Goal: Task Accomplishment & Management: Use online tool/utility

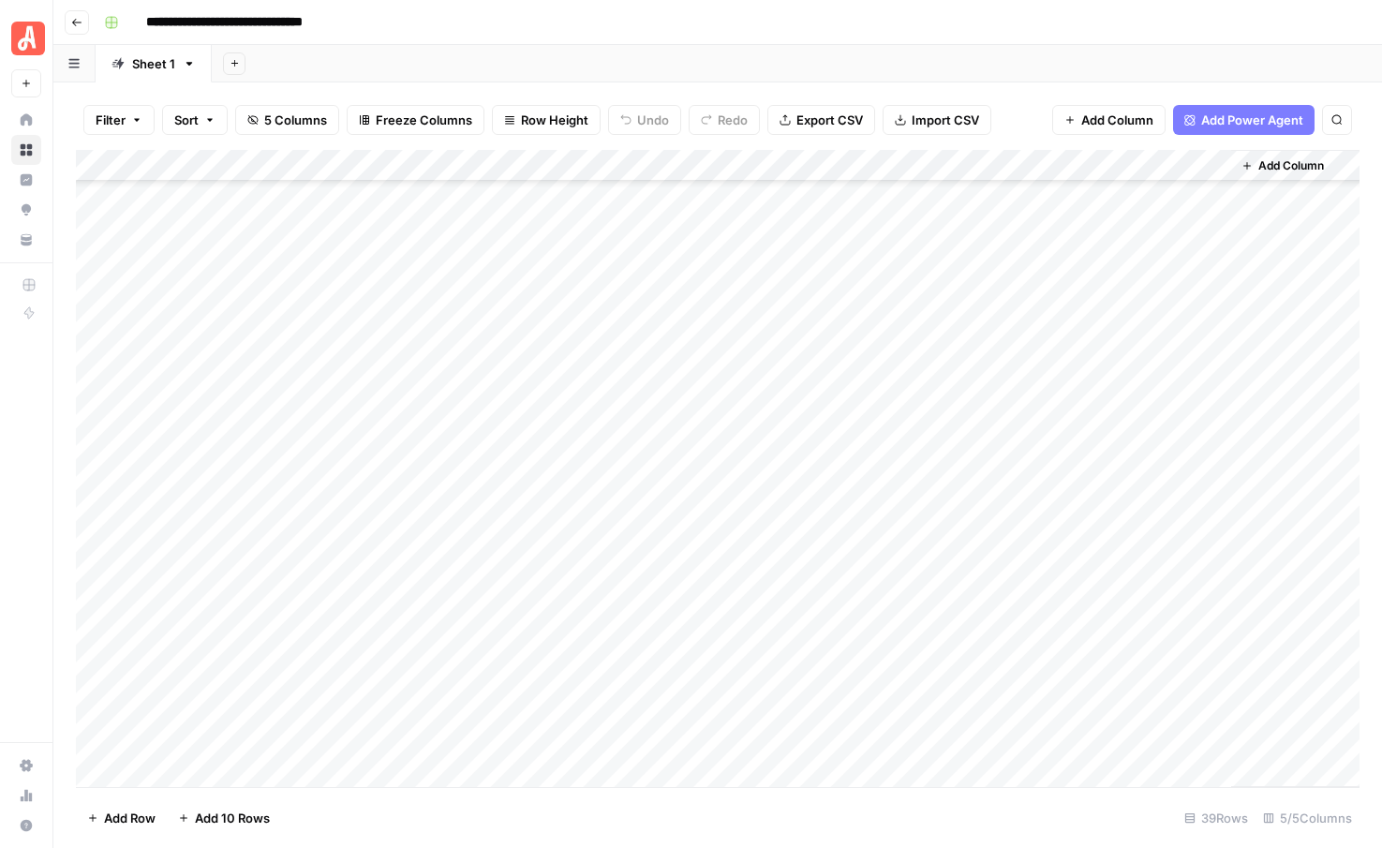
scroll to position [667, 0]
click at [874, 386] on div "Add Column" at bounding box center [718, 468] width 1284 height 637
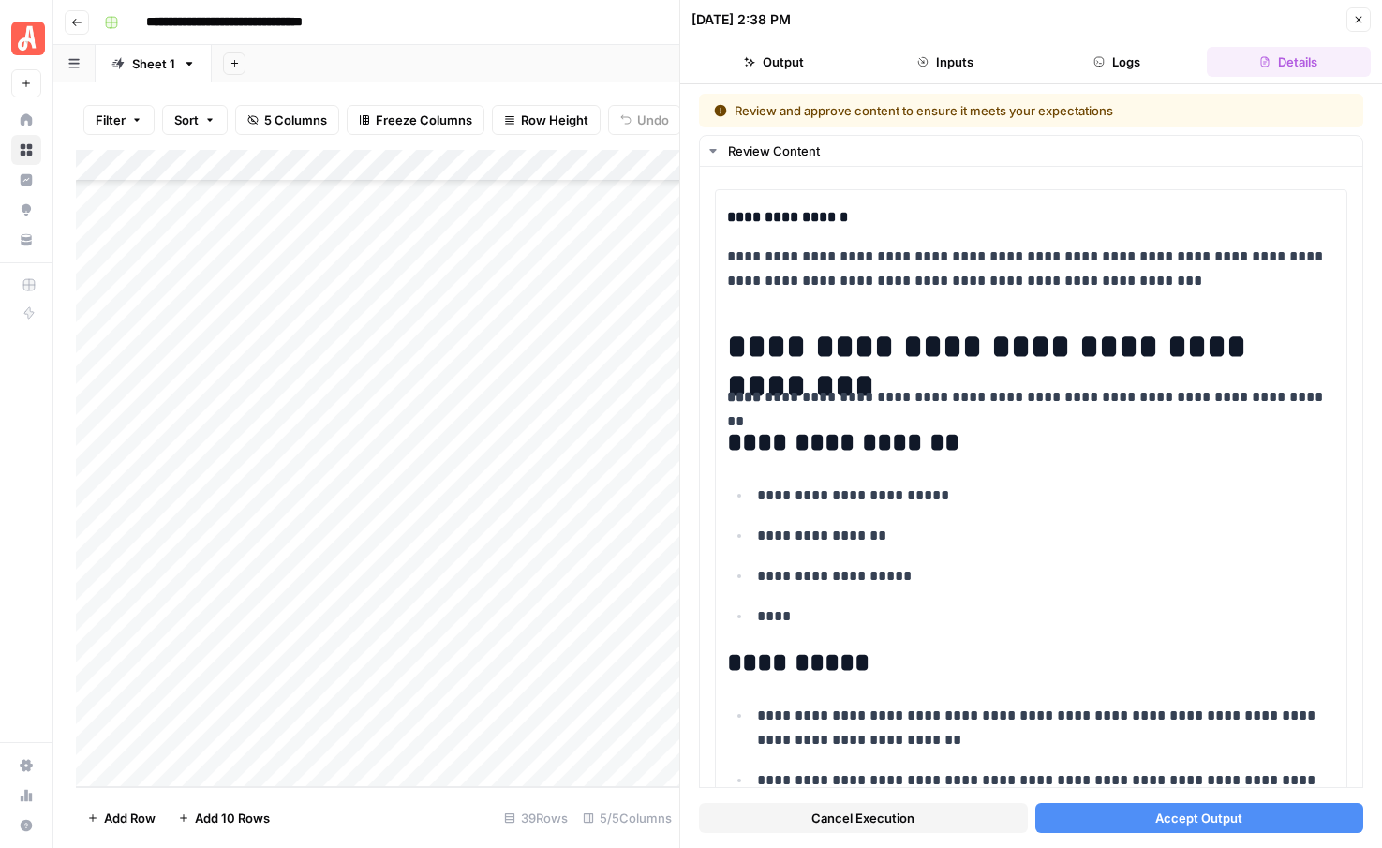
click at [1126, 824] on button "Accept Output" at bounding box center [1199, 818] width 329 height 30
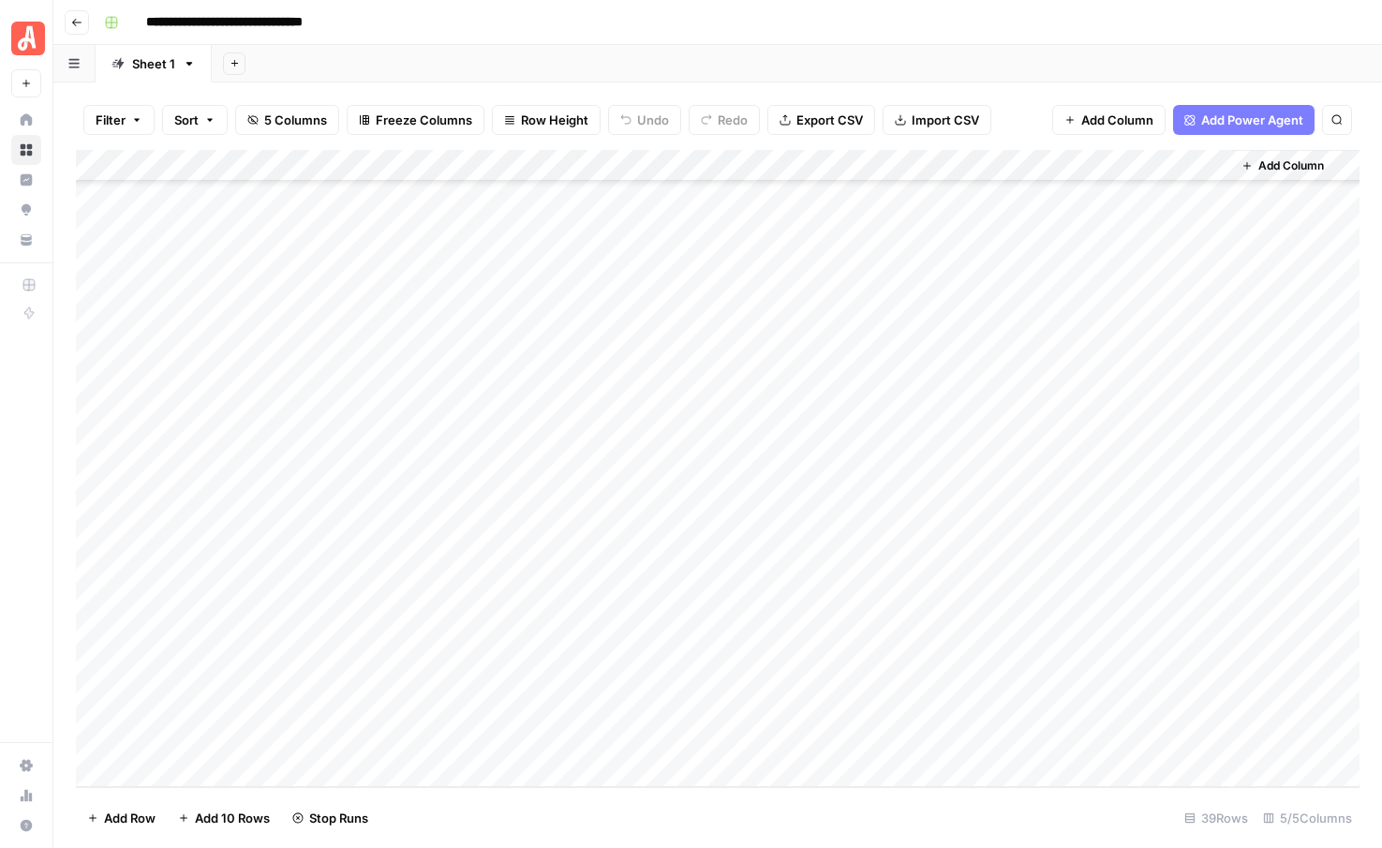
click at [868, 426] on div "Add Column" at bounding box center [718, 468] width 1284 height 637
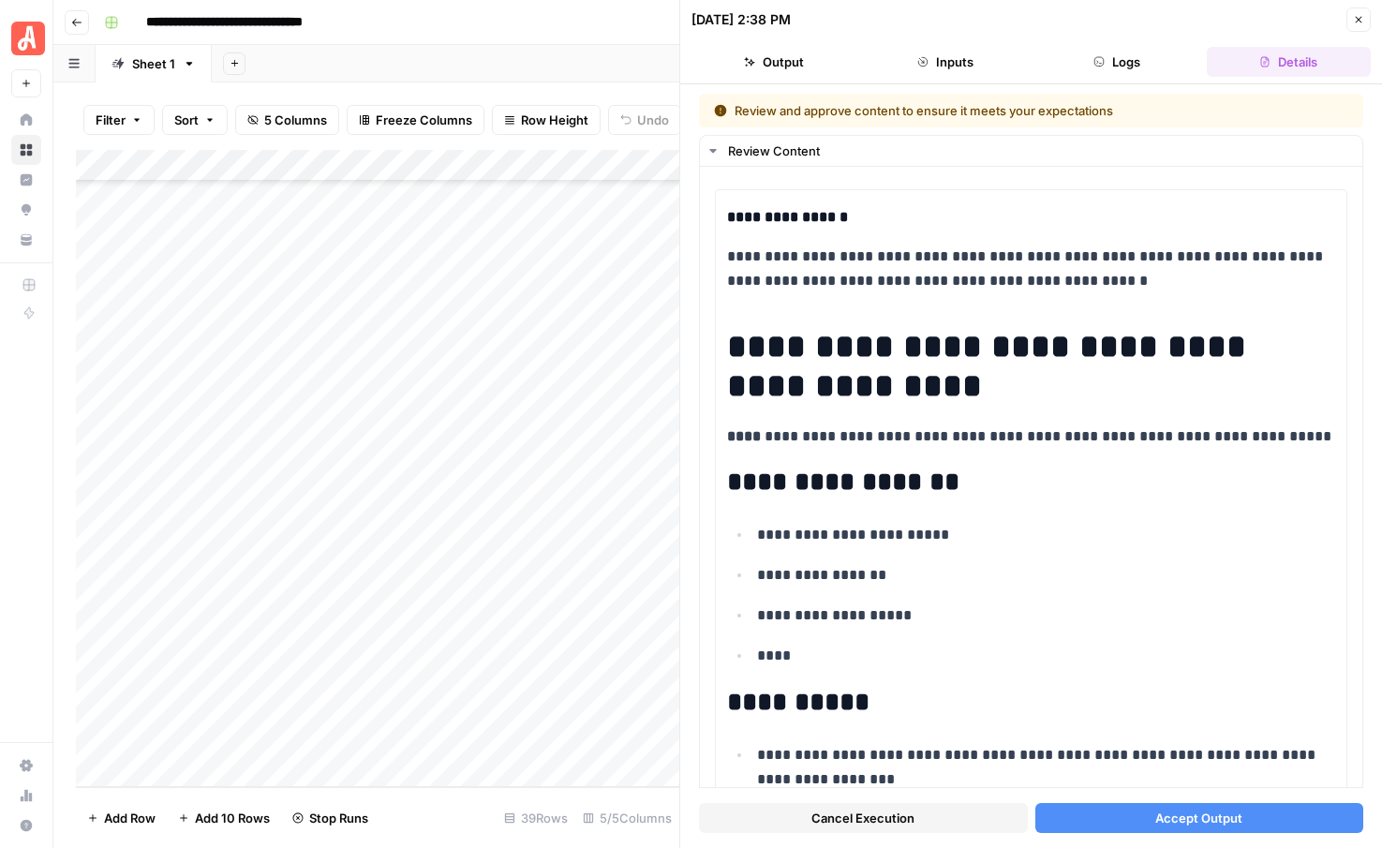
click at [1109, 811] on button "Accept Output" at bounding box center [1199, 818] width 329 height 30
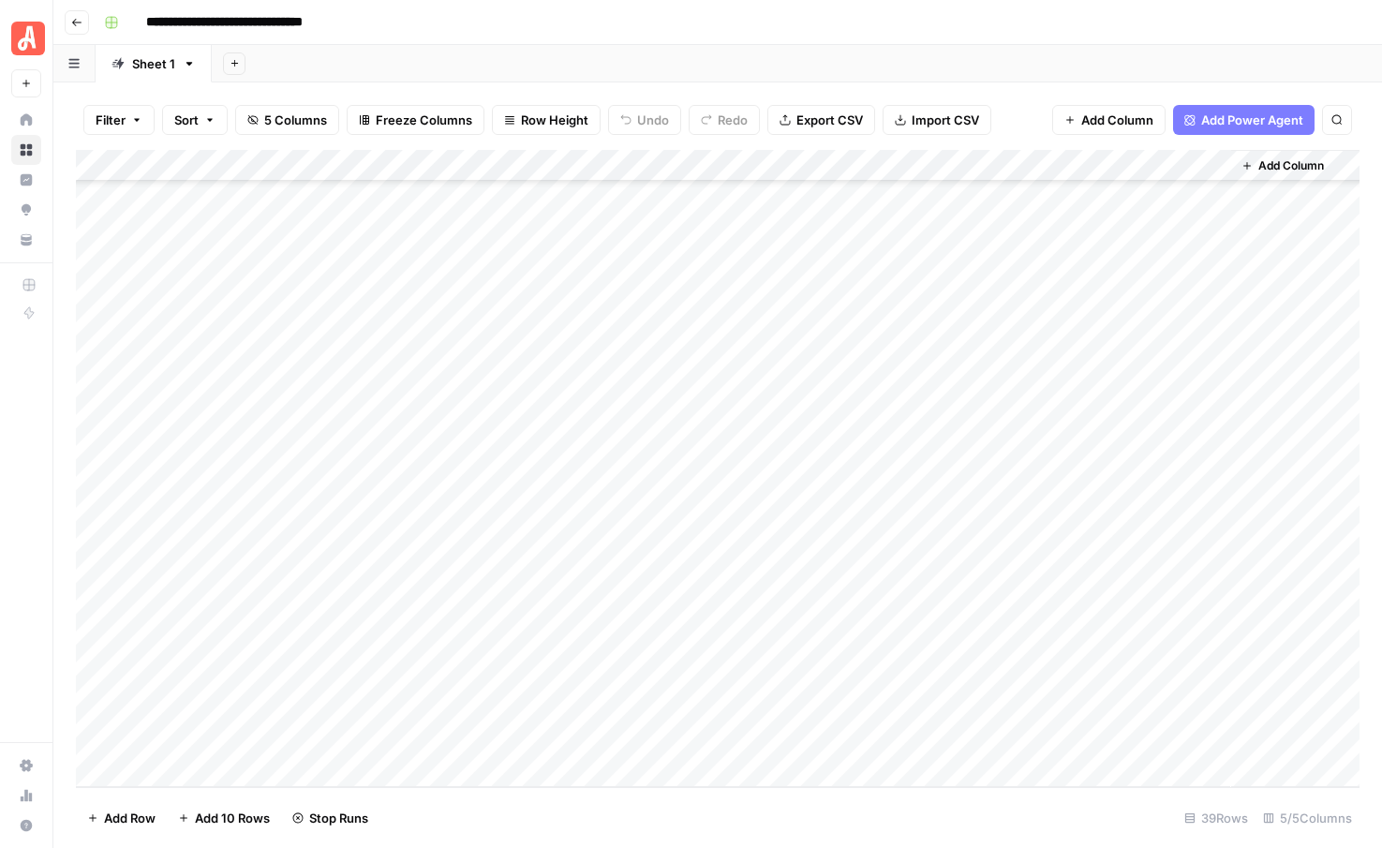
click at [872, 453] on div "Add Column" at bounding box center [718, 468] width 1284 height 637
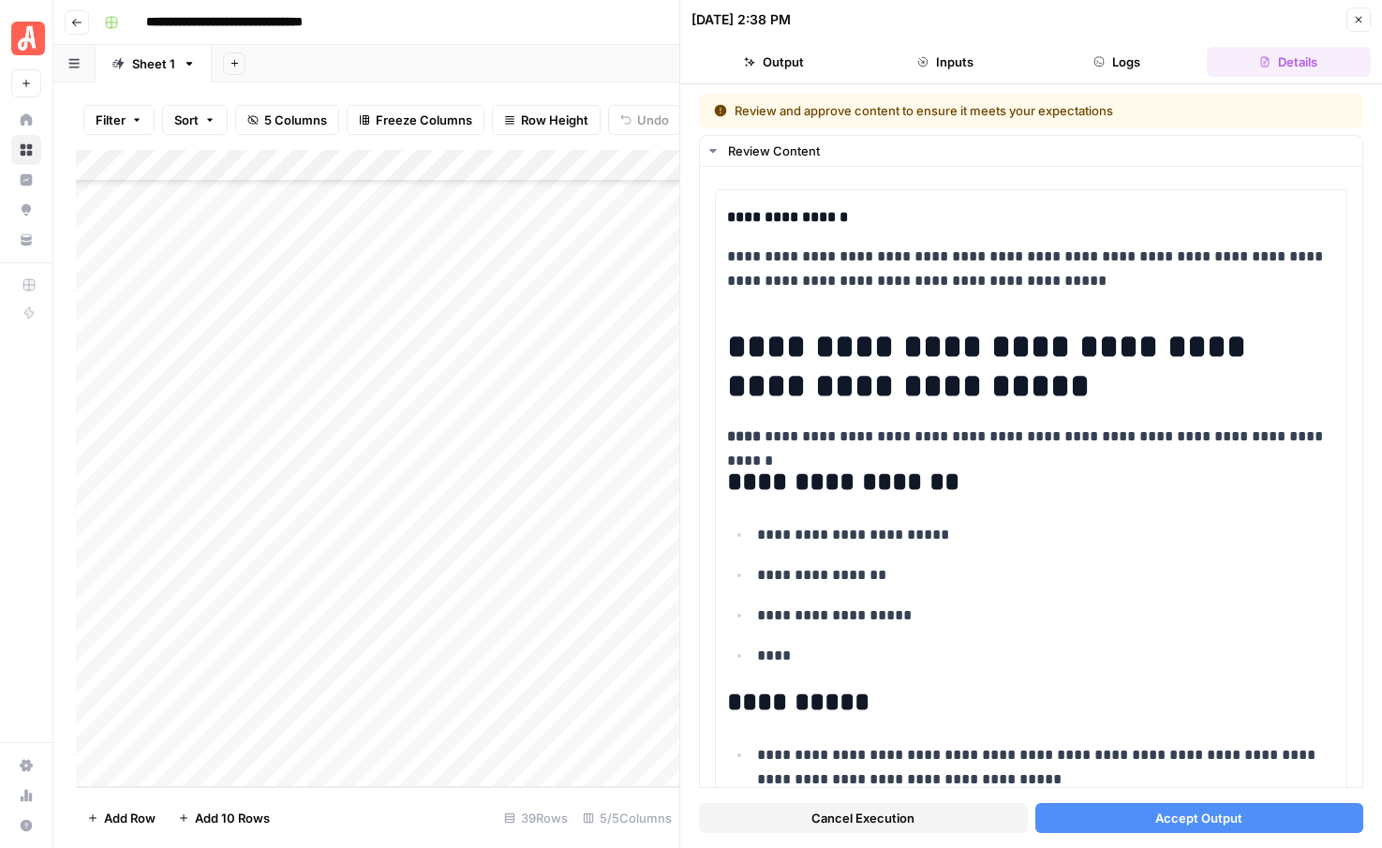
click at [1146, 825] on button "Accept Output" at bounding box center [1199, 818] width 329 height 30
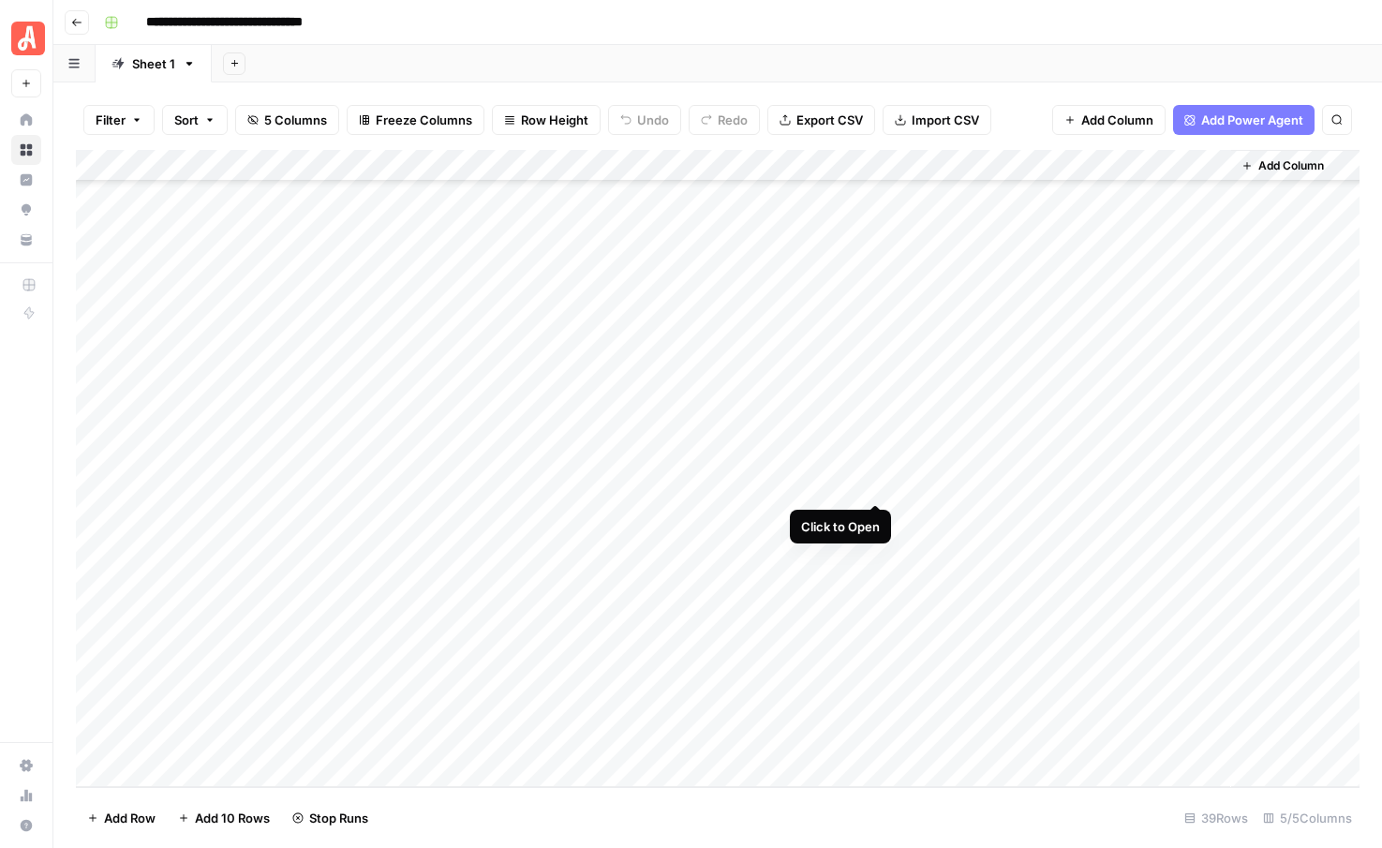
click at [875, 482] on div "Add Column" at bounding box center [718, 468] width 1284 height 637
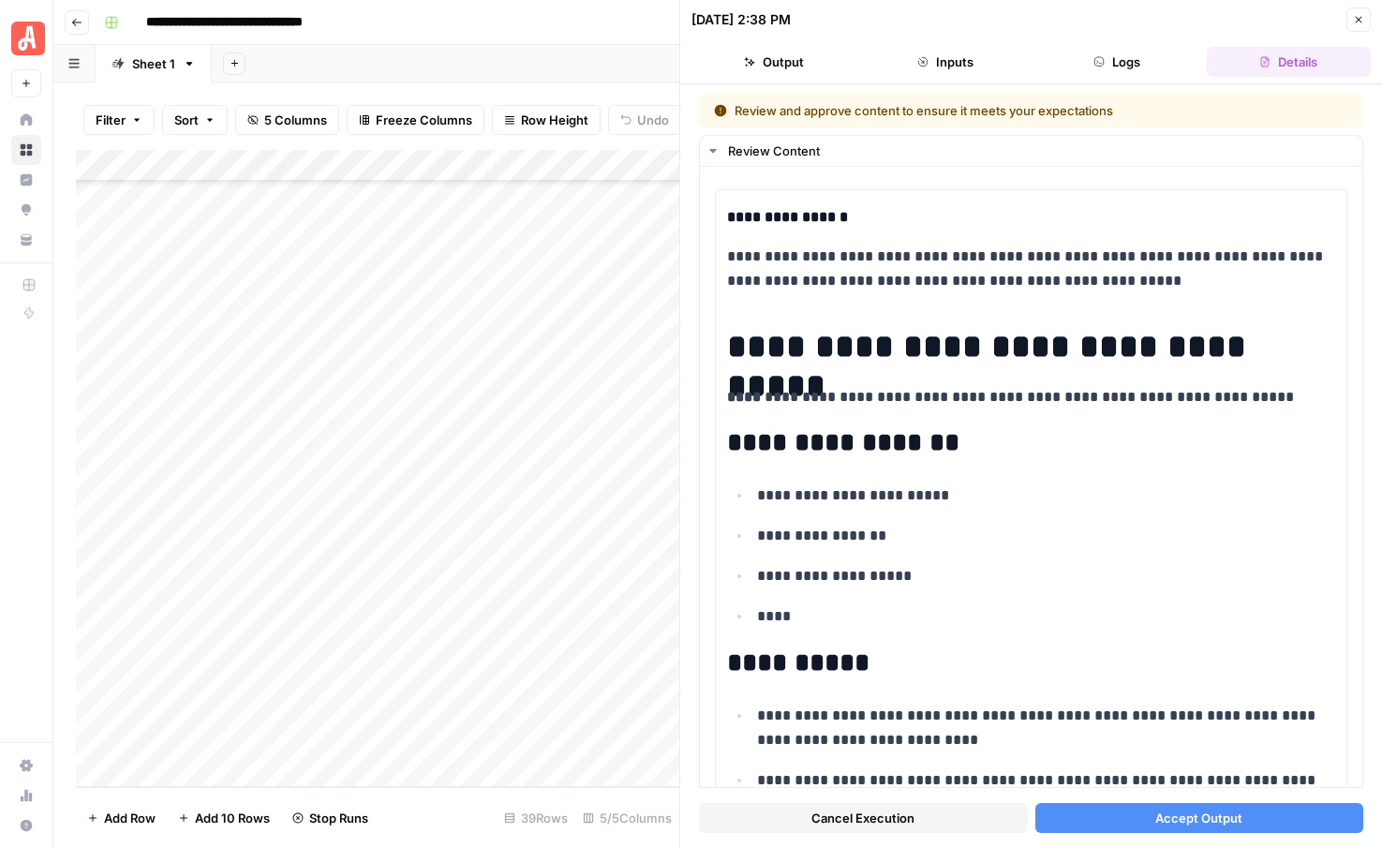
click at [1203, 818] on span "Accept Output" at bounding box center [1198, 818] width 87 height 19
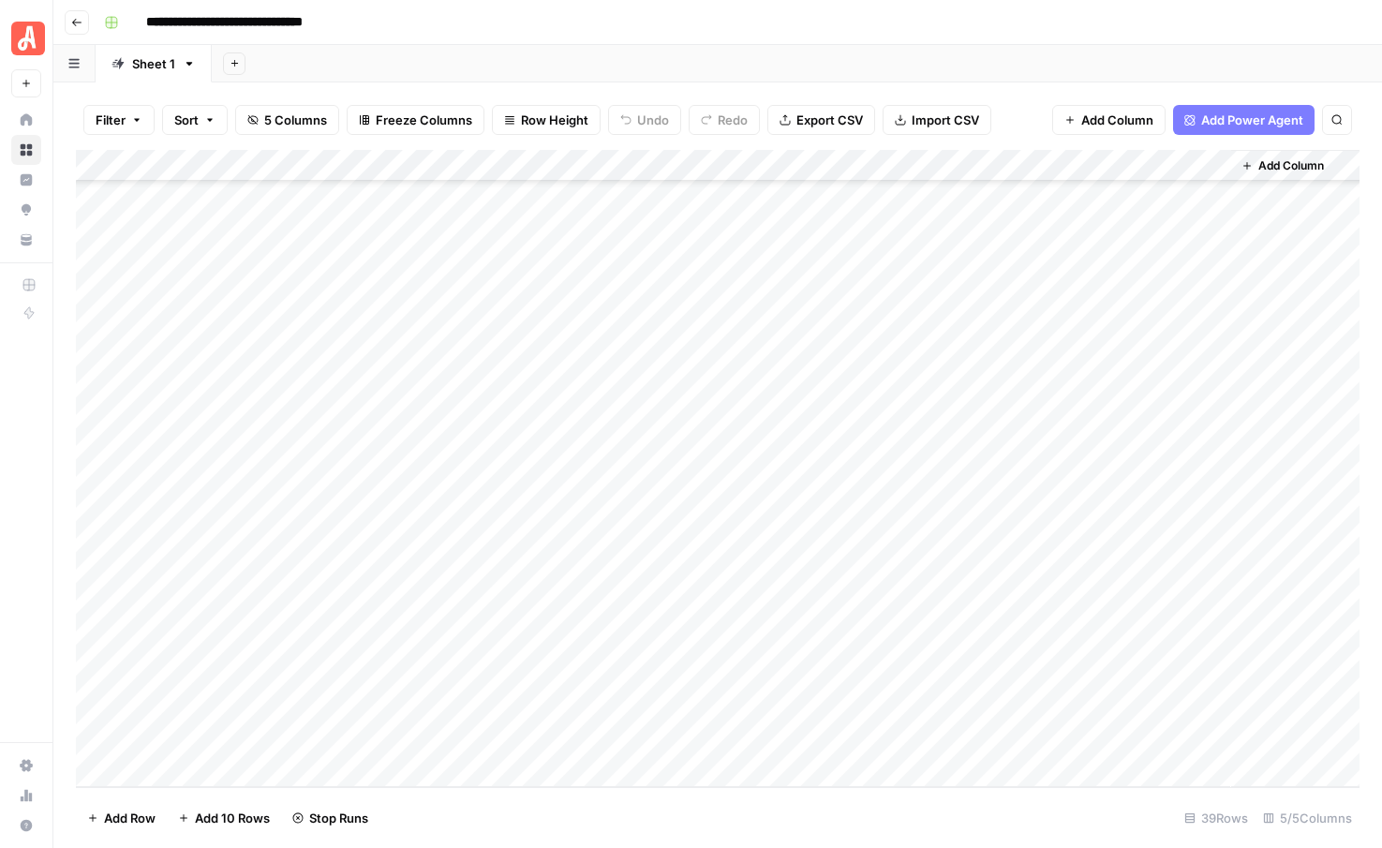
click at [876, 513] on div "Add Column" at bounding box center [718, 468] width 1284 height 637
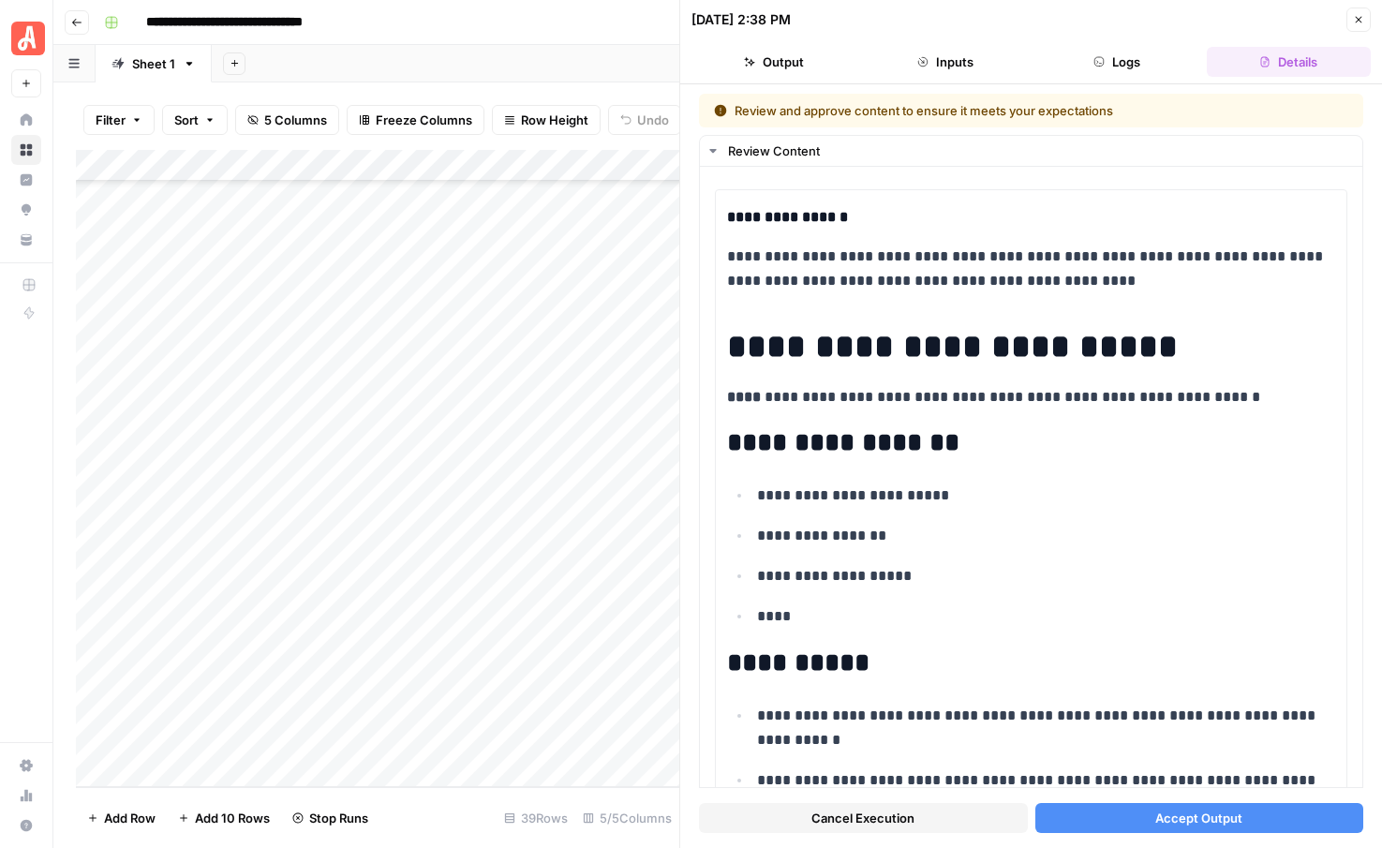
click at [1162, 813] on span "Accept Output" at bounding box center [1198, 818] width 87 height 19
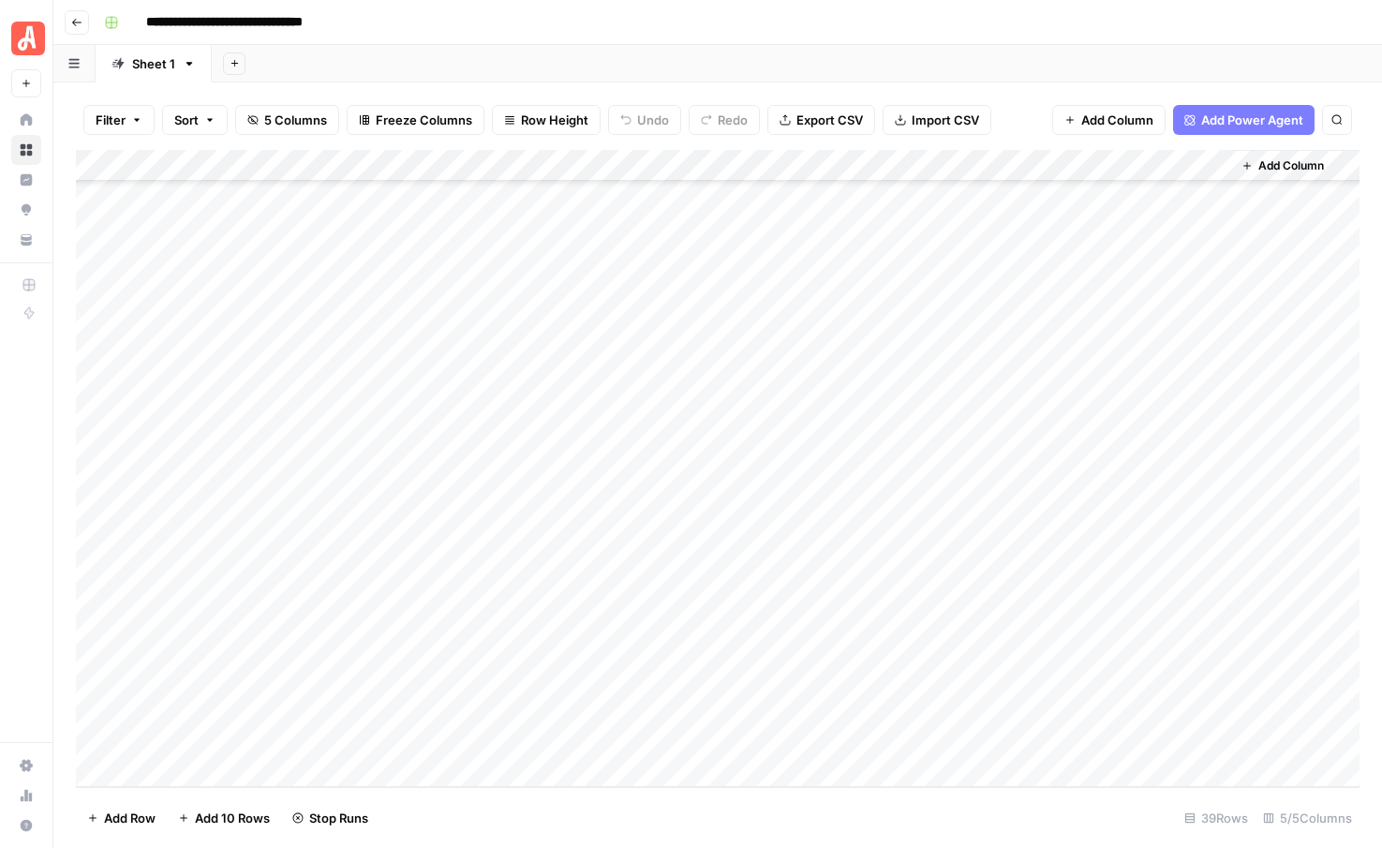
click at [767, 549] on div "Add Column" at bounding box center [718, 468] width 1284 height 637
click at [763, 582] on div "Add Column" at bounding box center [718, 468] width 1284 height 637
click at [761, 611] on div "Add Column" at bounding box center [718, 468] width 1284 height 637
click at [761, 646] on div "Add Column" at bounding box center [718, 468] width 1284 height 637
click at [760, 679] on div "Add Column" at bounding box center [718, 468] width 1284 height 637
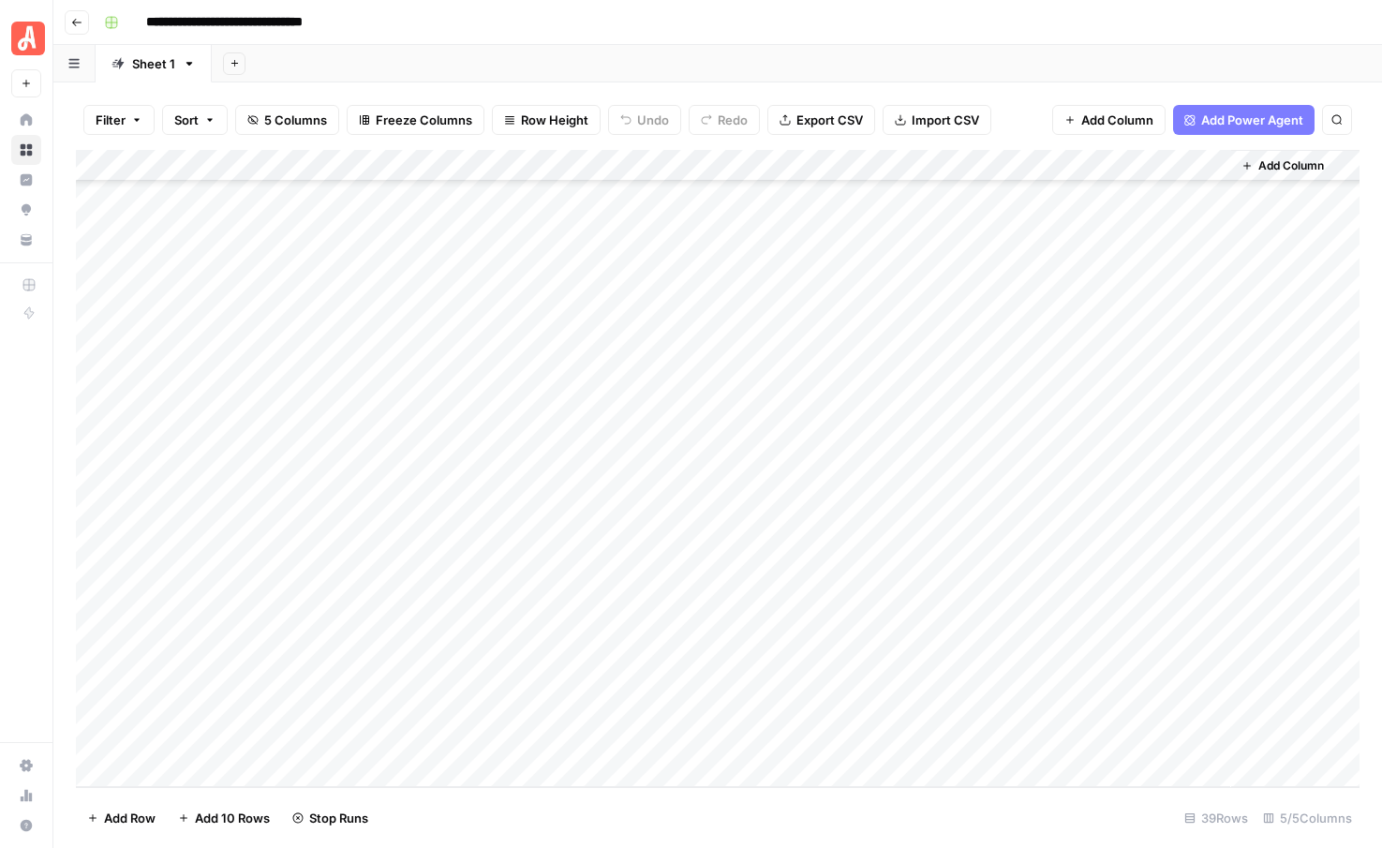
click at [764, 710] on div "Add Column" at bounding box center [718, 468] width 1284 height 637
click at [763, 742] on div "Add Column" at bounding box center [718, 468] width 1284 height 637
click at [1211, 479] on div "Add Column" at bounding box center [718, 468] width 1284 height 637
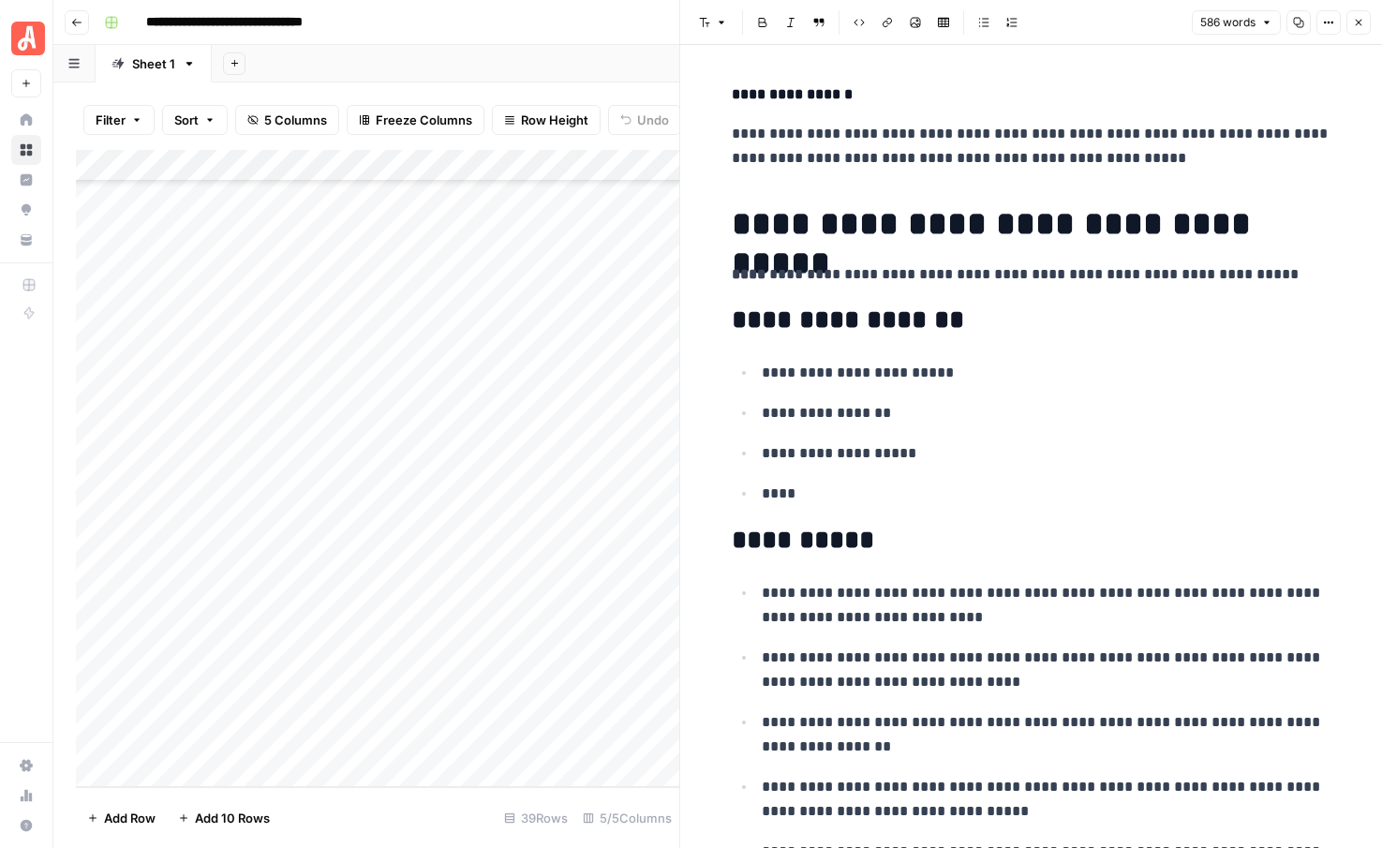
click at [1355, 23] on icon "button" at bounding box center [1358, 22] width 11 height 11
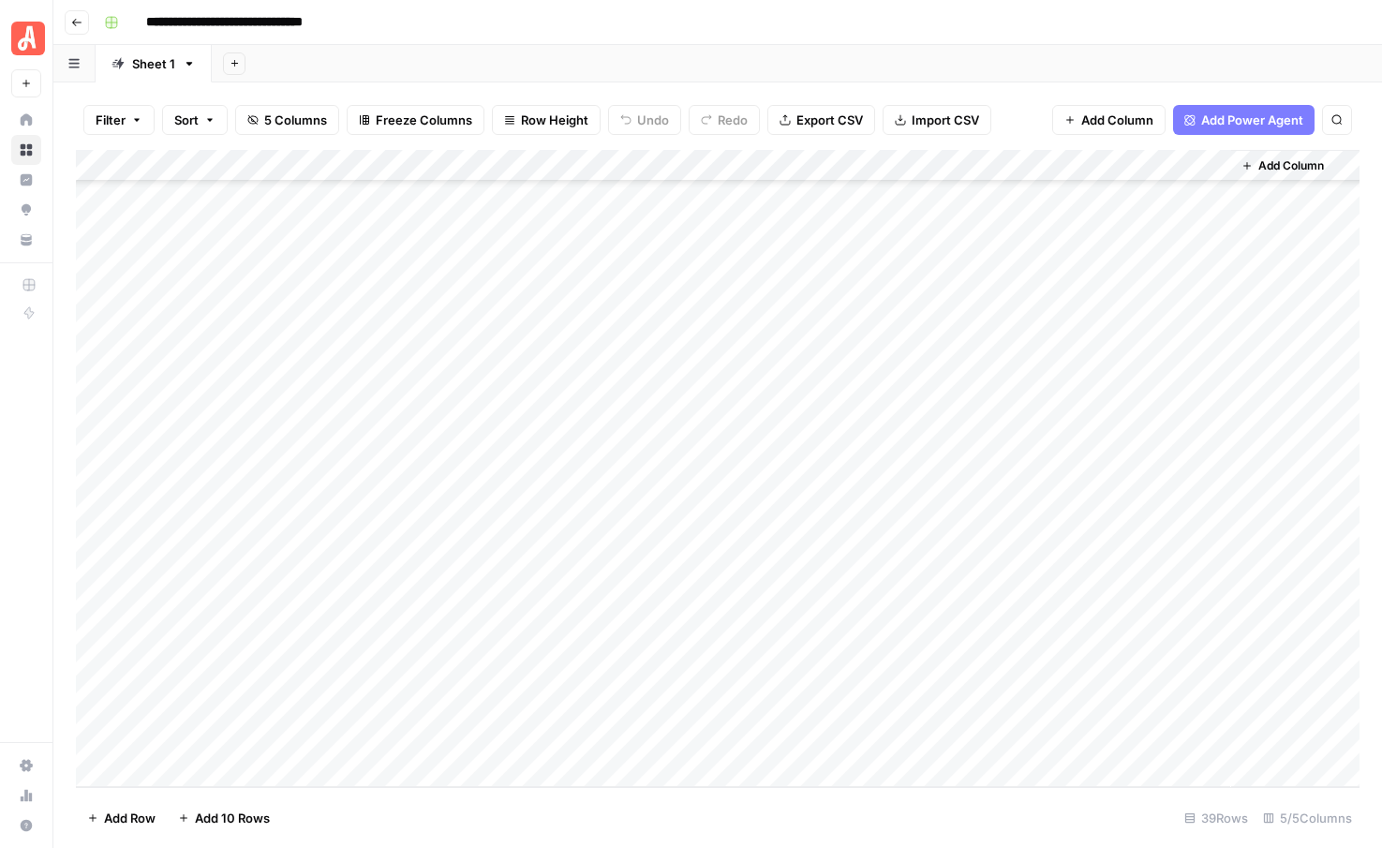
click at [875, 547] on div "Add Column" at bounding box center [718, 468] width 1284 height 637
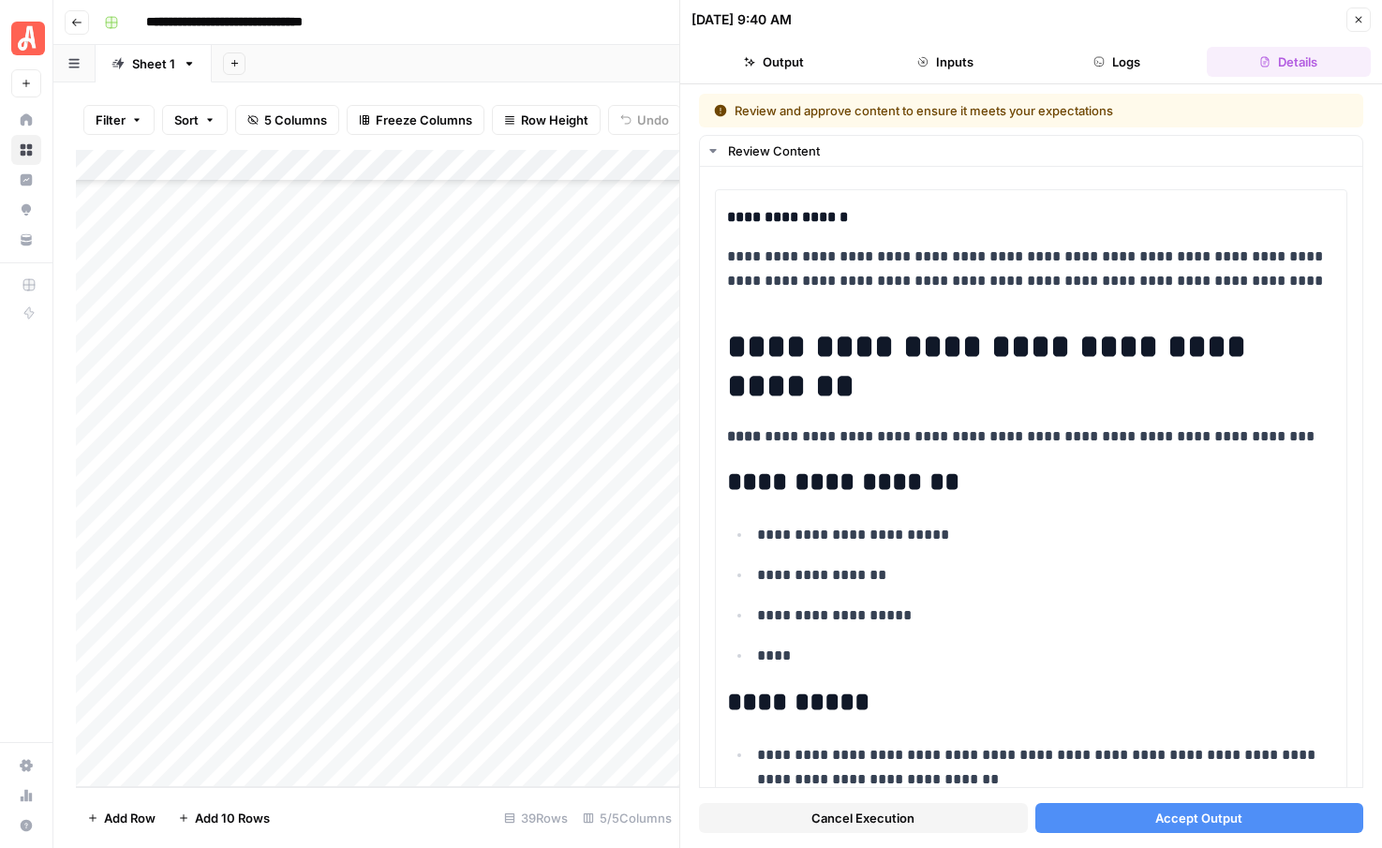
click at [1120, 822] on button "Accept Output" at bounding box center [1199, 818] width 329 height 30
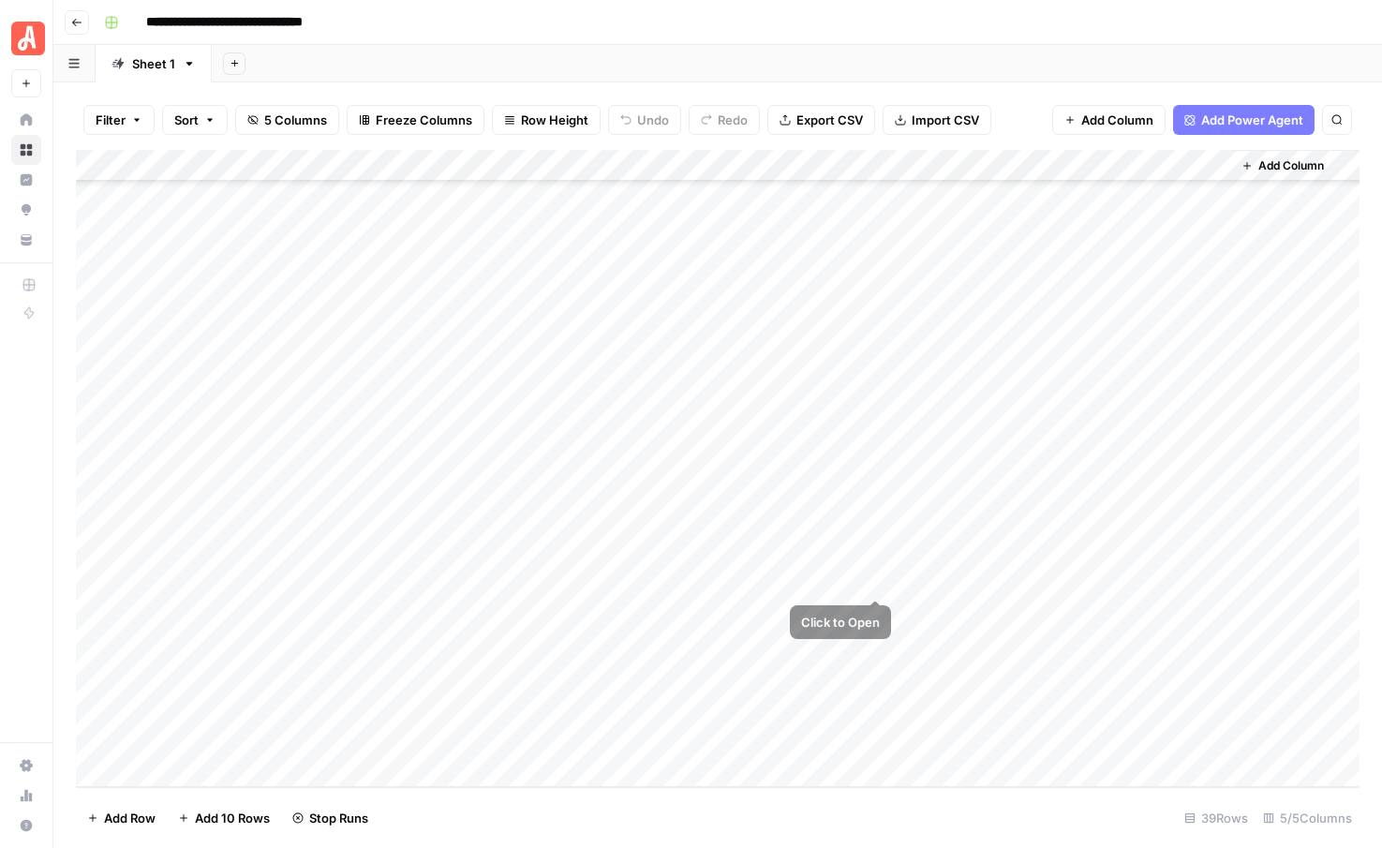
click at [874, 577] on div "Add Column" at bounding box center [718, 468] width 1284 height 637
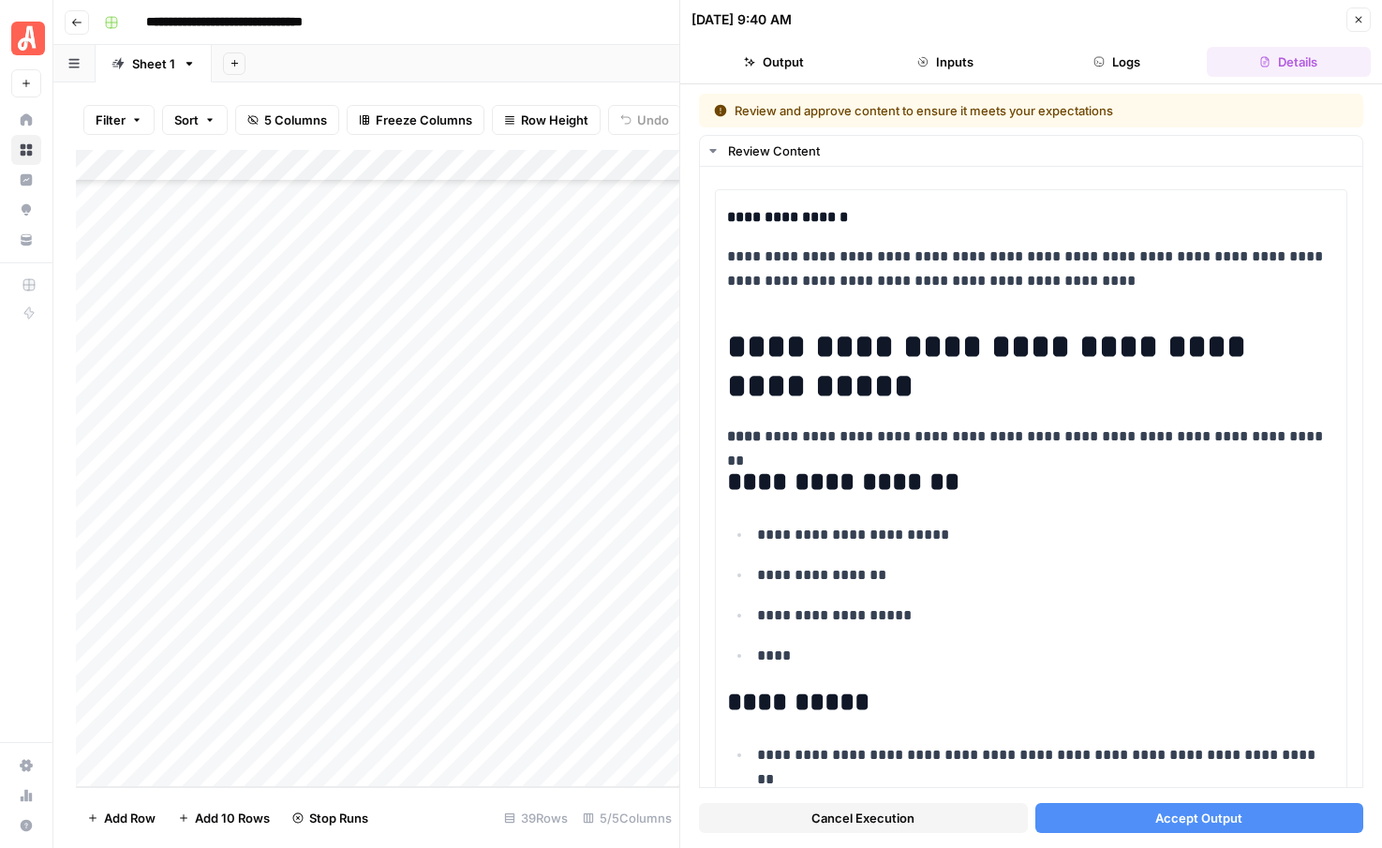
click at [1087, 813] on button "Accept Output" at bounding box center [1199, 818] width 329 height 30
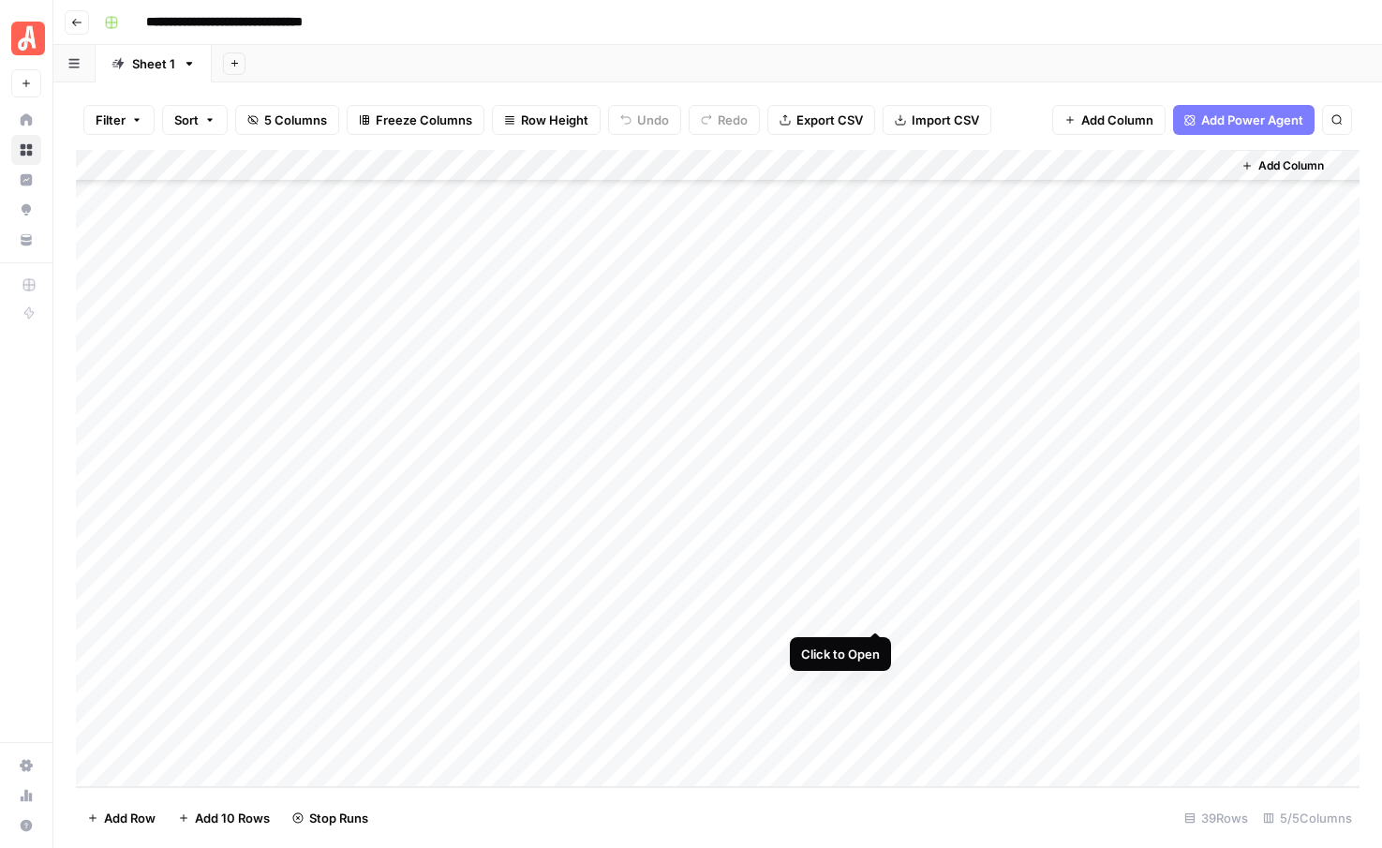
click at [873, 610] on div "Add Column" at bounding box center [718, 468] width 1284 height 637
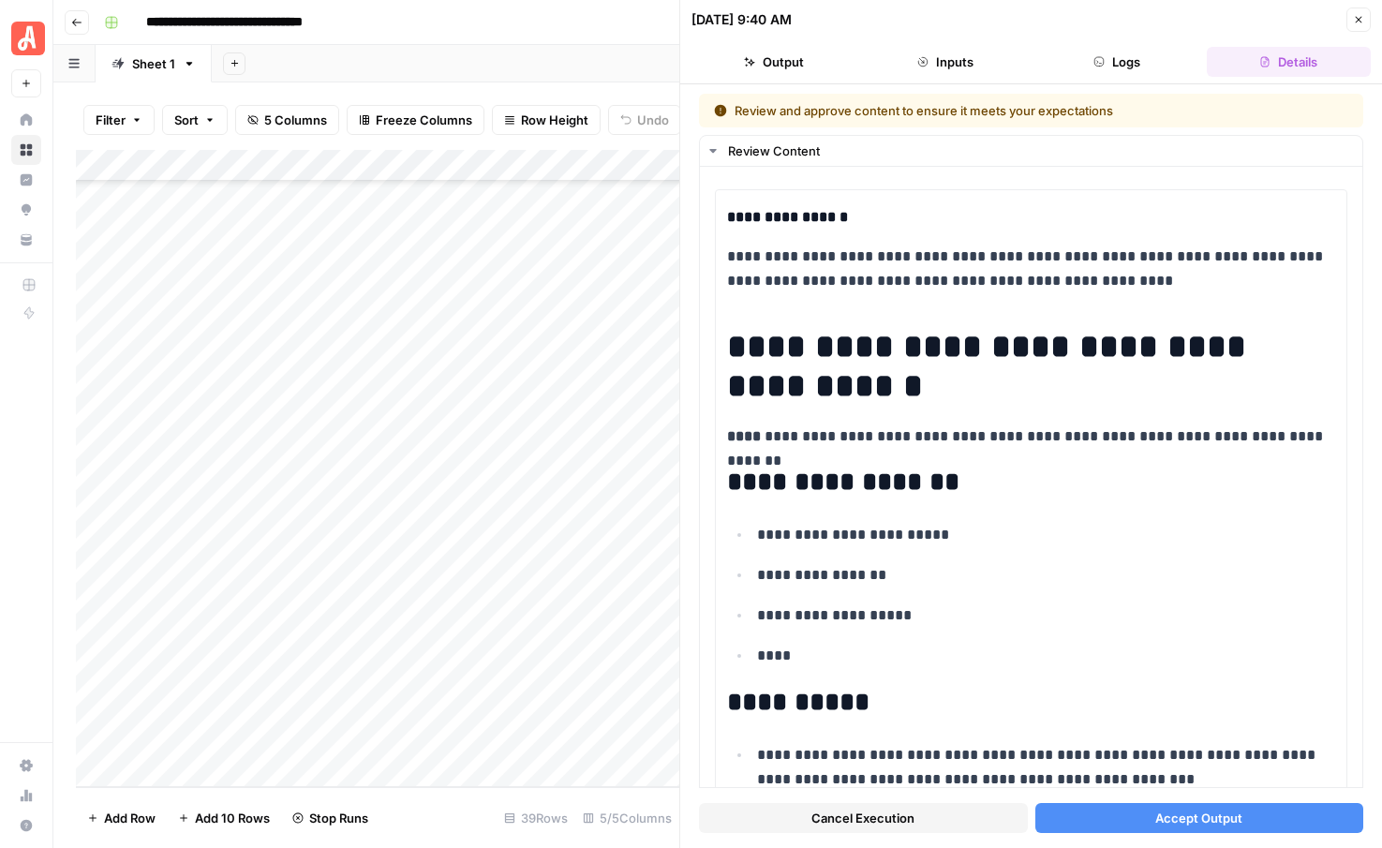
click at [1119, 821] on button "Accept Output" at bounding box center [1199, 818] width 329 height 30
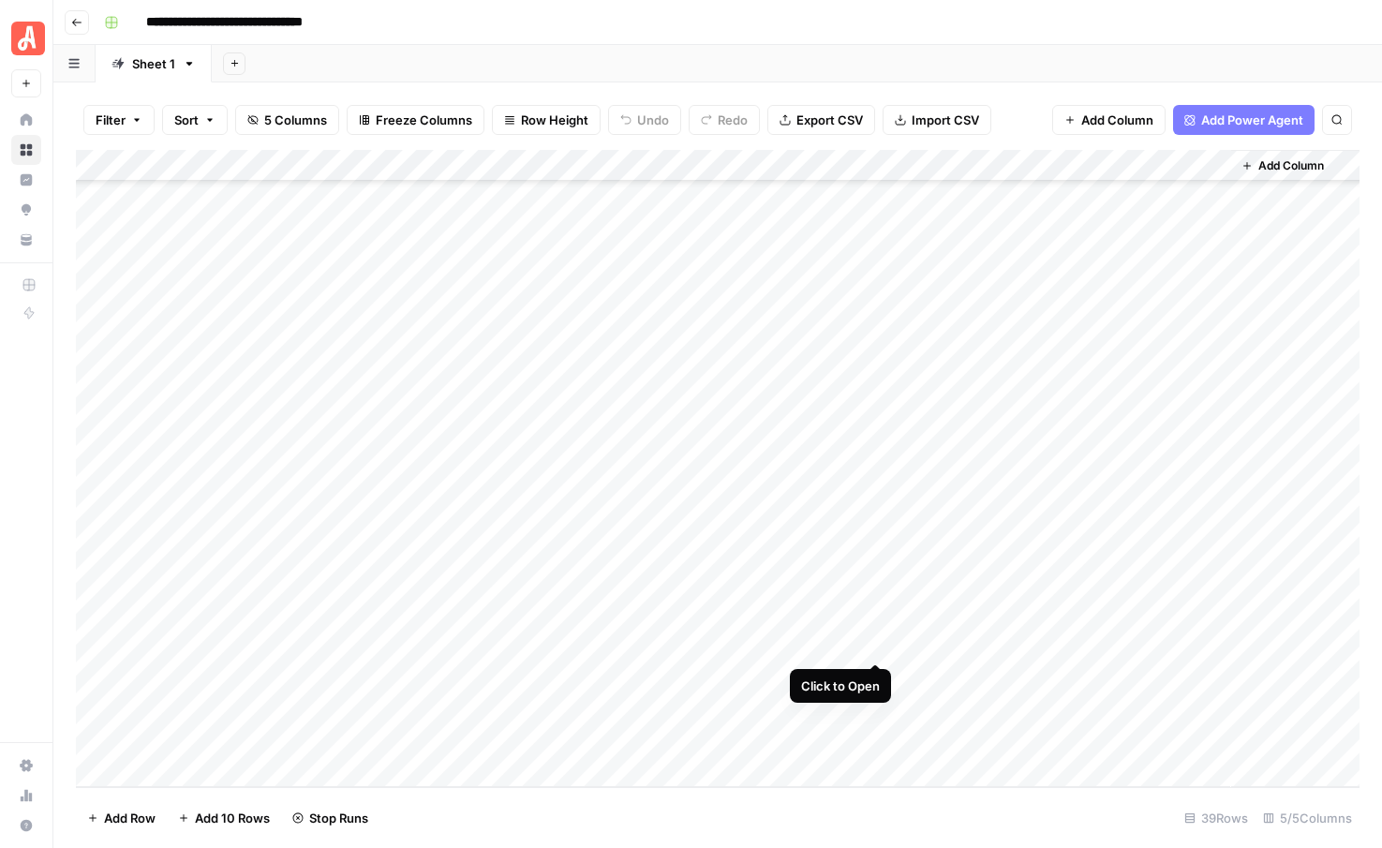
click at [875, 644] on div "Add Column" at bounding box center [718, 468] width 1284 height 637
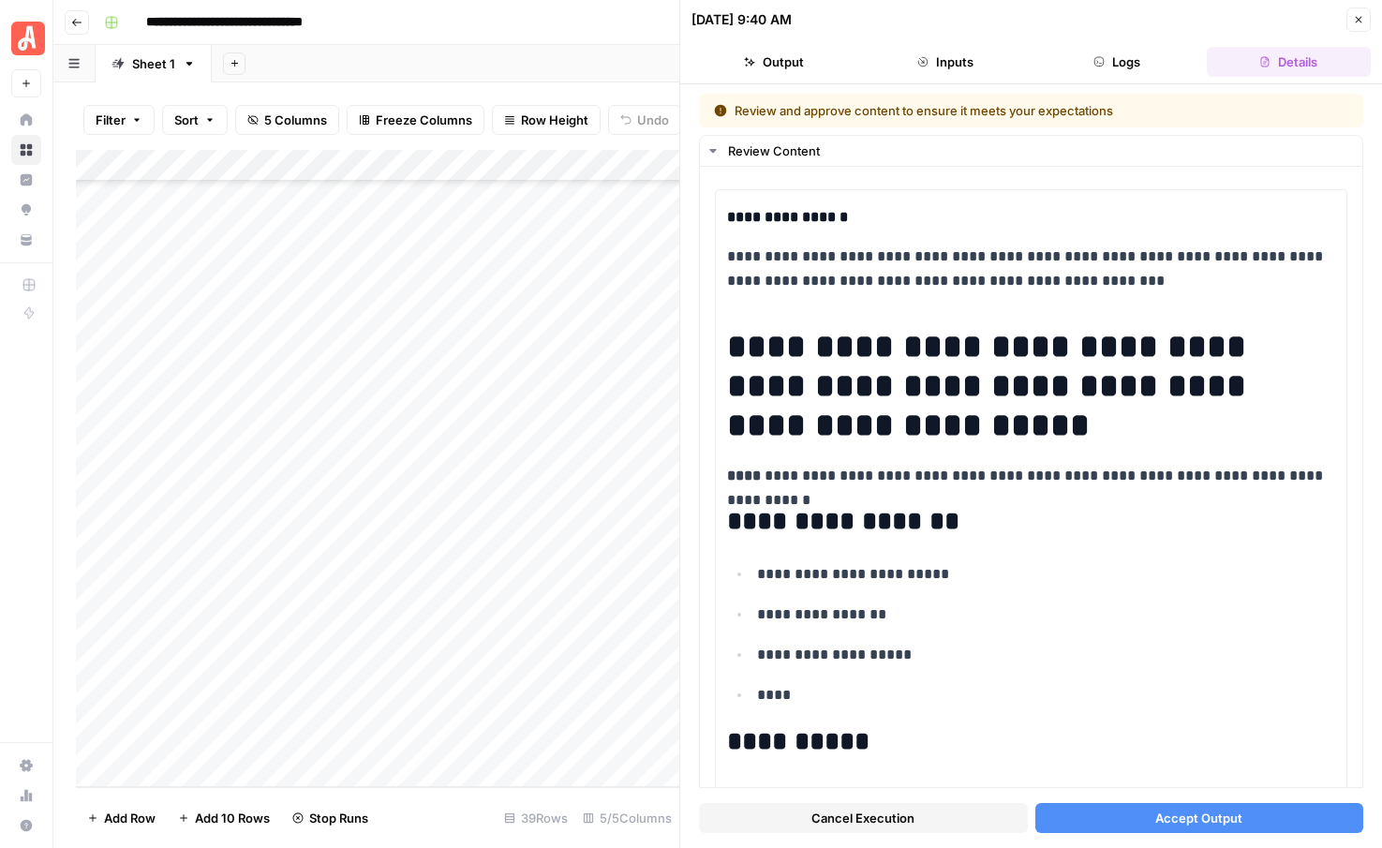
click at [1082, 829] on button "Accept Output" at bounding box center [1199, 818] width 329 height 30
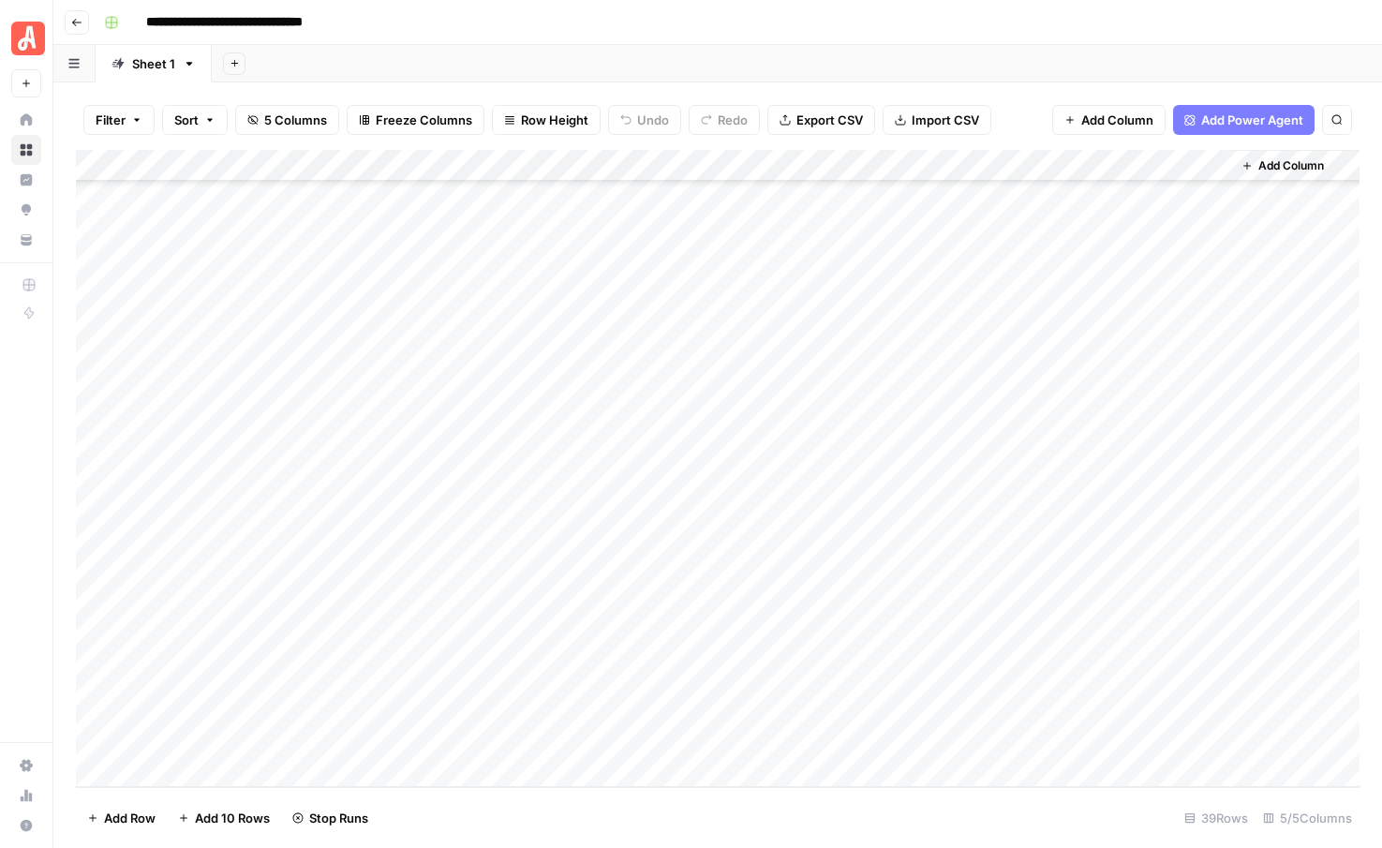
click at [877, 674] on div "Add Column" at bounding box center [718, 468] width 1284 height 637
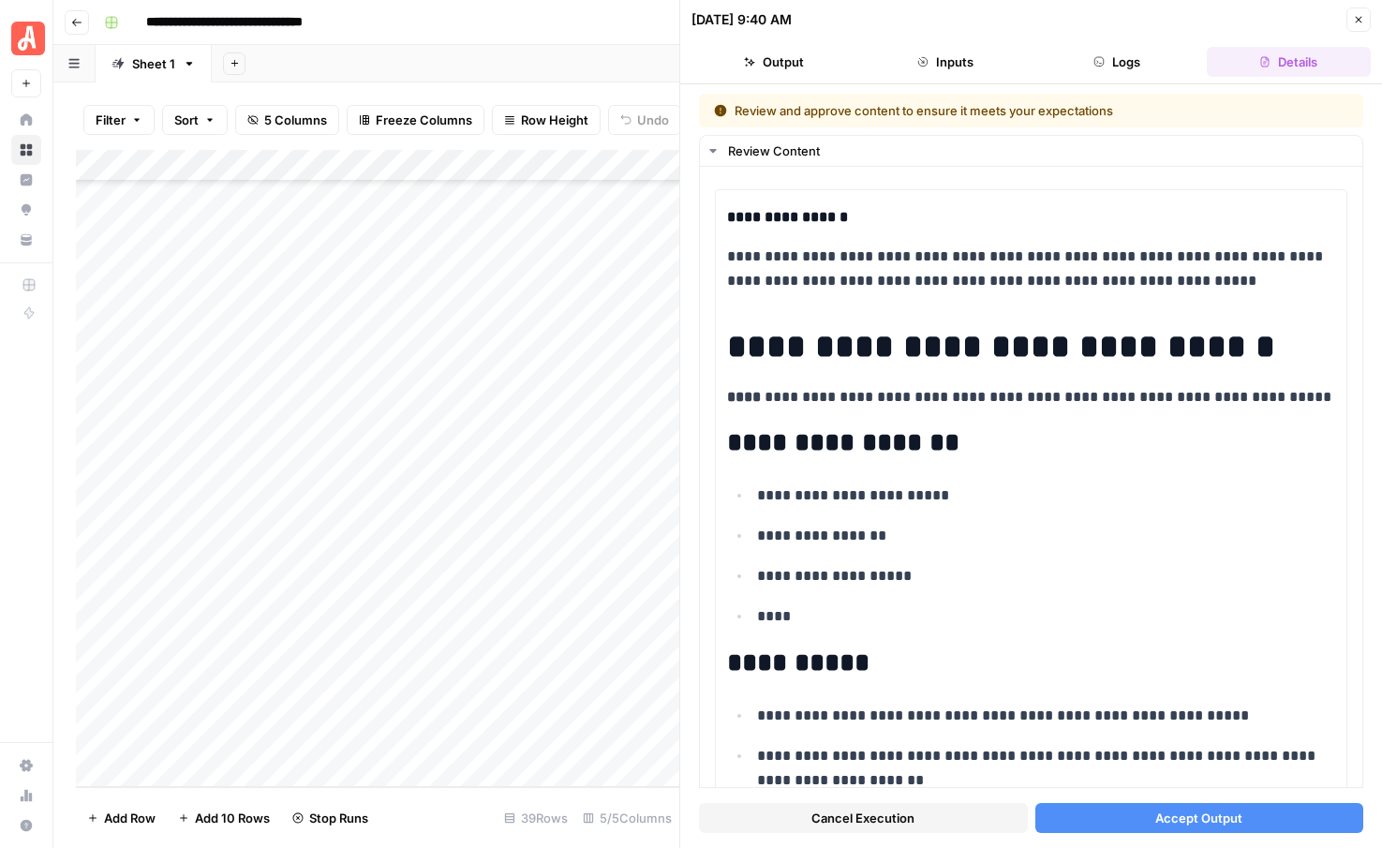
click at [1164, 814] on span "Accept Output" at bounding box center [1198, 818] width 87 height 19
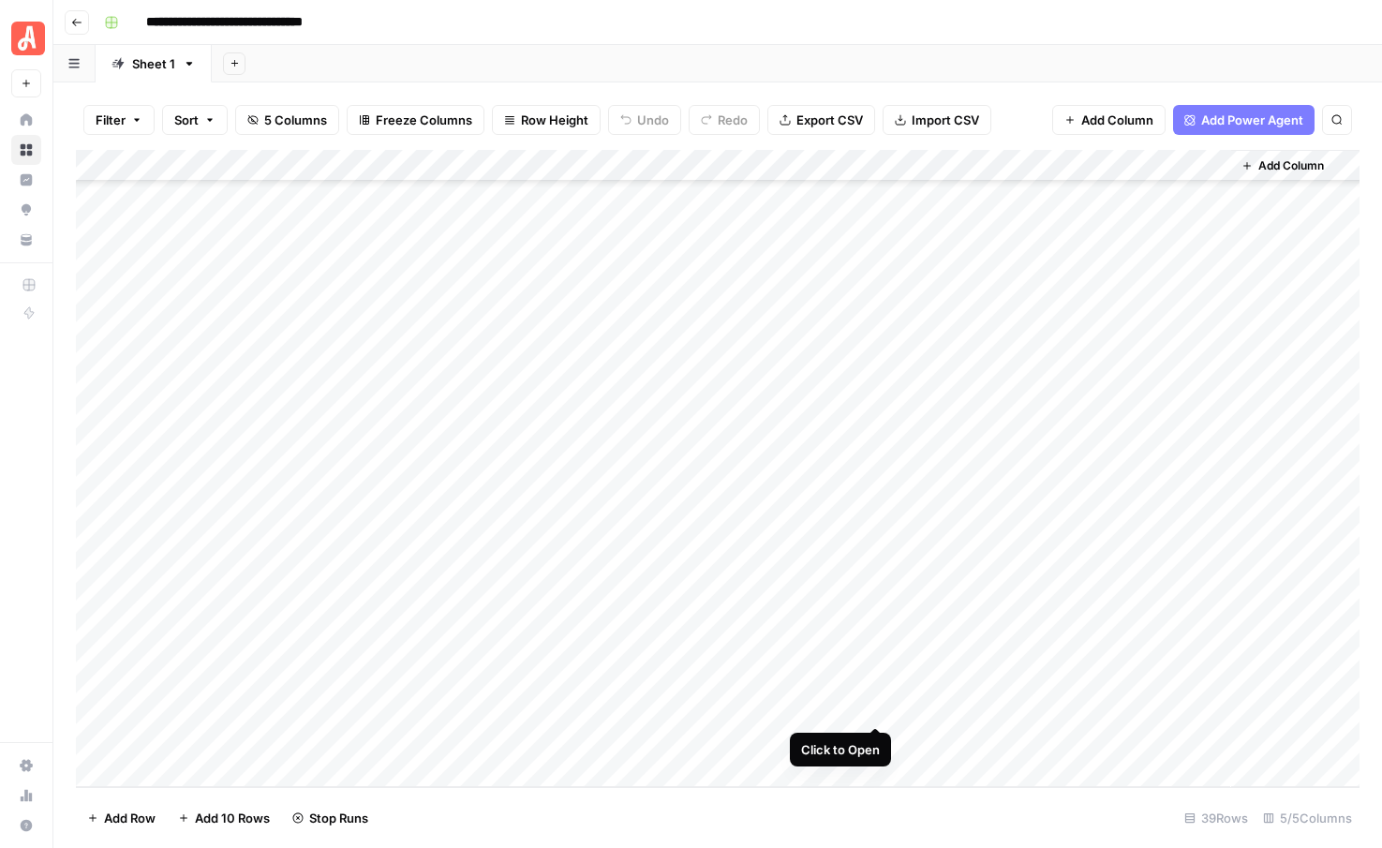
click at [869, 709] on div "Add Column" at bounding box center [718, 468] width 1284 height 637
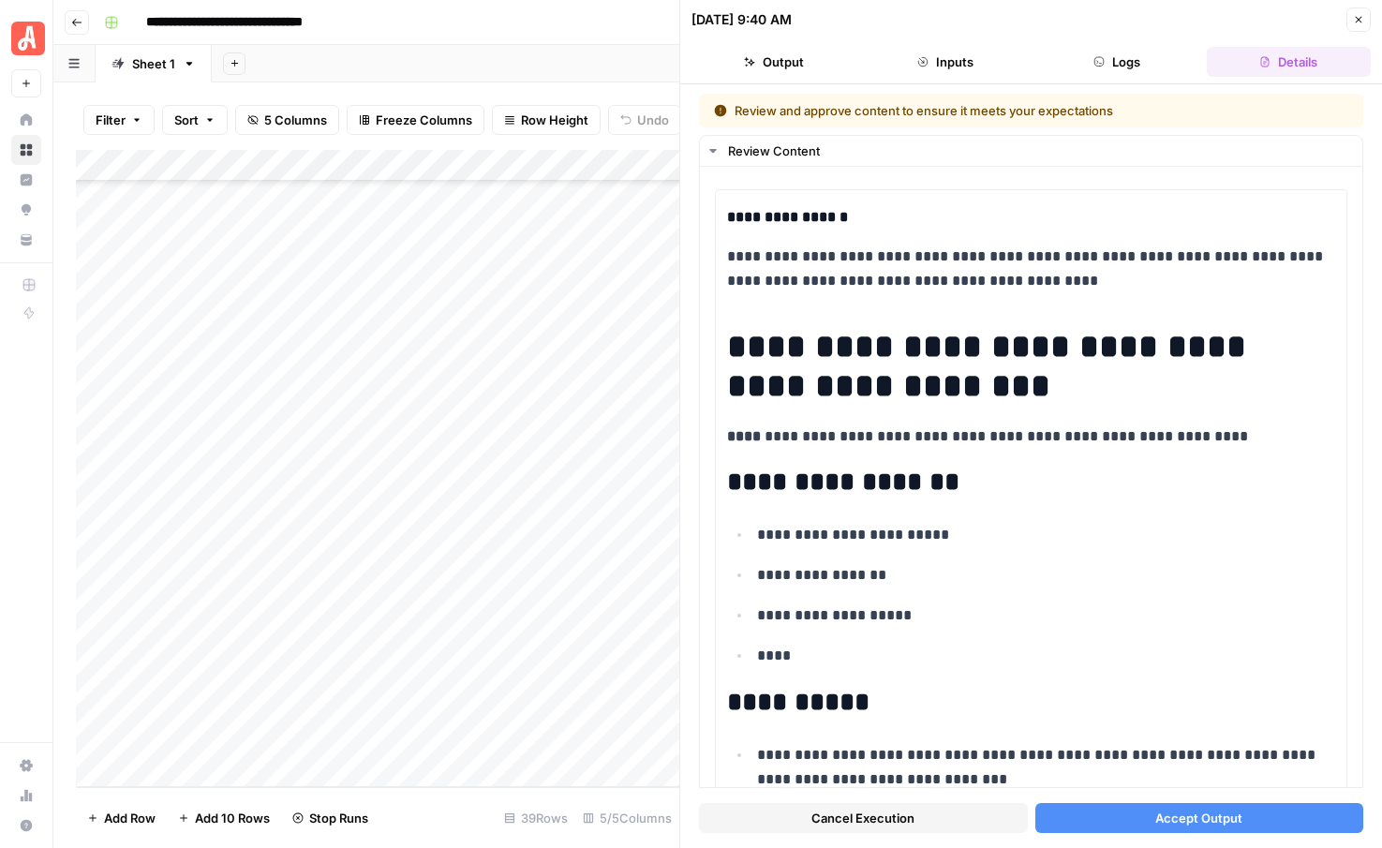
click at [1137, 822] on button "Accept Output" at bounding box center [1199, 818] width 329 height 30
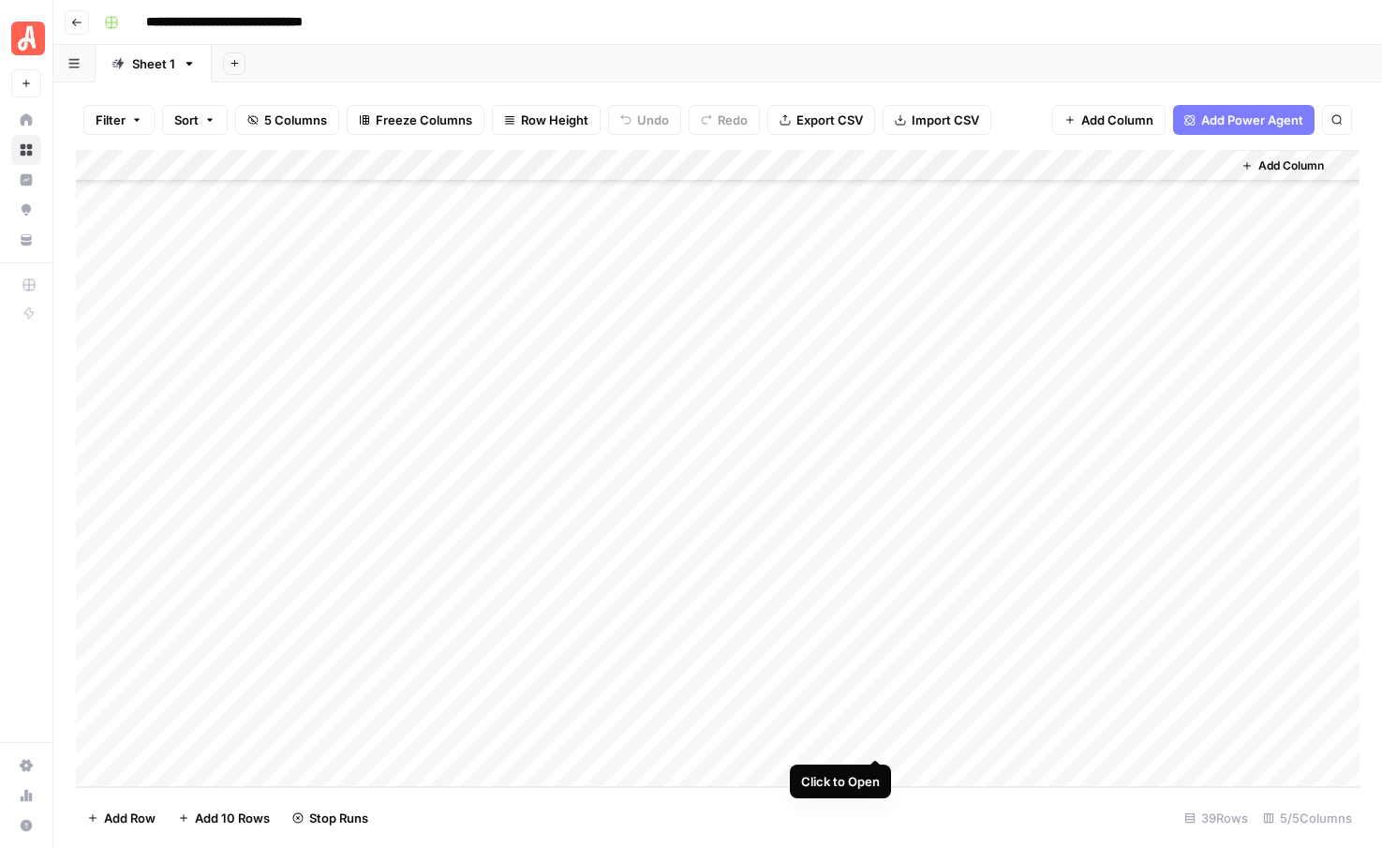
click at [876, 735] on div "Add Column" at bounding box center [718, 468] width 1284 height 637
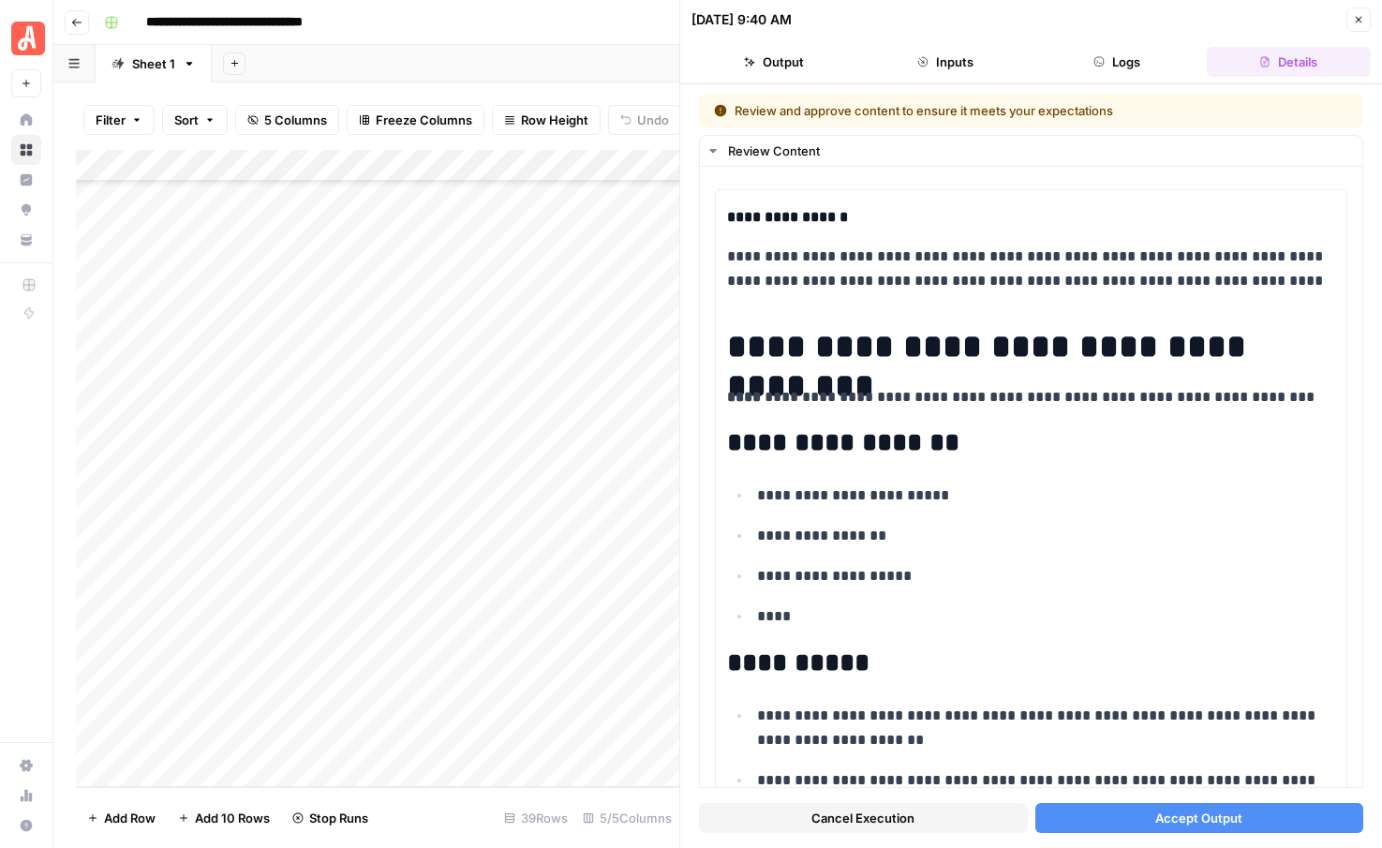
click at [1084, 822] on button "Accept Output" at bounding box center [1199, 818] width 329 height 30
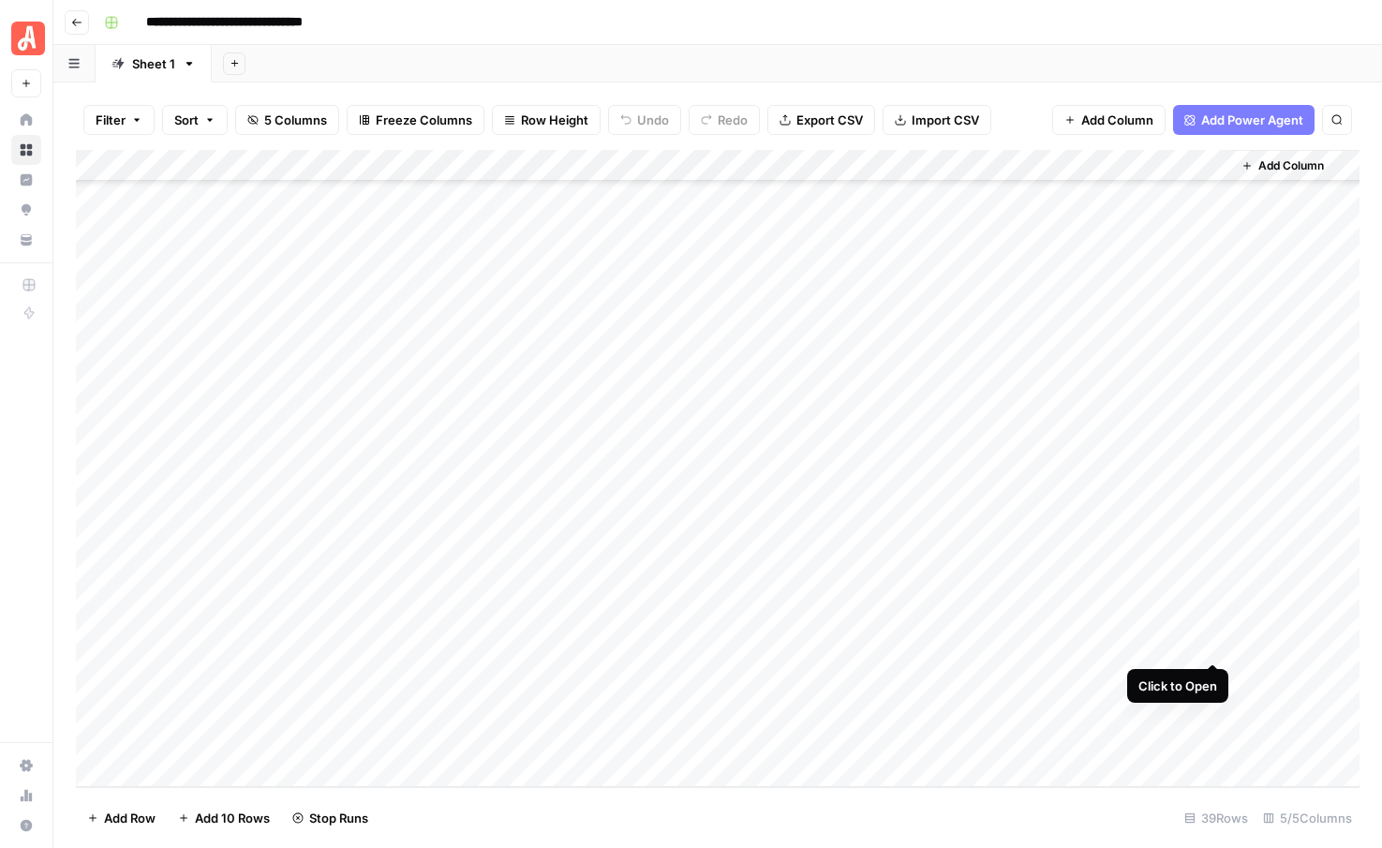
click at [1217, 644] on div "Add Column" at bounding box center [718, 468] width 1284 height 637
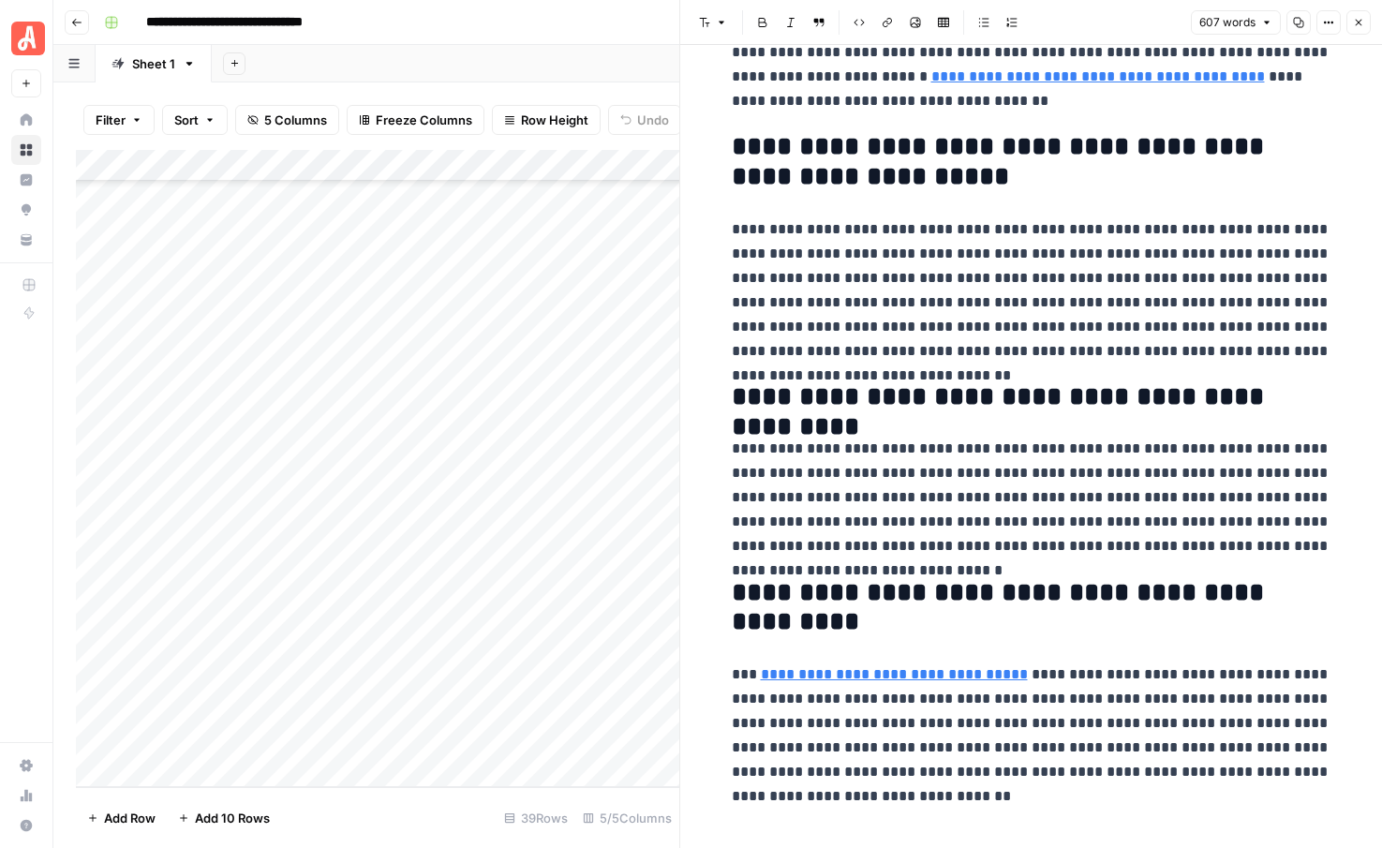
scroll to position [1761, 0]
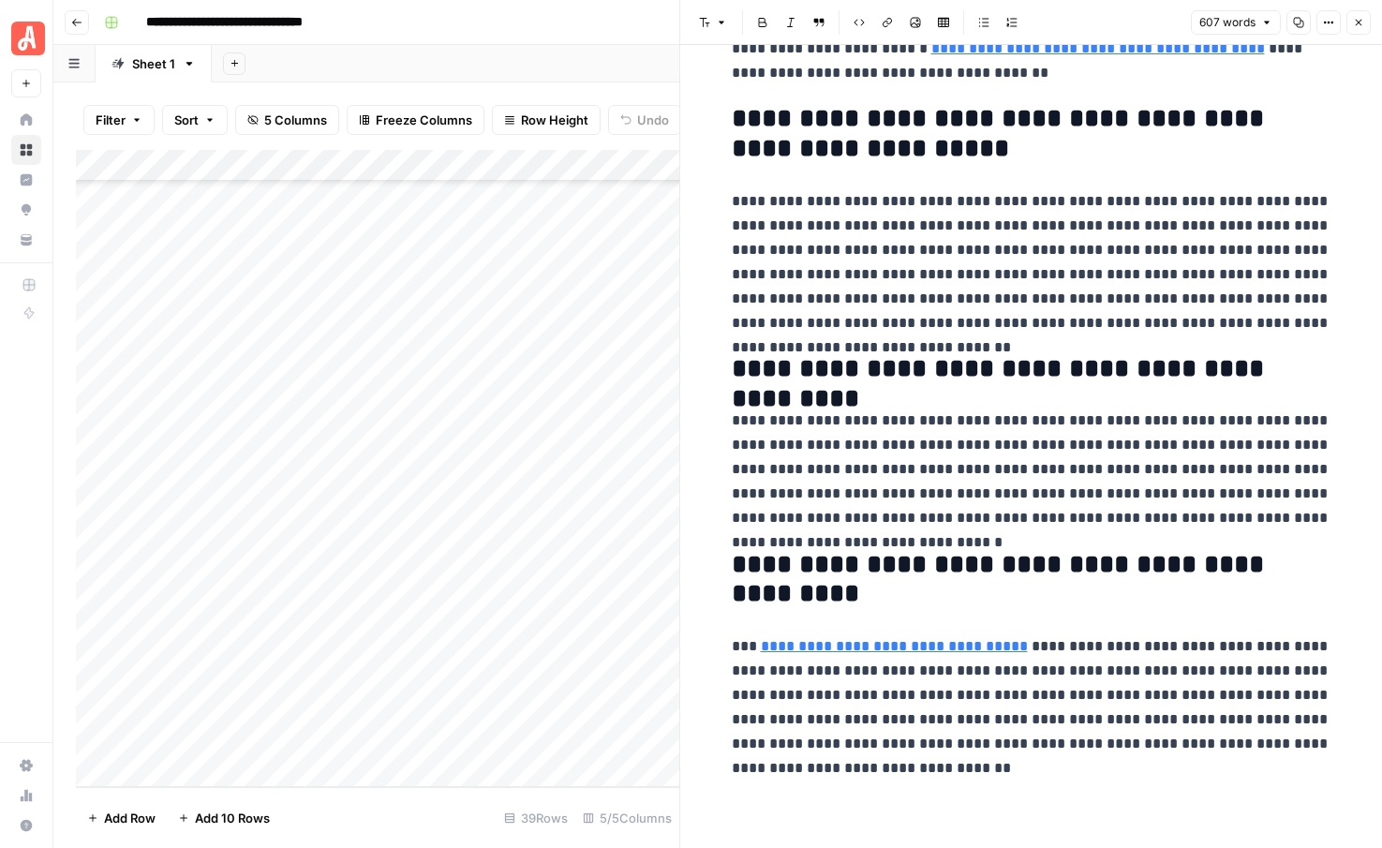
click at [887, 650] on link "**********" at bounding box center [894, 646] width 267 height 14
click at [1103, 676] on p "**********" at bounding box center [1032, 707] width 600 height 146
click at [1361, 26] on icon "button" at bounding box center [1358, 22] width 11 height 11
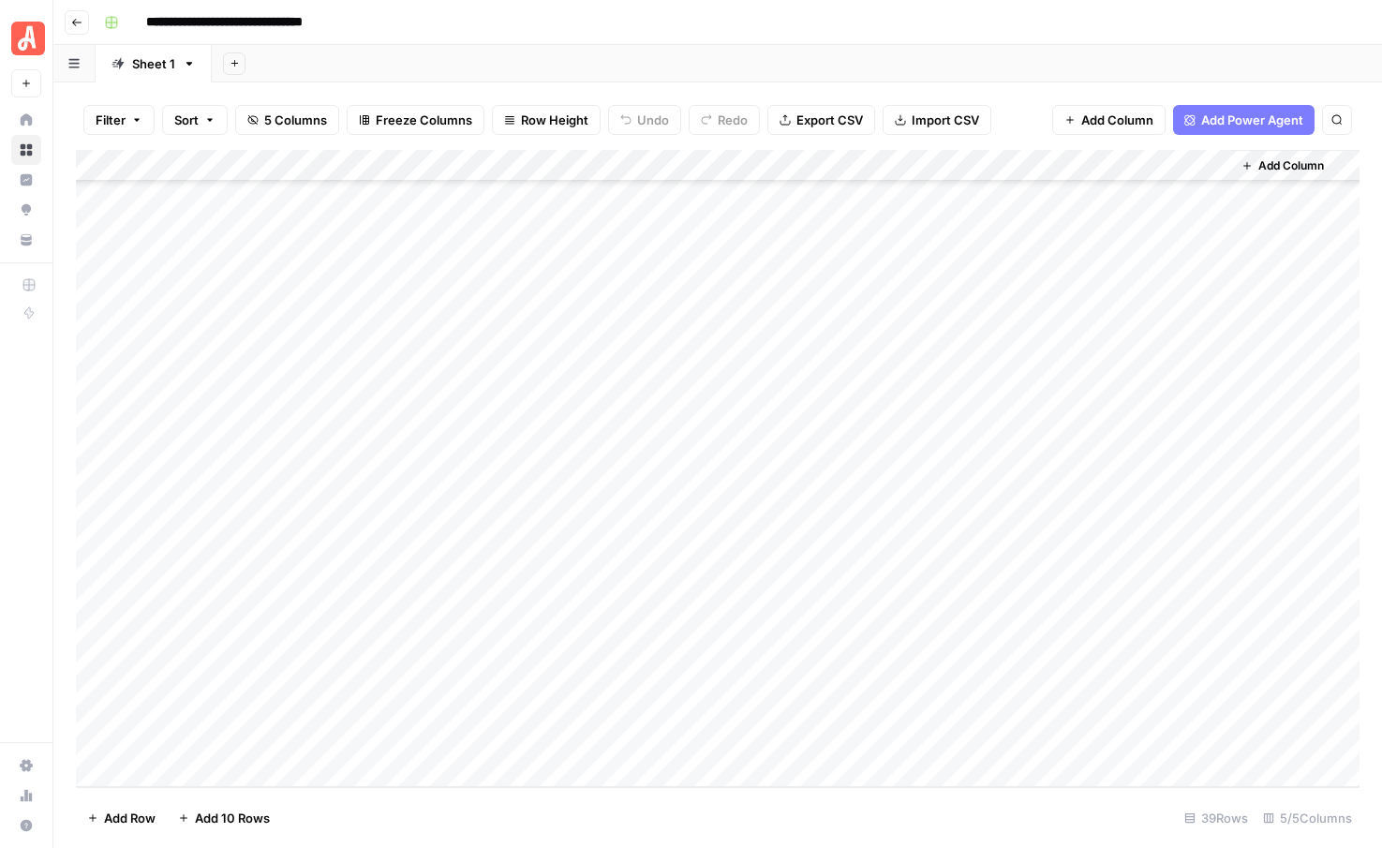
click at [478, 637] on div "Add Column" at bounding box center [718, 468] width 1284 height 637
click at [374, 69] on div "Add Sheet" at bounding box center [797, 63] width 1170 height 37
click at [1210, 647] on div "Add Column" at bounding box center [718, 468] width 1284 height 637
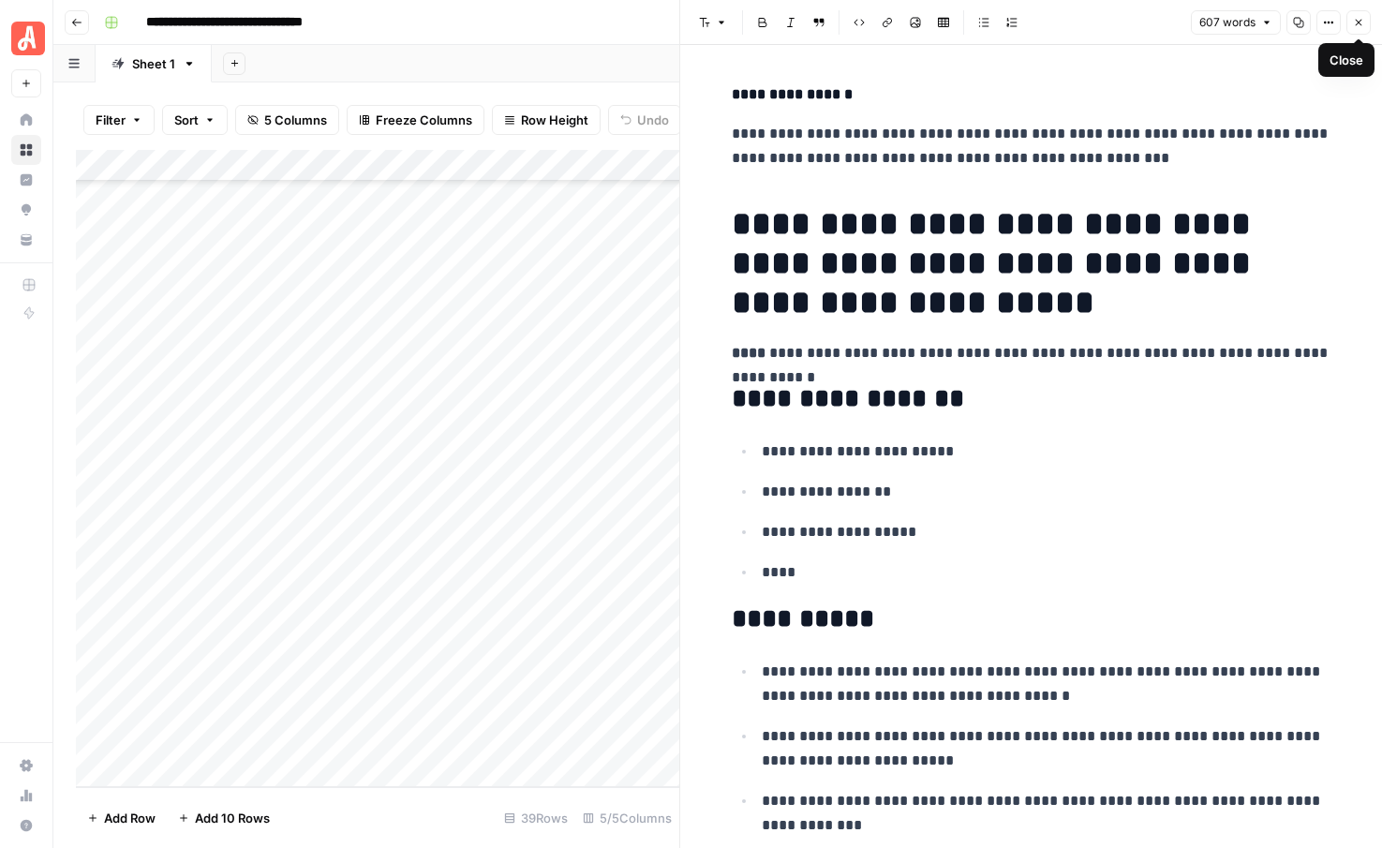
click at [1359, 23] on icon "button" at bounding box center [1358, 22] width 11 height 11
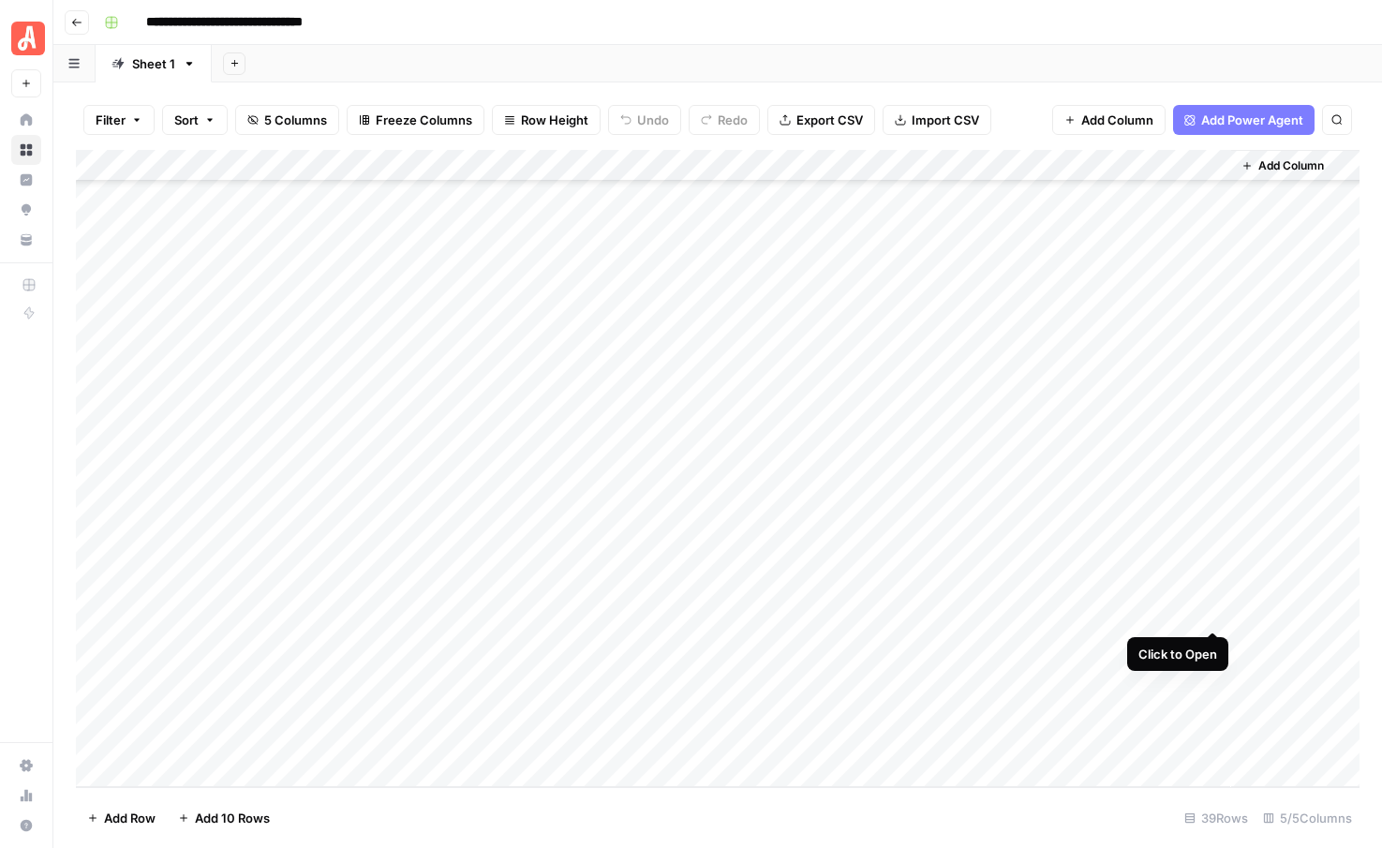
click at [1210, 610] on div "Add Column" at bounding box center [718, 468] width 1284 height 637
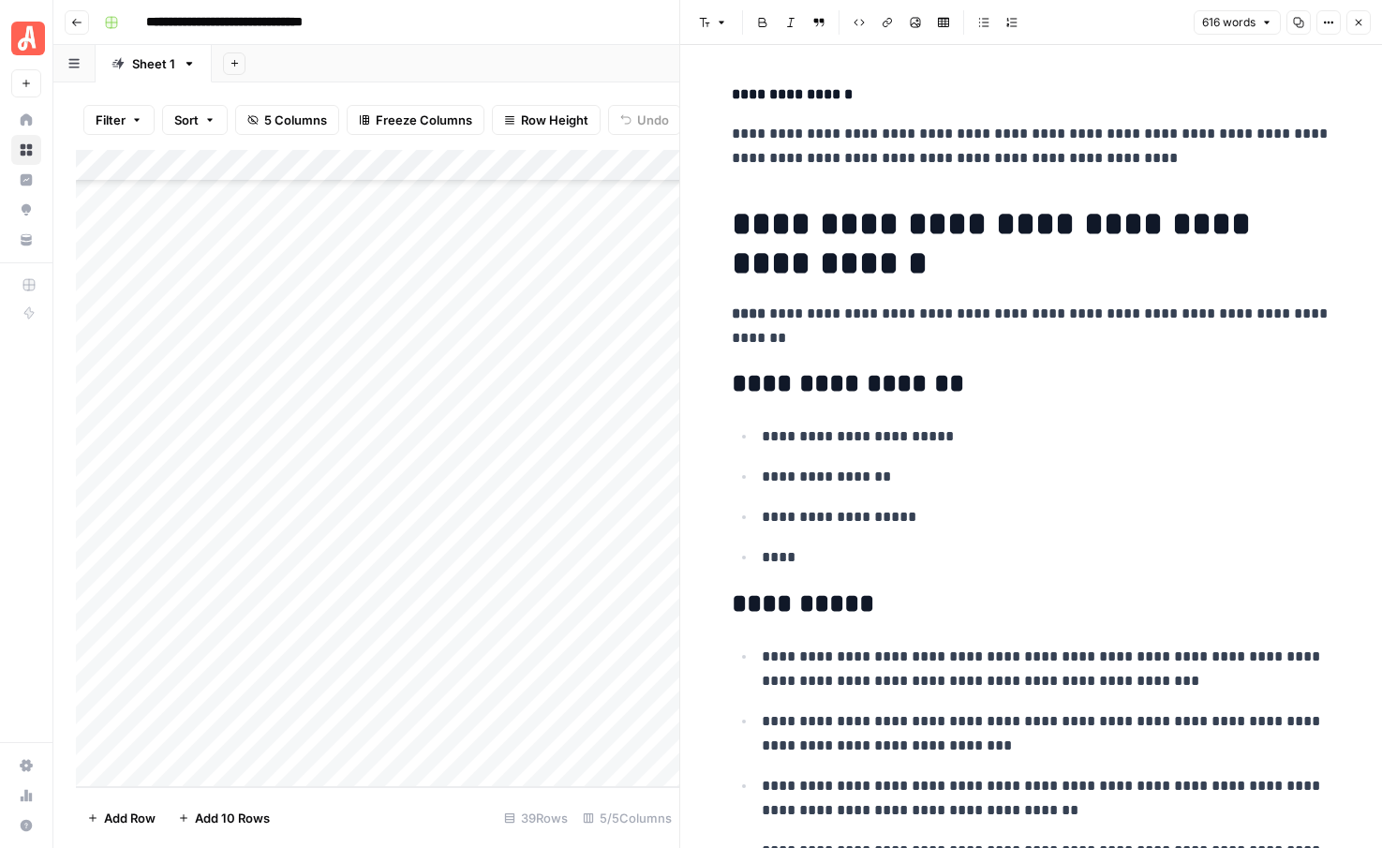
click at [1358, 21] on icon "button" at bounding box center [1358, 22] width 11 height 11
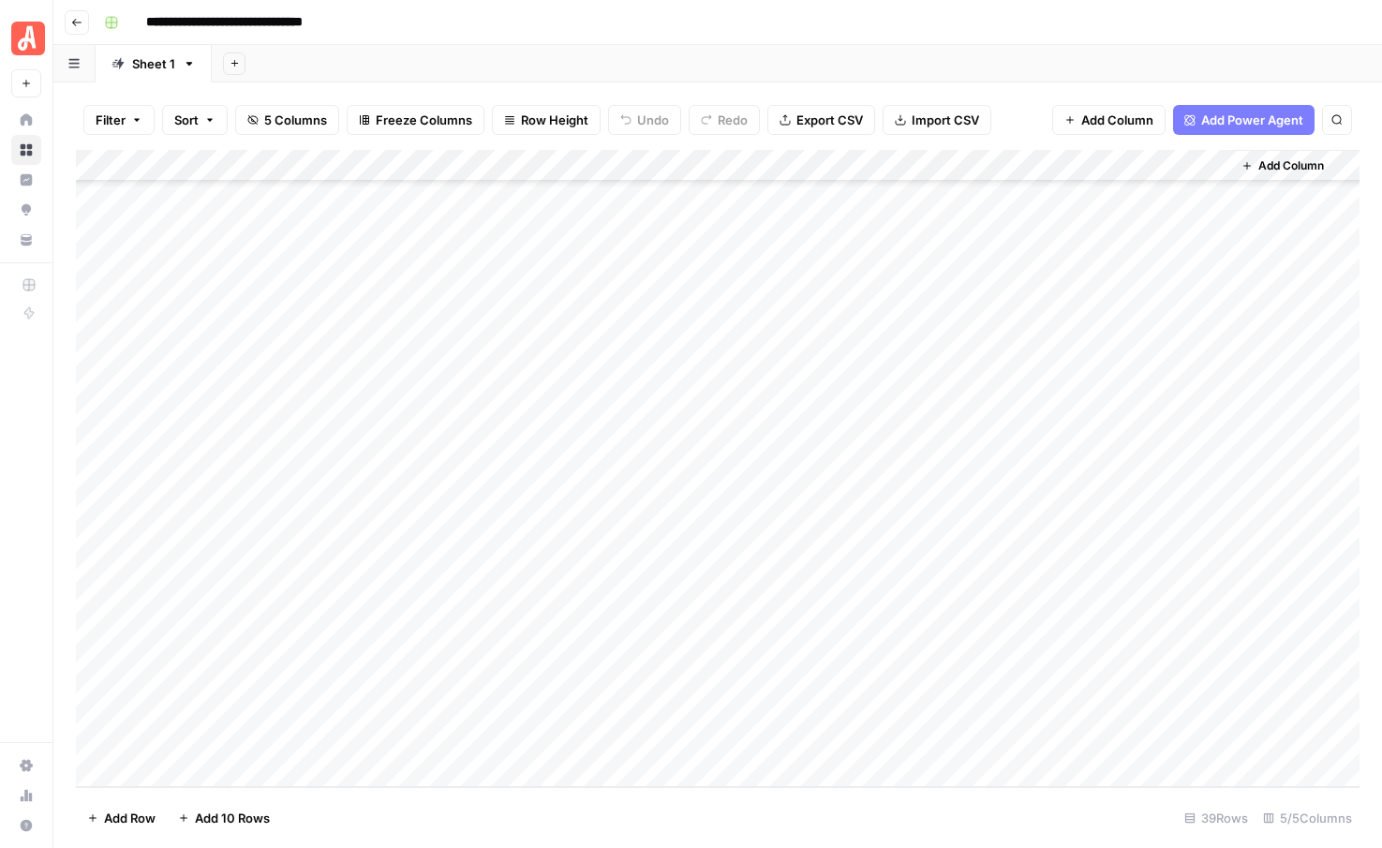
click at [445, 609] on div "Add Column" at bounding box center [718, 468] width 1284 height 637
click at [672, 812] on footer "Add Row Add 10 Rows 39 Rows 5/5 Columns" at bounding box center [718, 817] width 1284 height 61
click at [1210, 613] on div "Add Column" at bounding box center [718, 468] width 1284 height 637
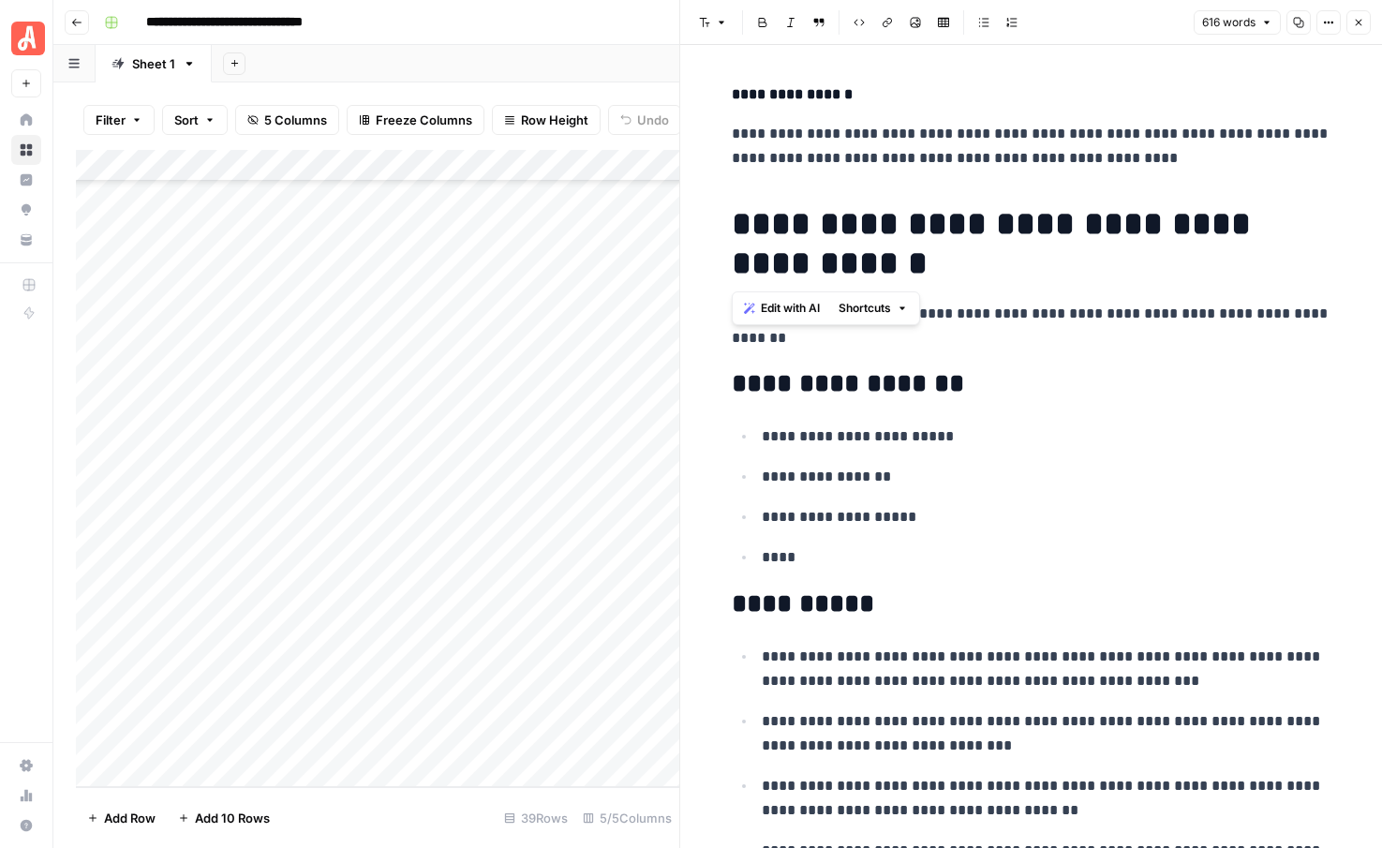
drag, startPoint x: 900, startPoint y: 269, endPoint x: 733, endPoint y: 210, distance: 177.8
click at [733, 210] on h1 "**********" at bounding box center [1032, 243] width 600 height 79
copy h1 "**********"
click at [996, 496] on ul "**********" at bounding box center [1032, 497] width 600 height 146
click at [1361, 22] on icon "button" at bounding box center [1358, 22] width 11 height 11
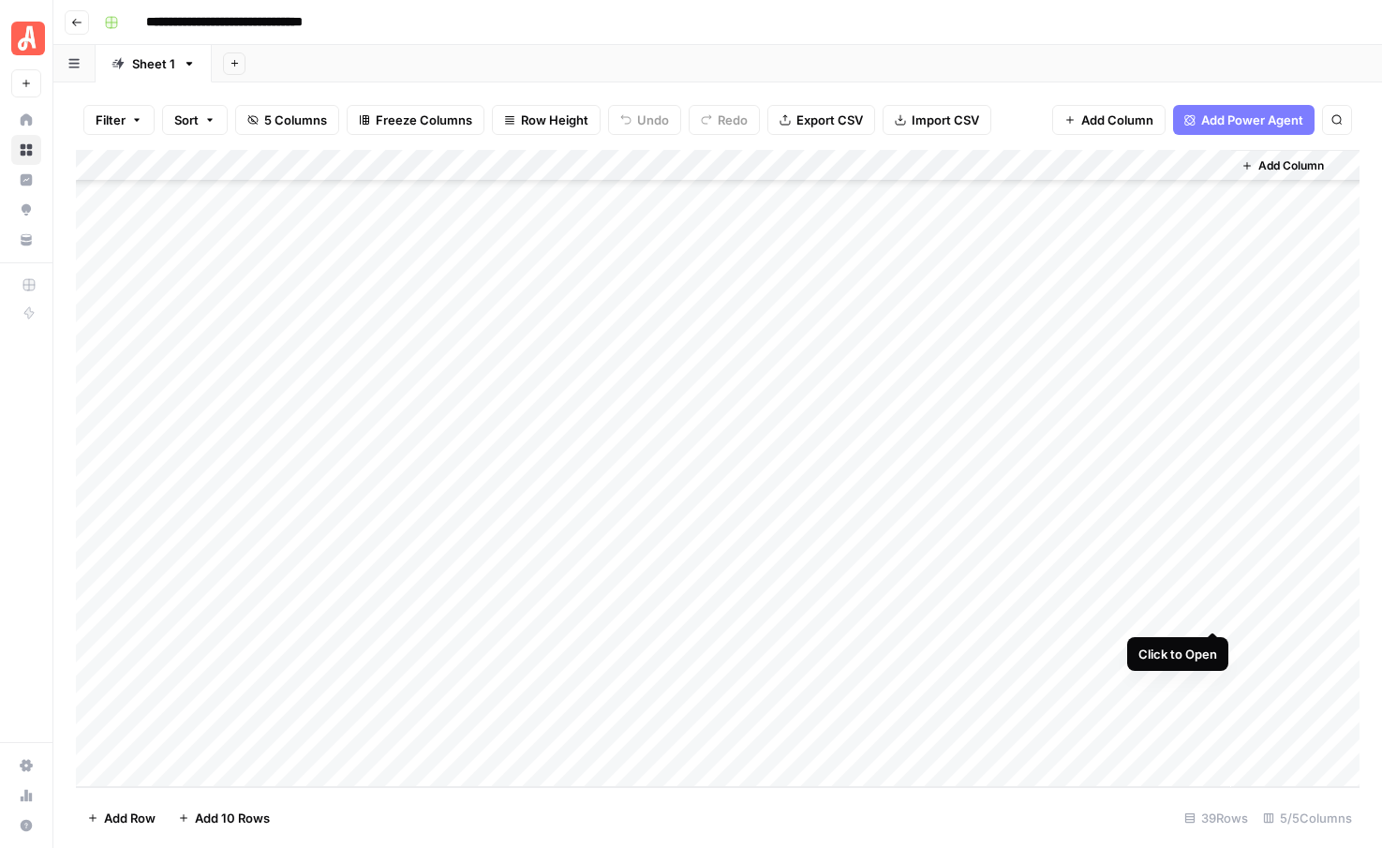
click at [1212, 607] on div "Add Column" at bounding box center [718, 468] width 1284 height 637
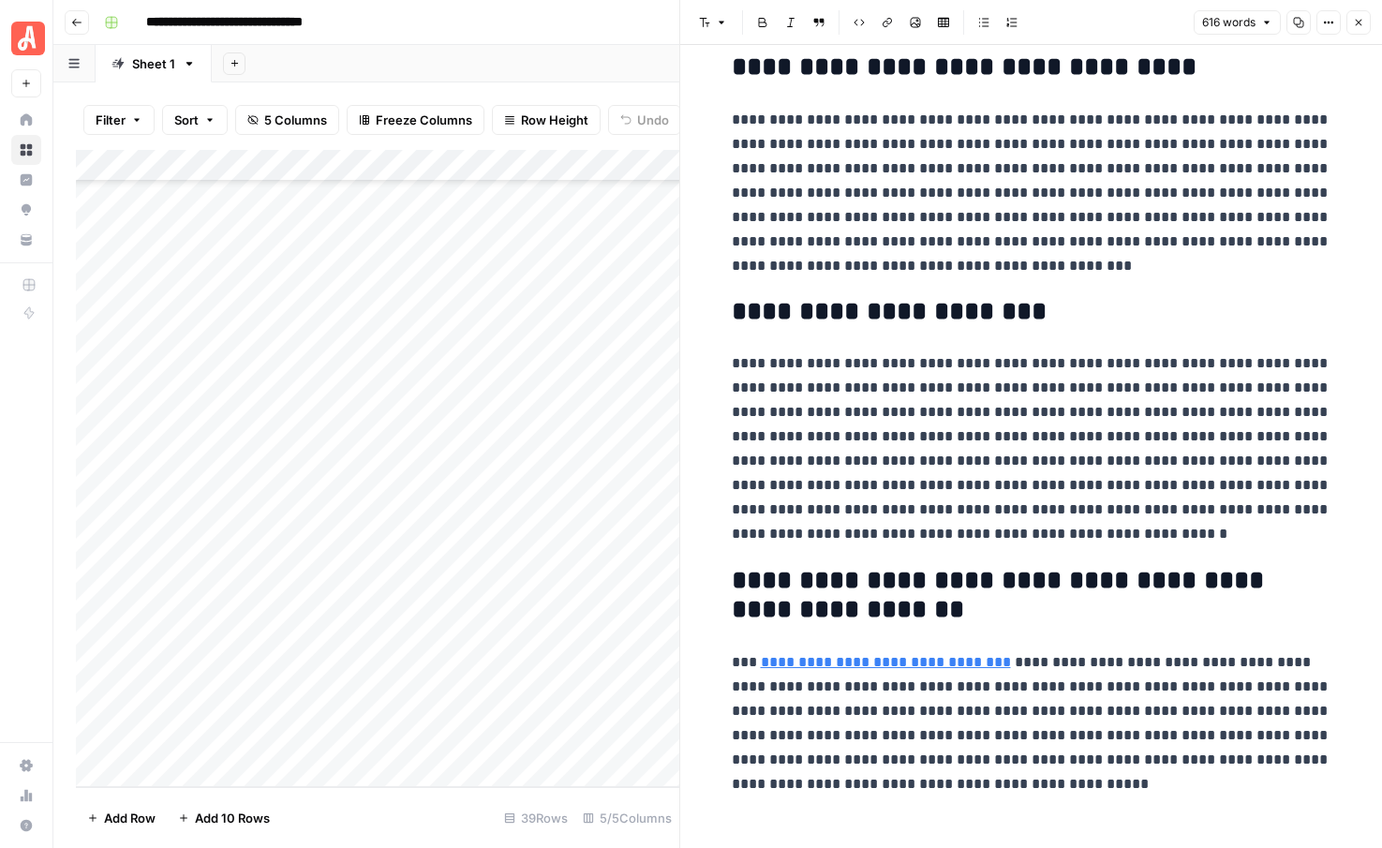
scroll to position [1843, 0]
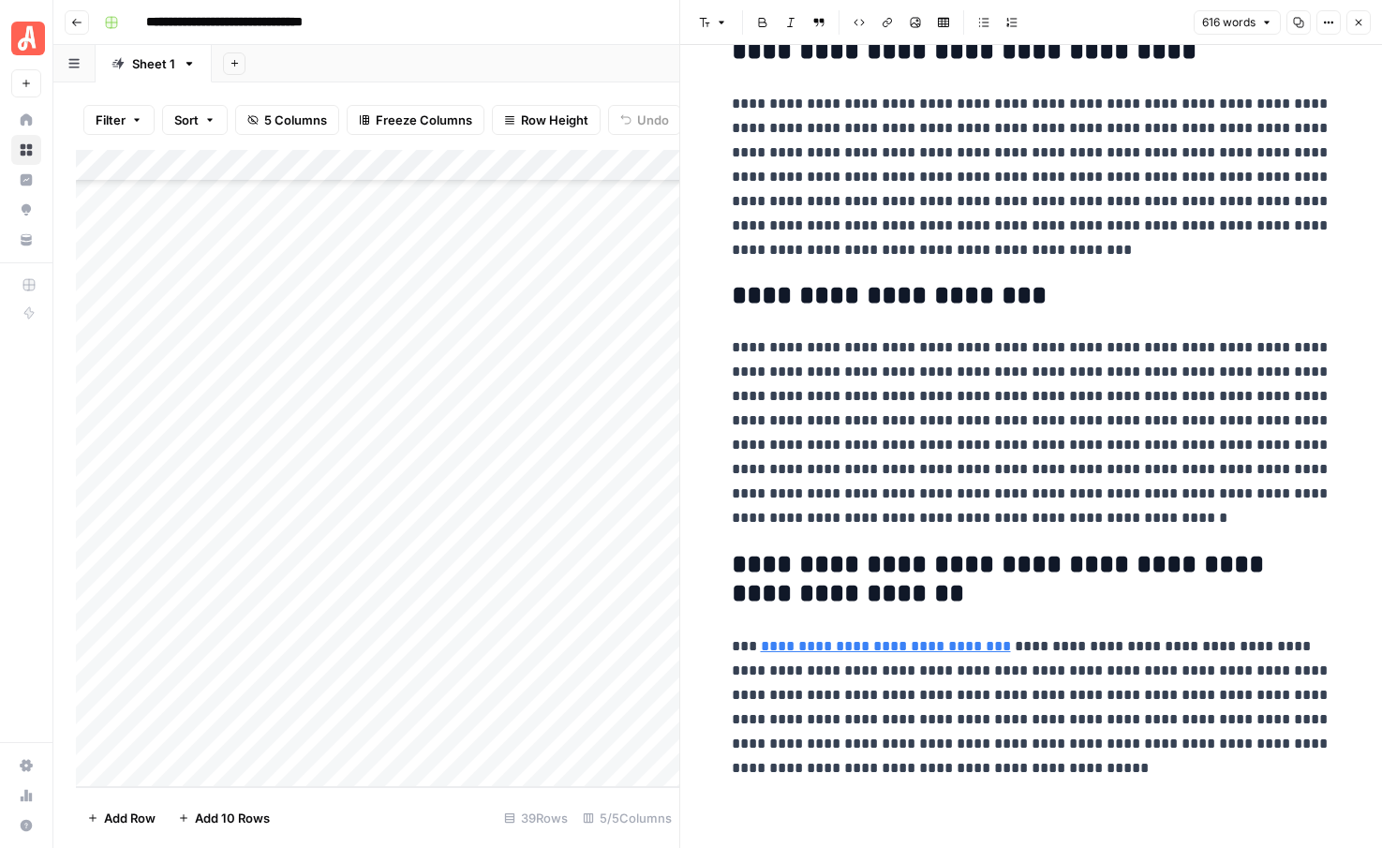
click at [1364, 22] on button "Close" at bounding box center [1358, 22] width 24 height 24
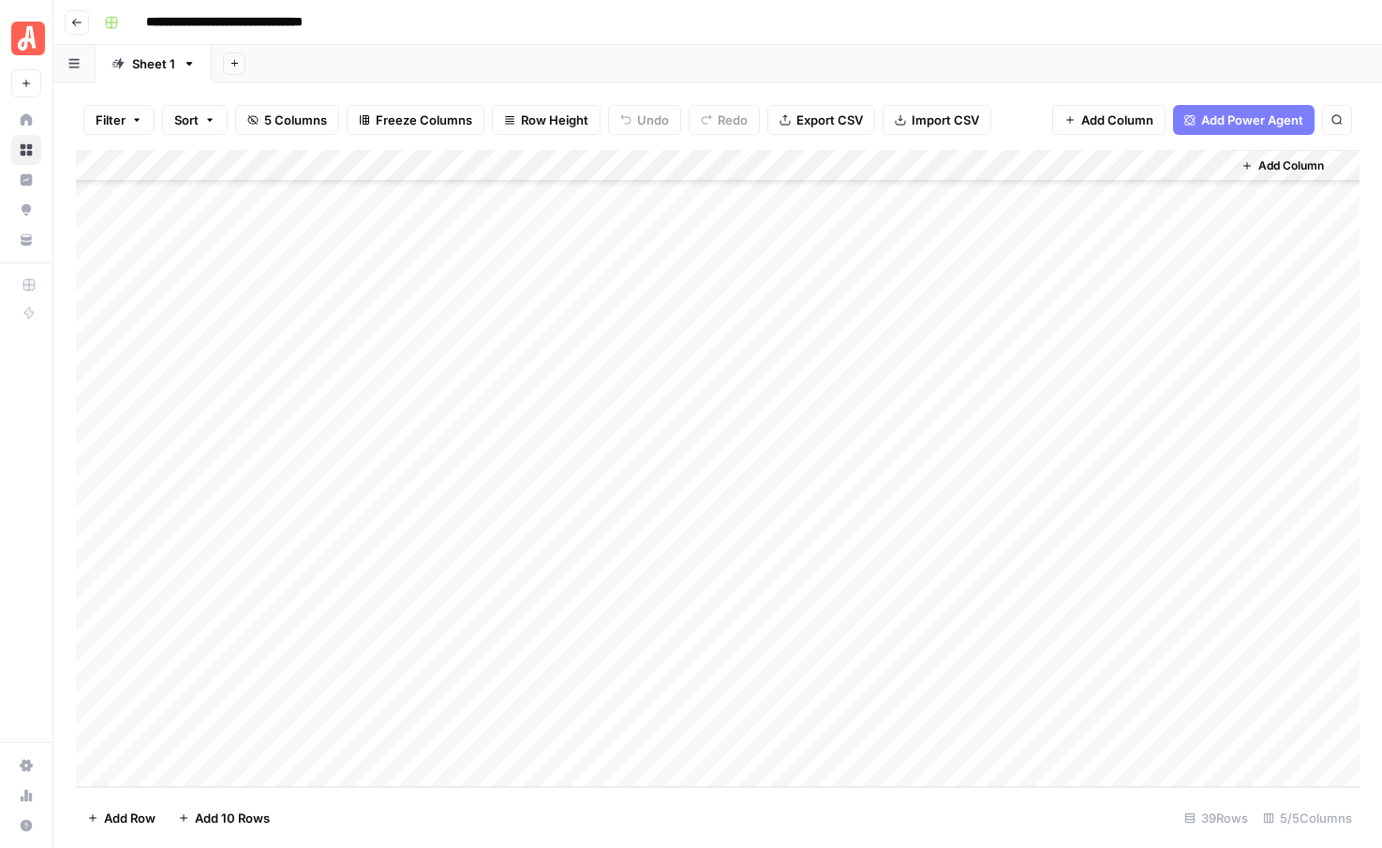
click at [1215, 576] on div "Add Column" at bounding box center [718, 468] width 1284 height 637
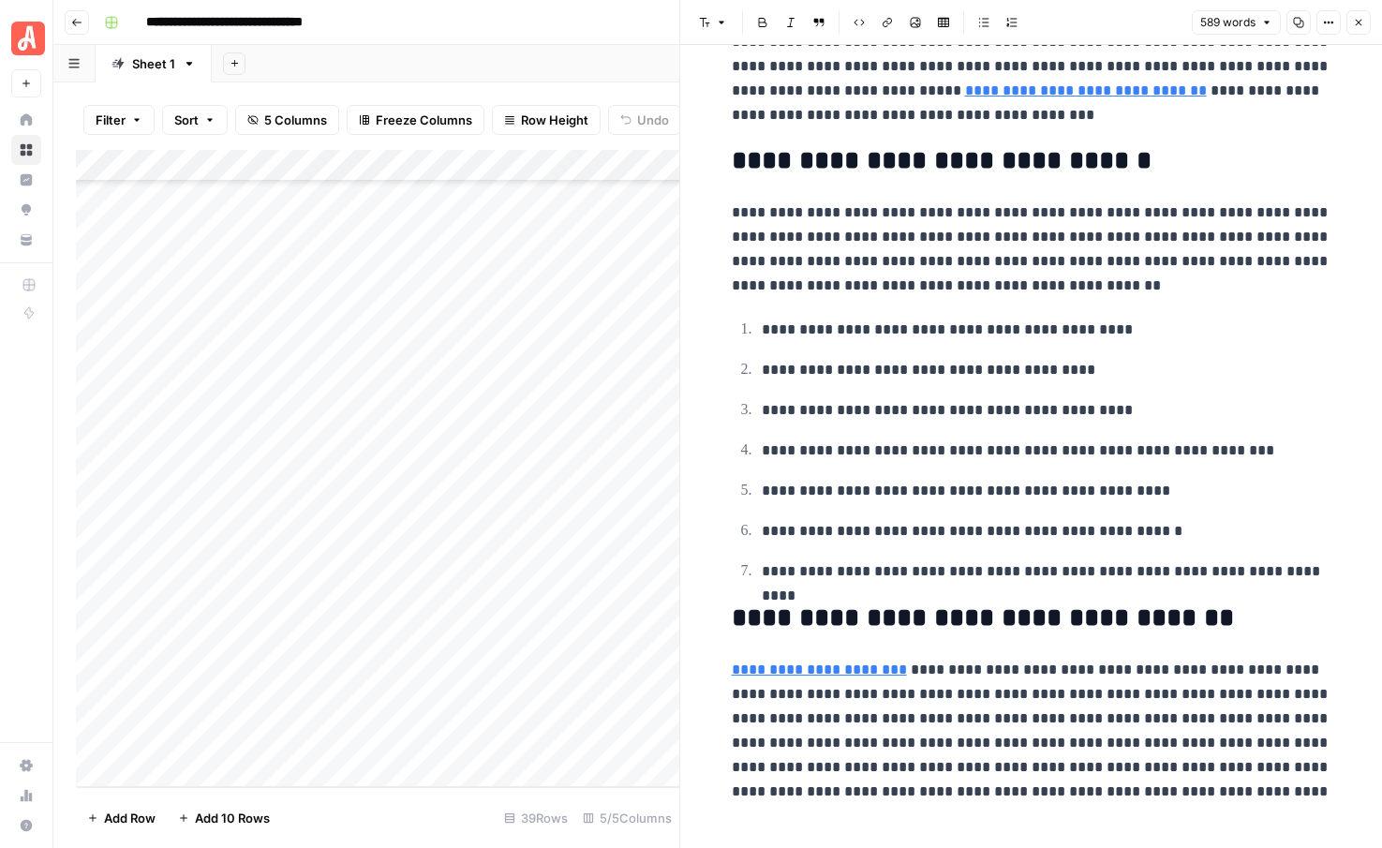
scroll to position [1805, 0]
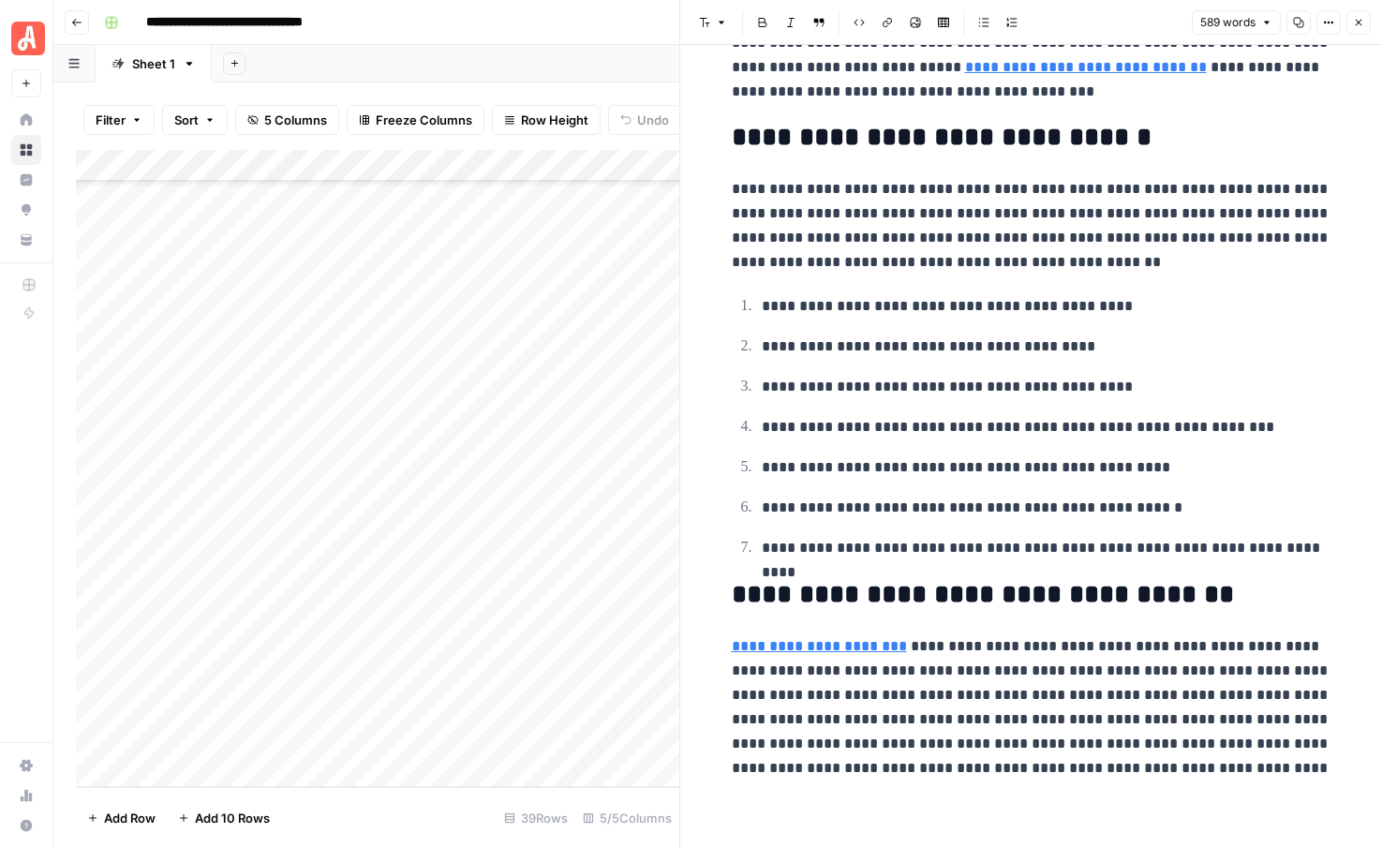
click at [1357, 23] on icon "button" at bounding box center [1359, 23] width 7 height 7
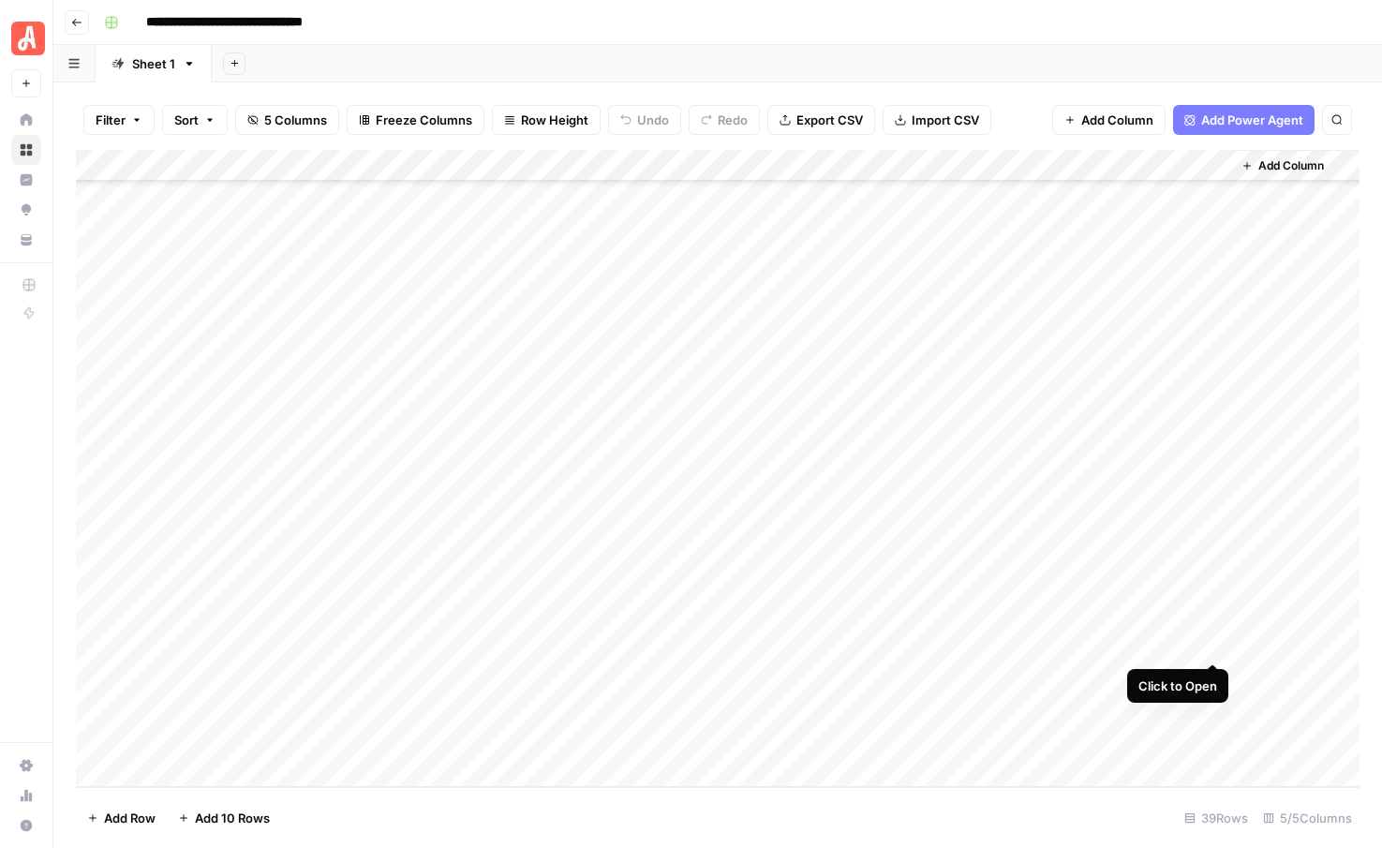
click at [1212, 642] on div "Add Column" at bounding box center [718, 468] width 1284 height 637
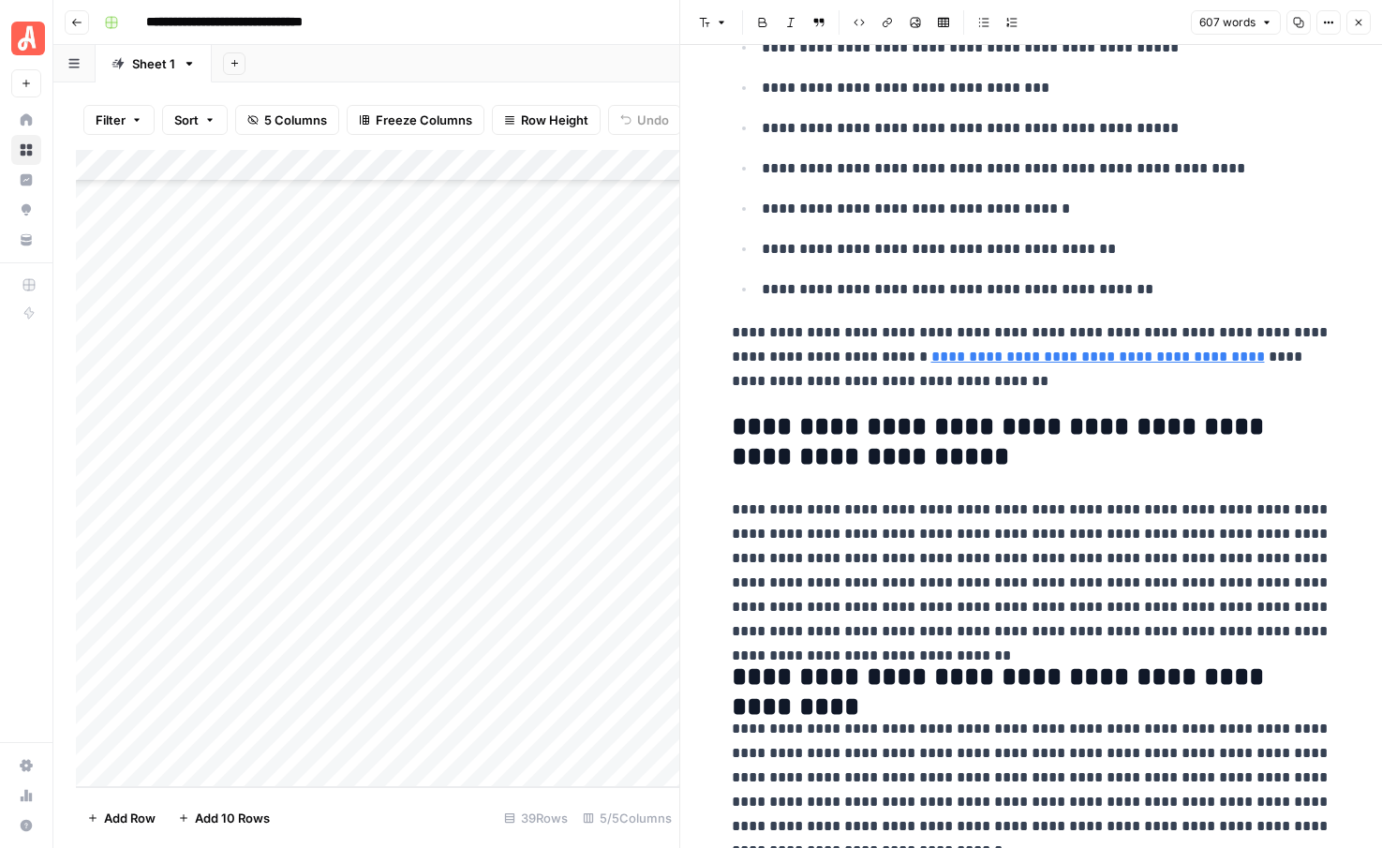
scroll to position [1725, 0]
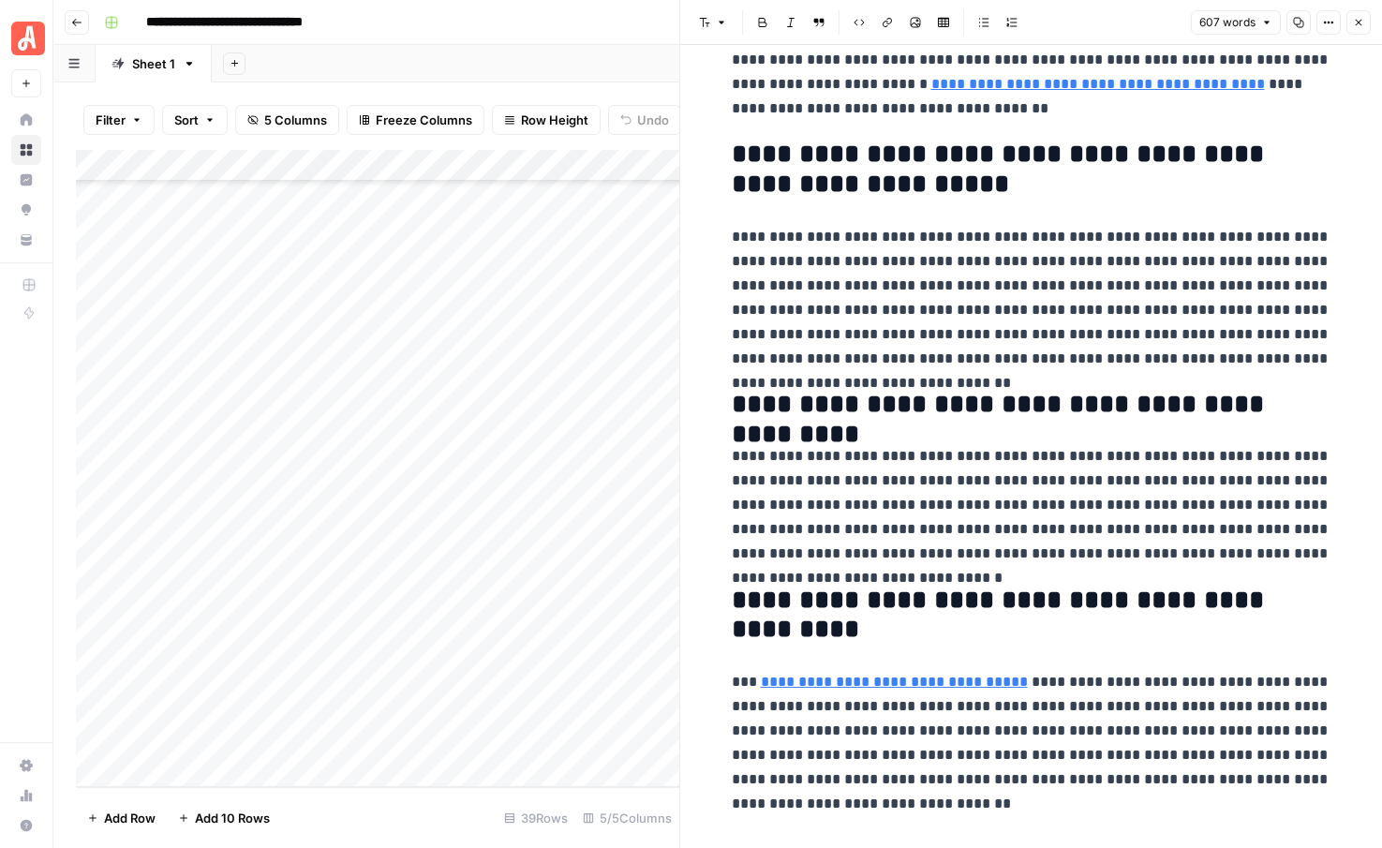
click at [1364, 27] on button "Close" at bounding box center [1358, 22] width 24 height 24
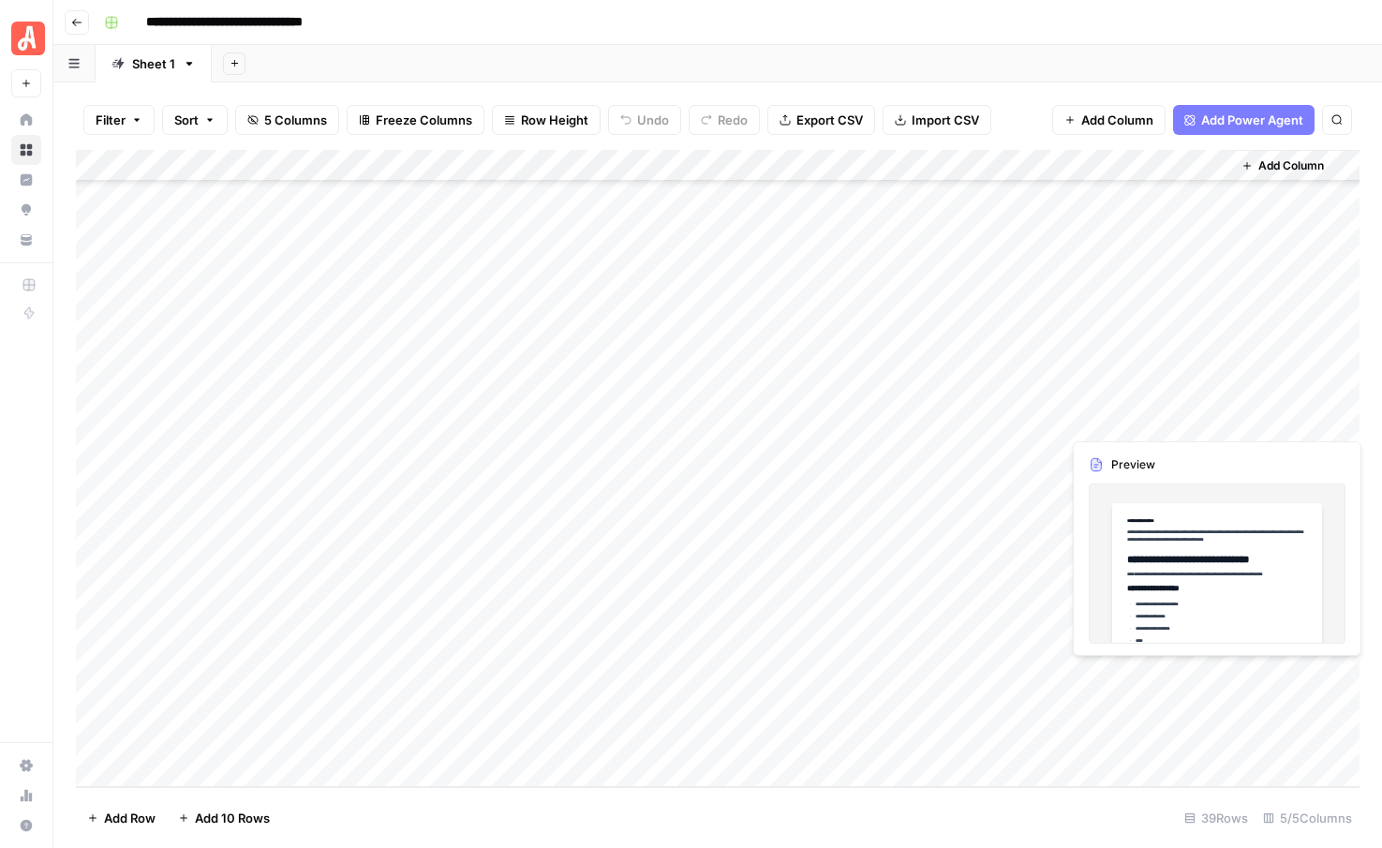
click at [1210, 677] on div "Add Column" at bounding box center [718, 468] width 1284 height 637
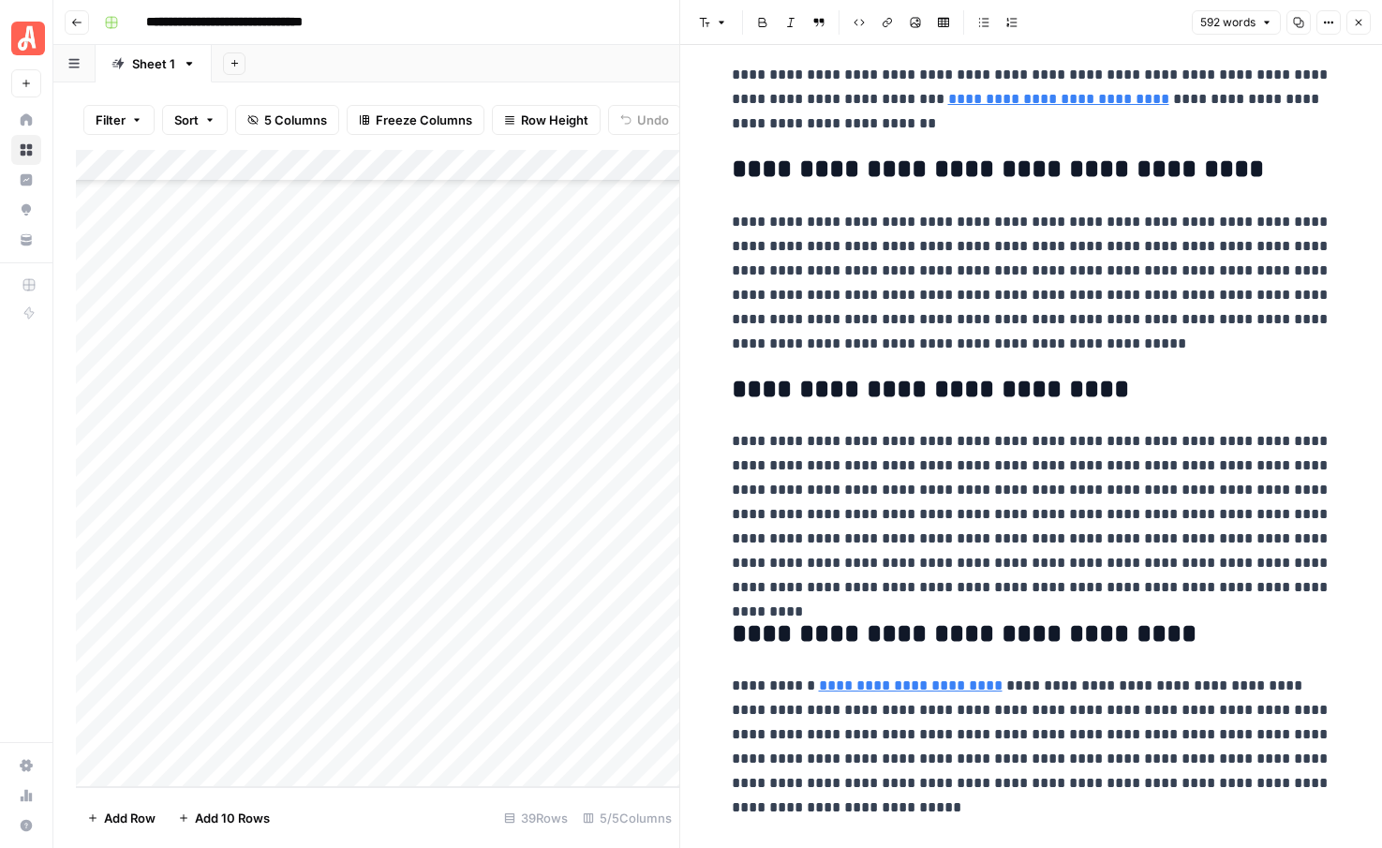
scroll to position [1622, 0]
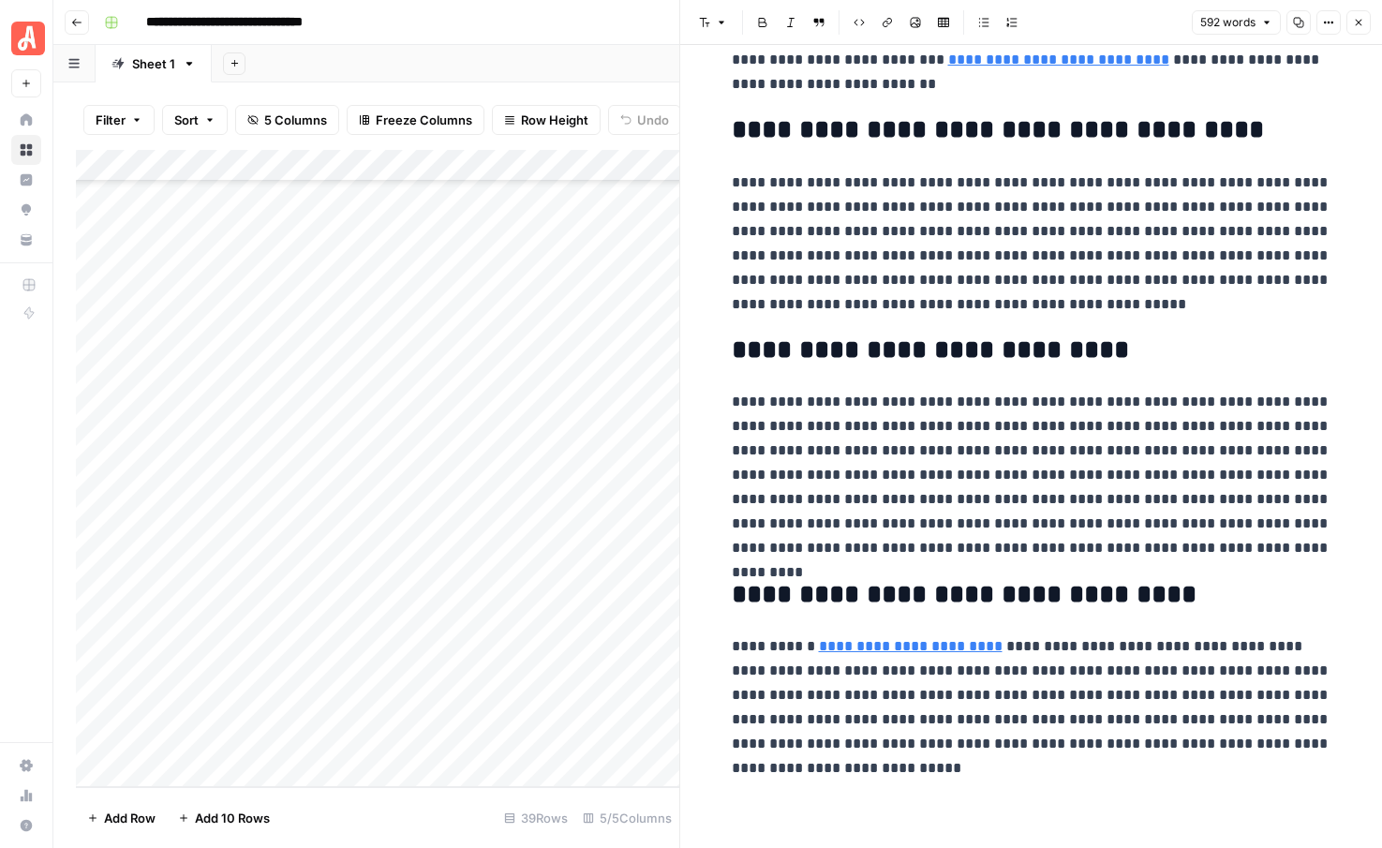
click at [1357, 22] on icon "button" at bounding box center [1358, 22] width 11 height 11
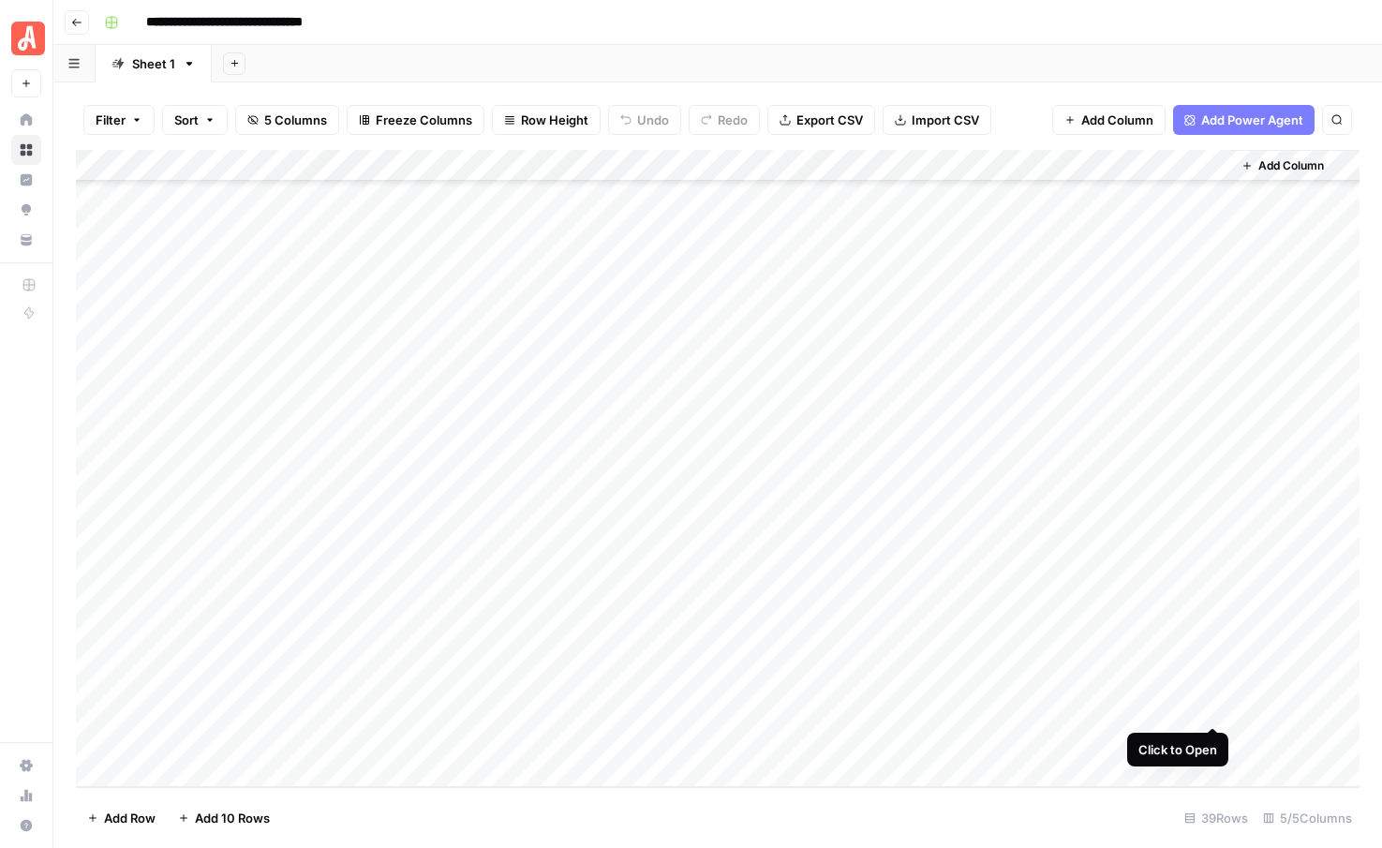
click at [1215, 710] on div "Add Column" at bounding box center [718, 468] width 1284 height 637
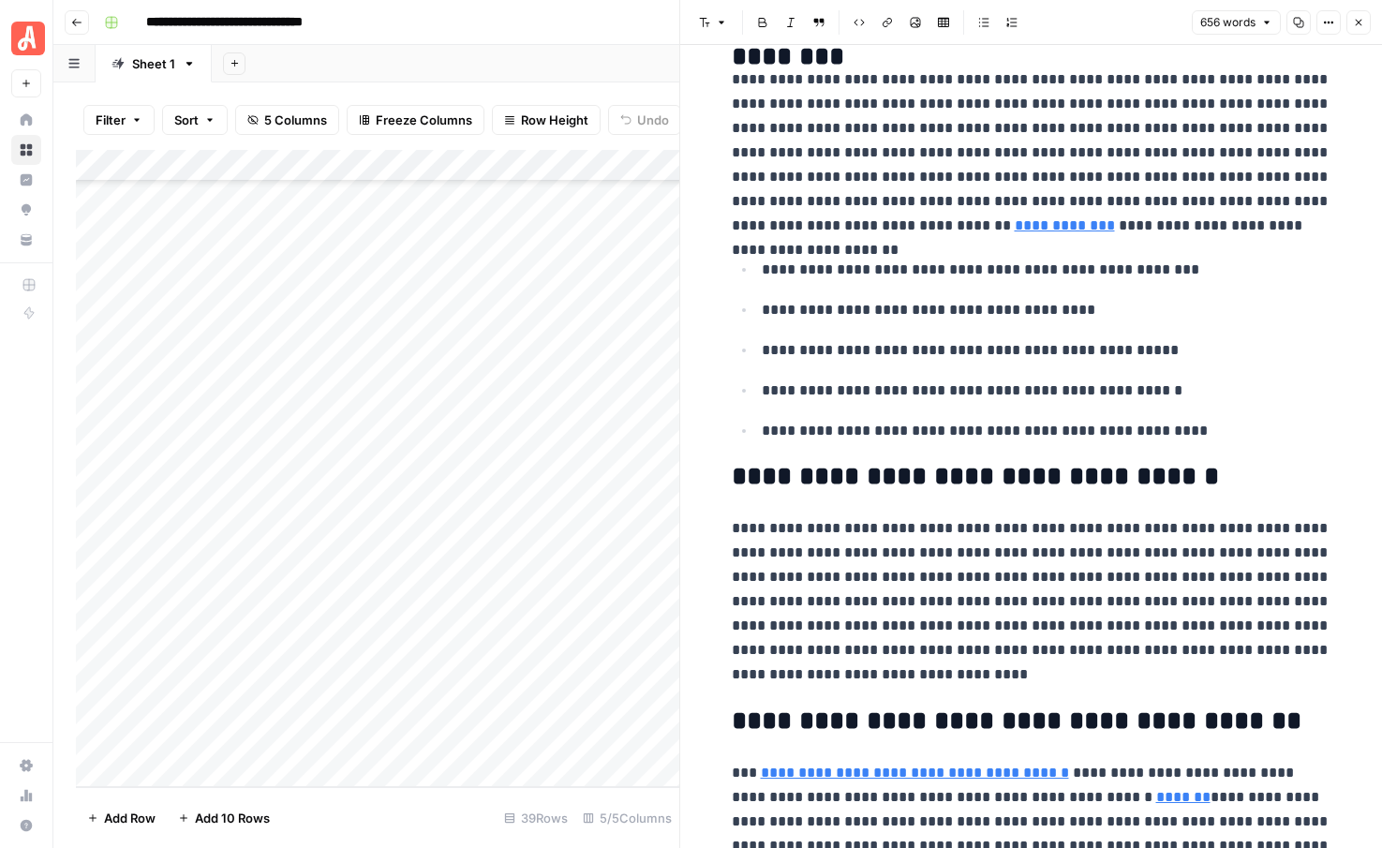
scroll to position [1864, 0]
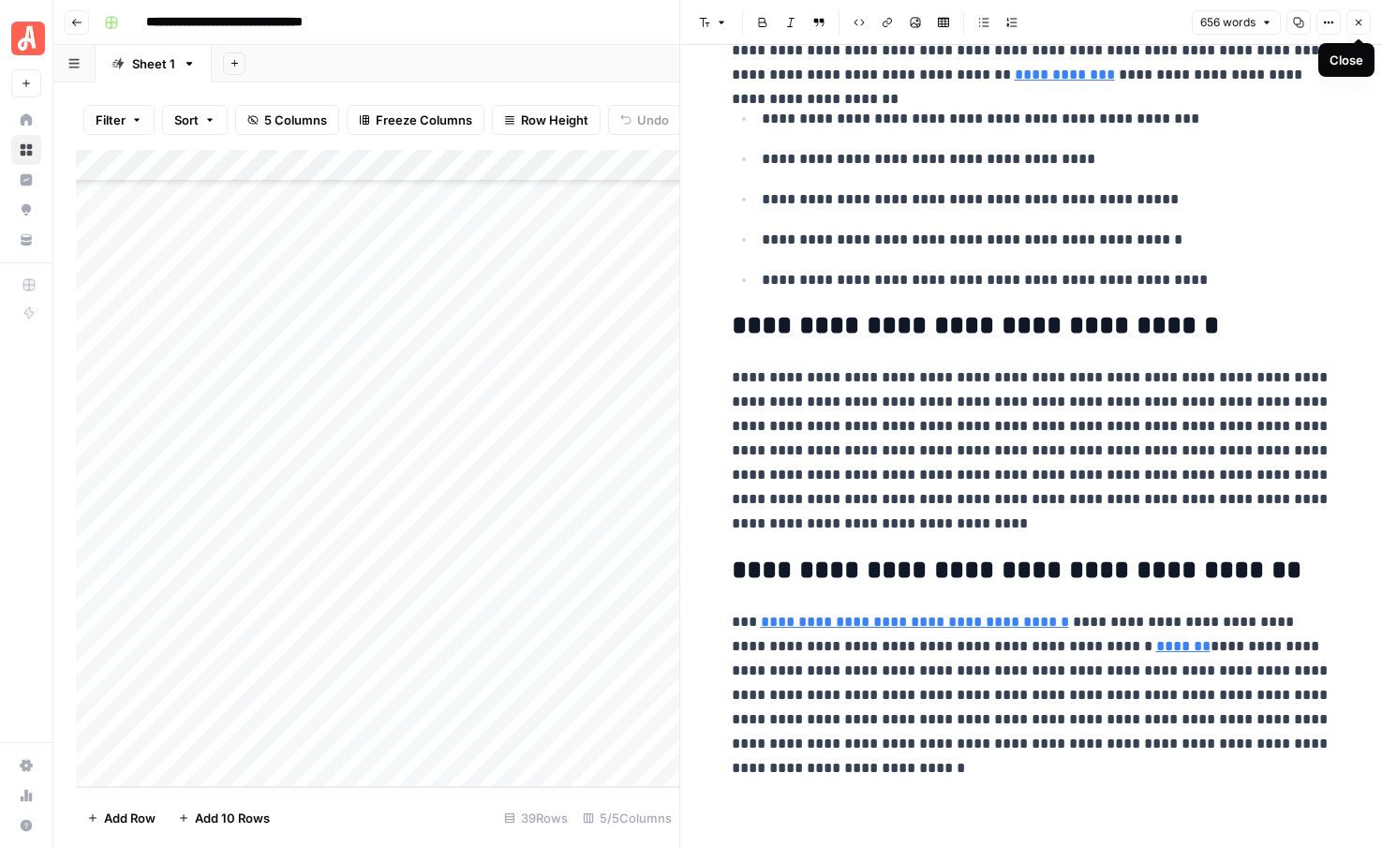
click at [1360, 29] on button "Close" at bounding box center [1358, 22] width 24 height 24
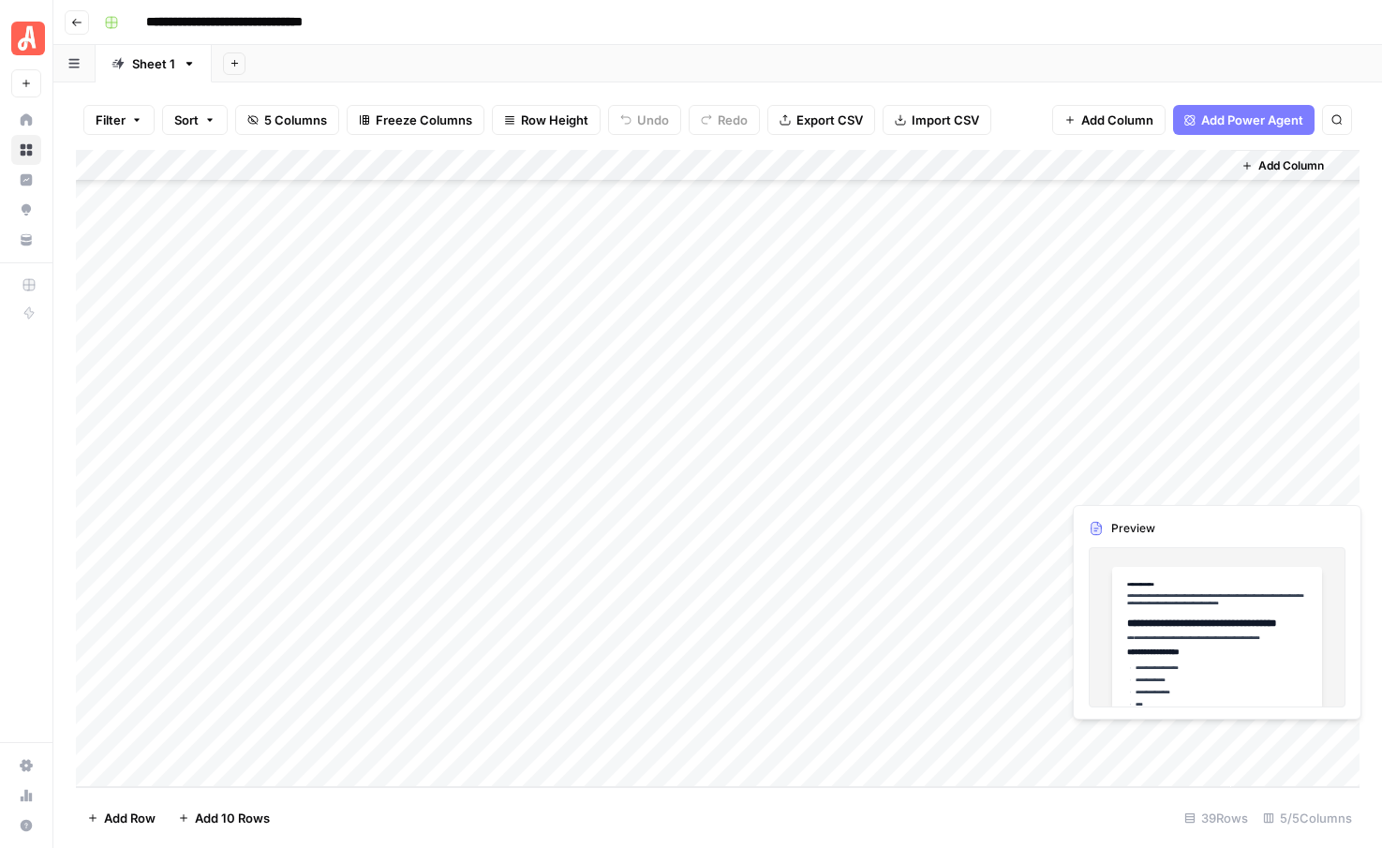
click at [1216, 737] on div "Add Column" at bounding box center [718, 468] width 1284 height 637
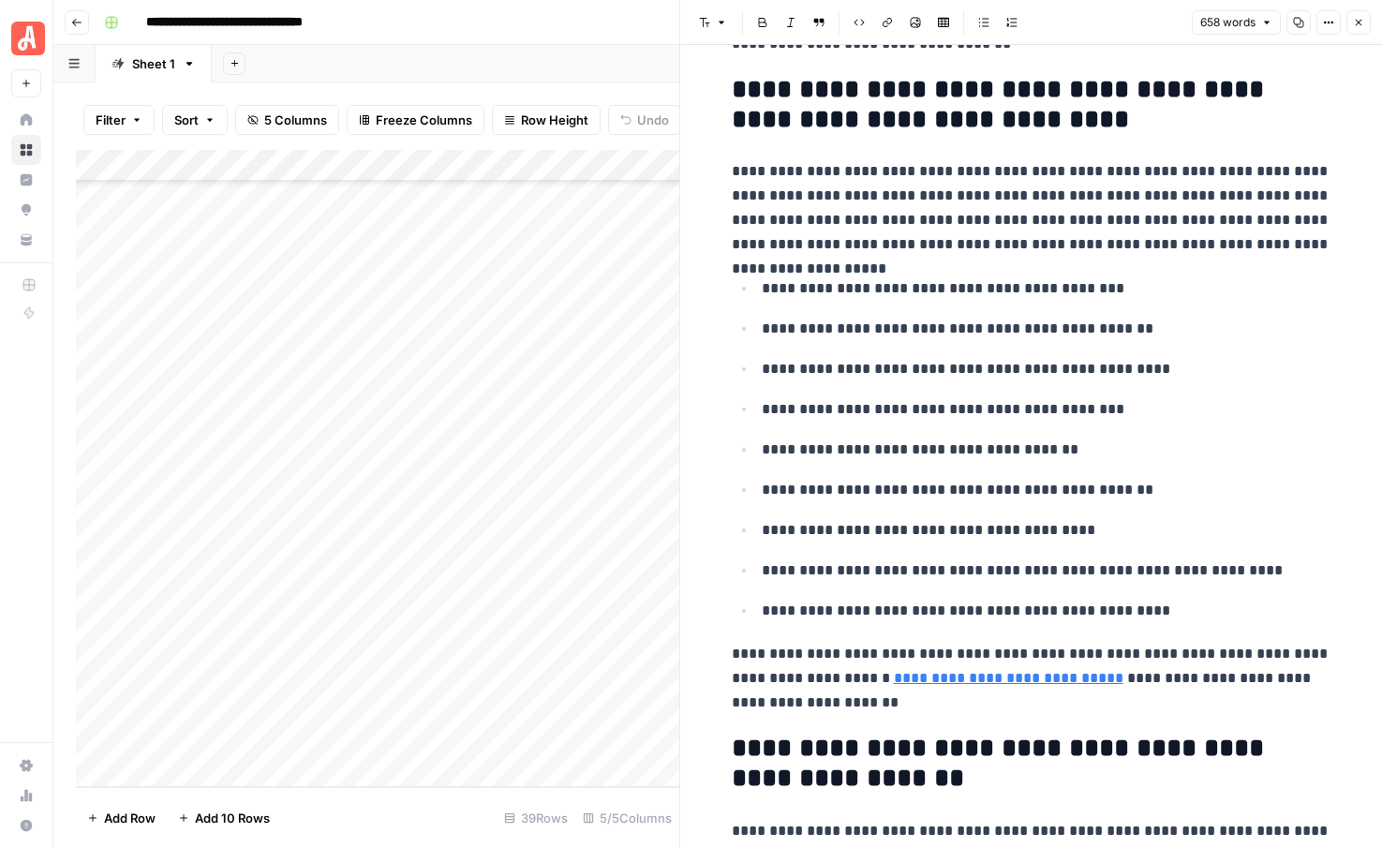
scroll to position [112, 0]
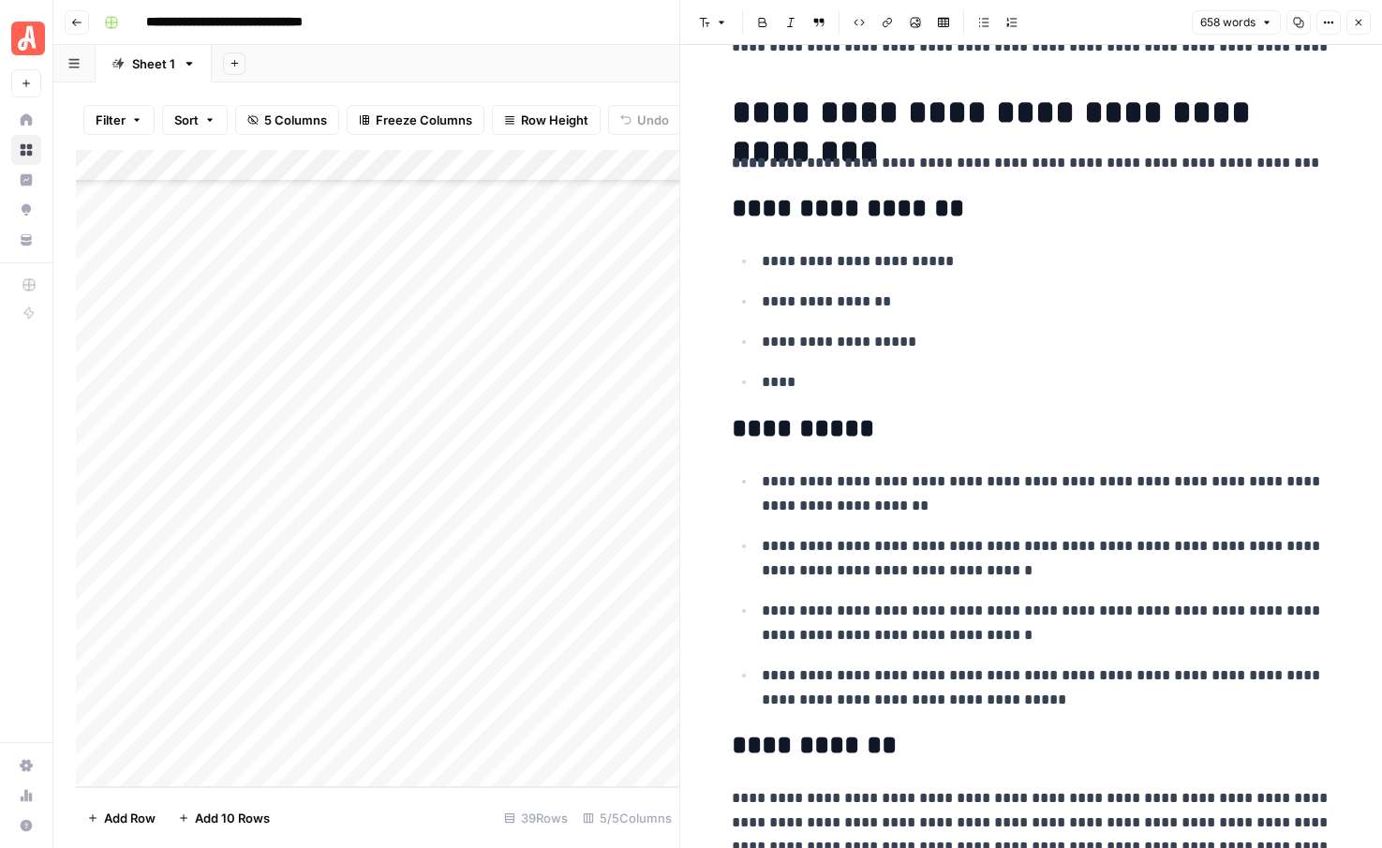
click at [1359, 20] on icon "button" at bounding box center [1358, 22] width 11 height 11
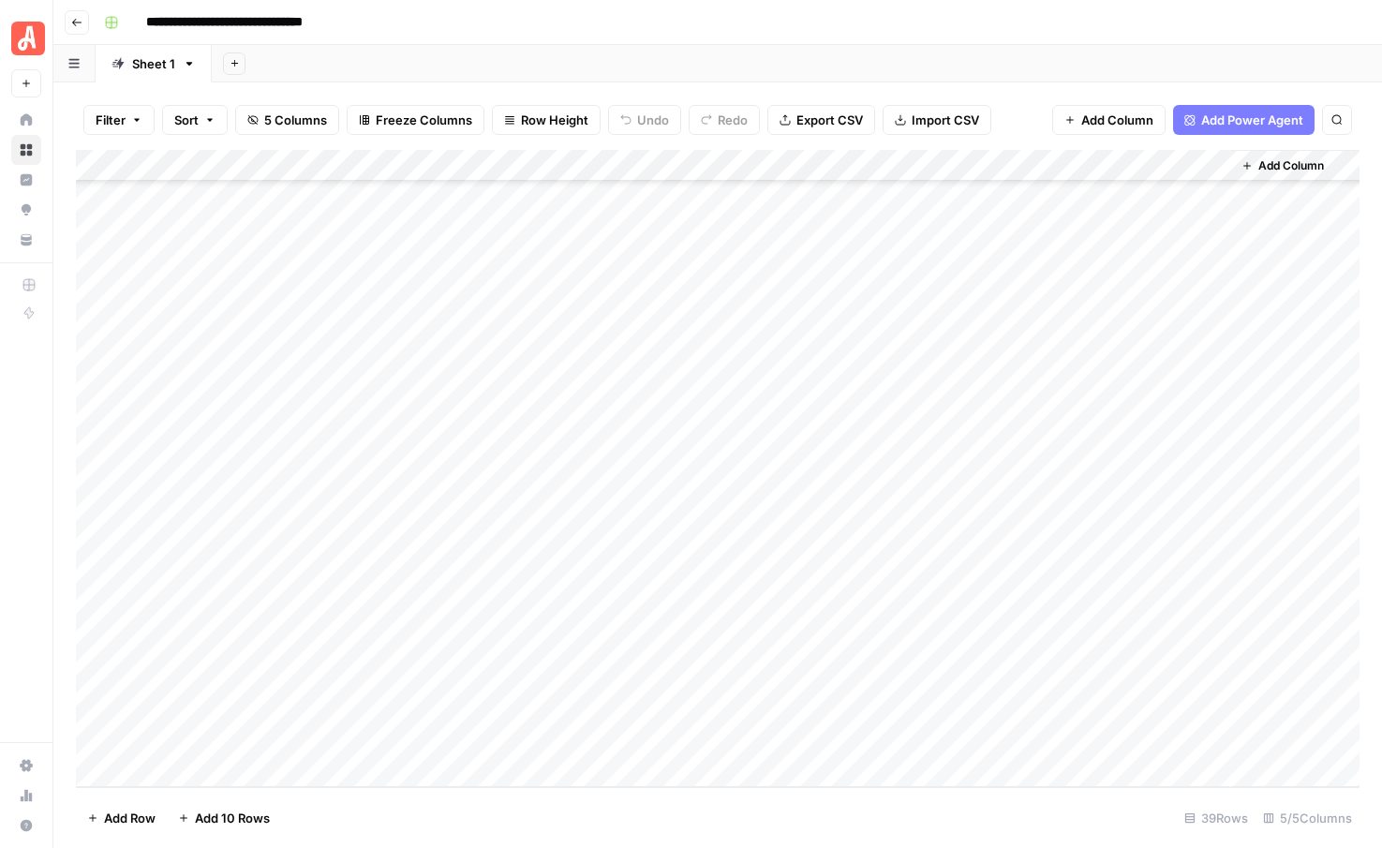
click at [570, 609] on div "Add Column" at bounding box center [718, 468] width 1284 height 637
click at [209, 812] on span "Add 10 Rows" at bounding box center [232, 818] width 75 height 19
click at [211, 447] on div "Add Column" at bounding box center [718, 468] width 1284 height 637
click at [222, 455] on div "Add Column" at bounding box center [718, 468] width 1284 height 637
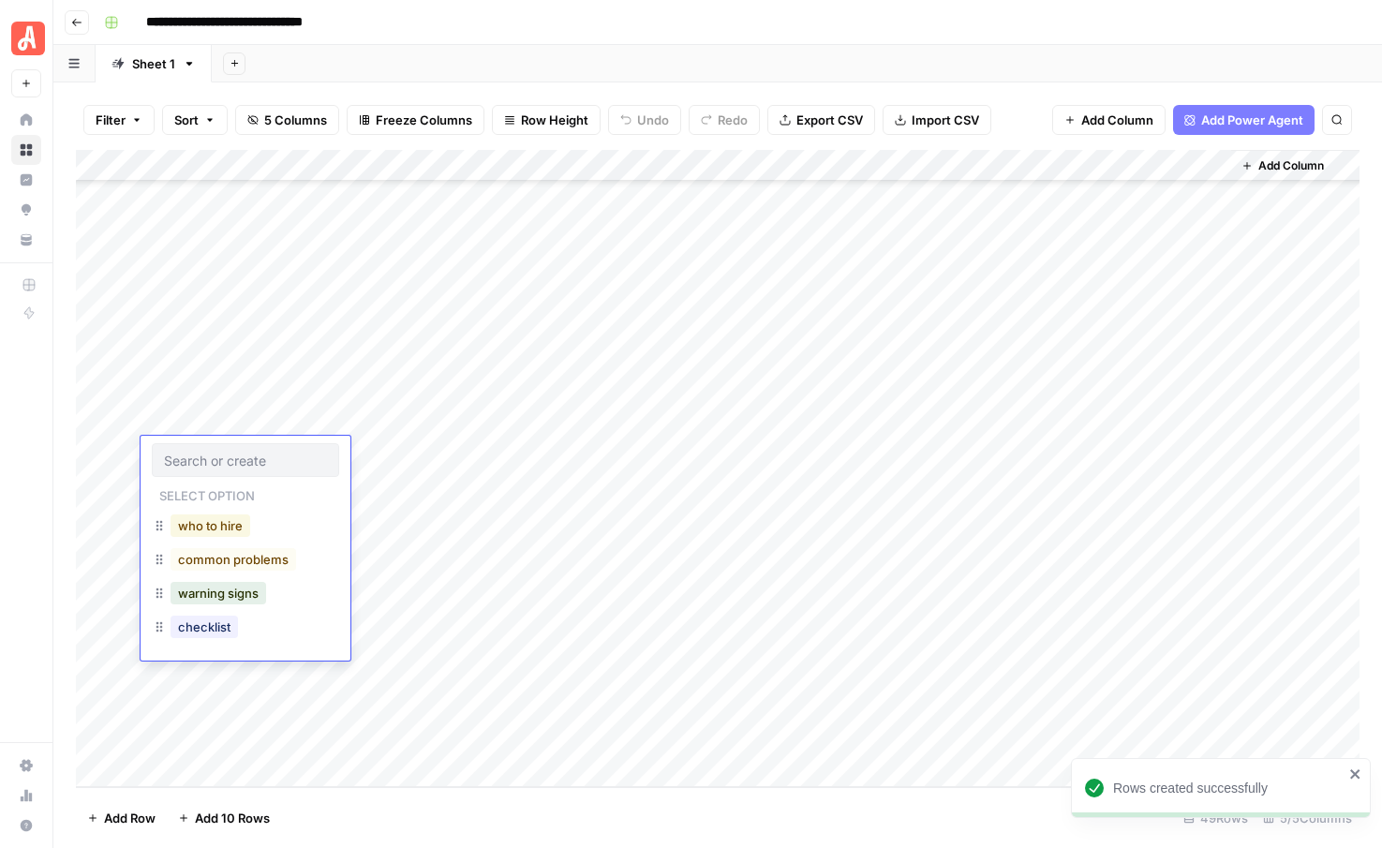
click at [205, 522] on button "who to hire" at bounding box center [211, 525] width 80 height 22
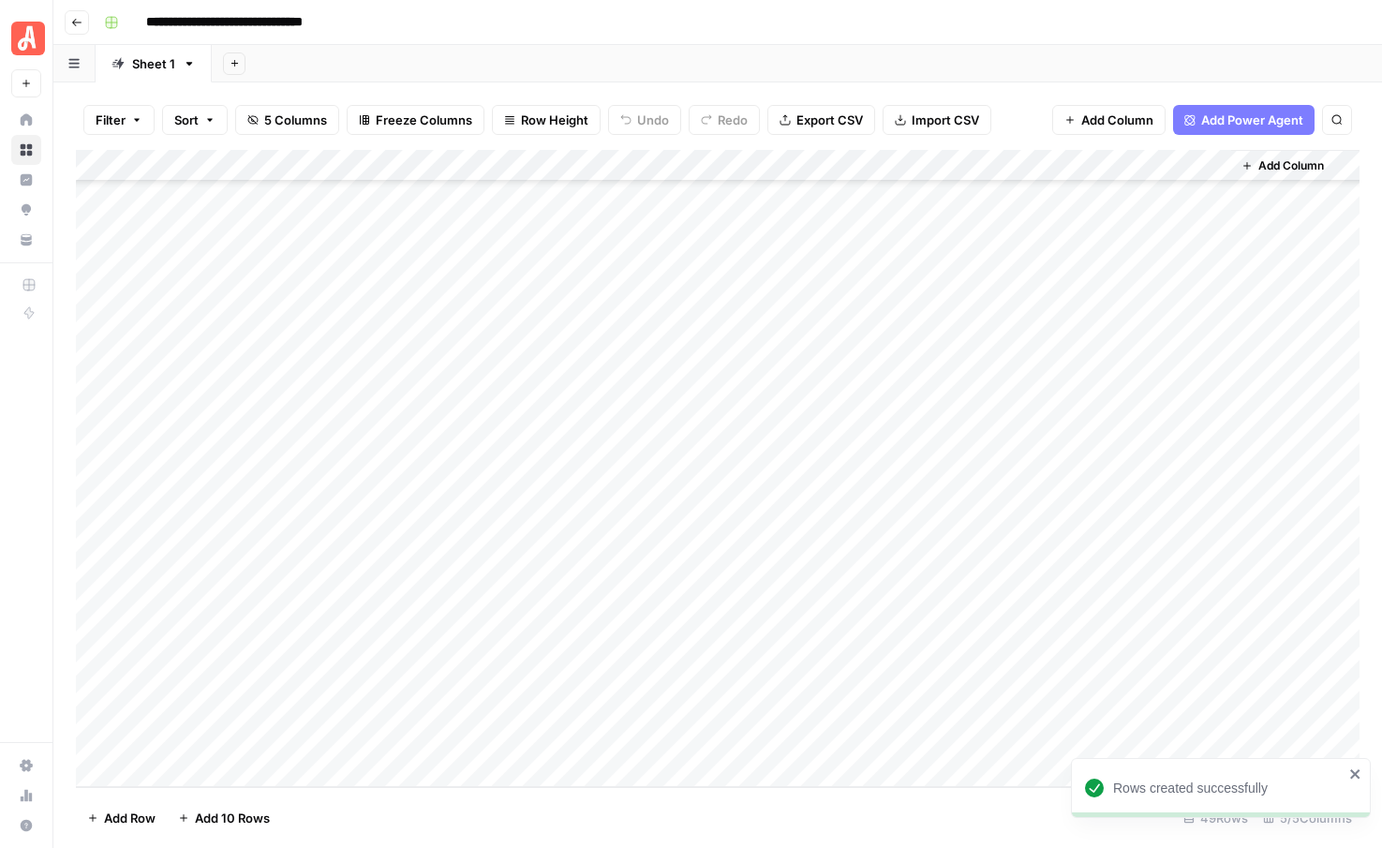
click at [211, 471] on div "Add Column" at bounding box center [718, 468] width 1284 height 637
click at [211, 495] on div "Add Column" at bounding box center [718, 468] width 1284 height 637
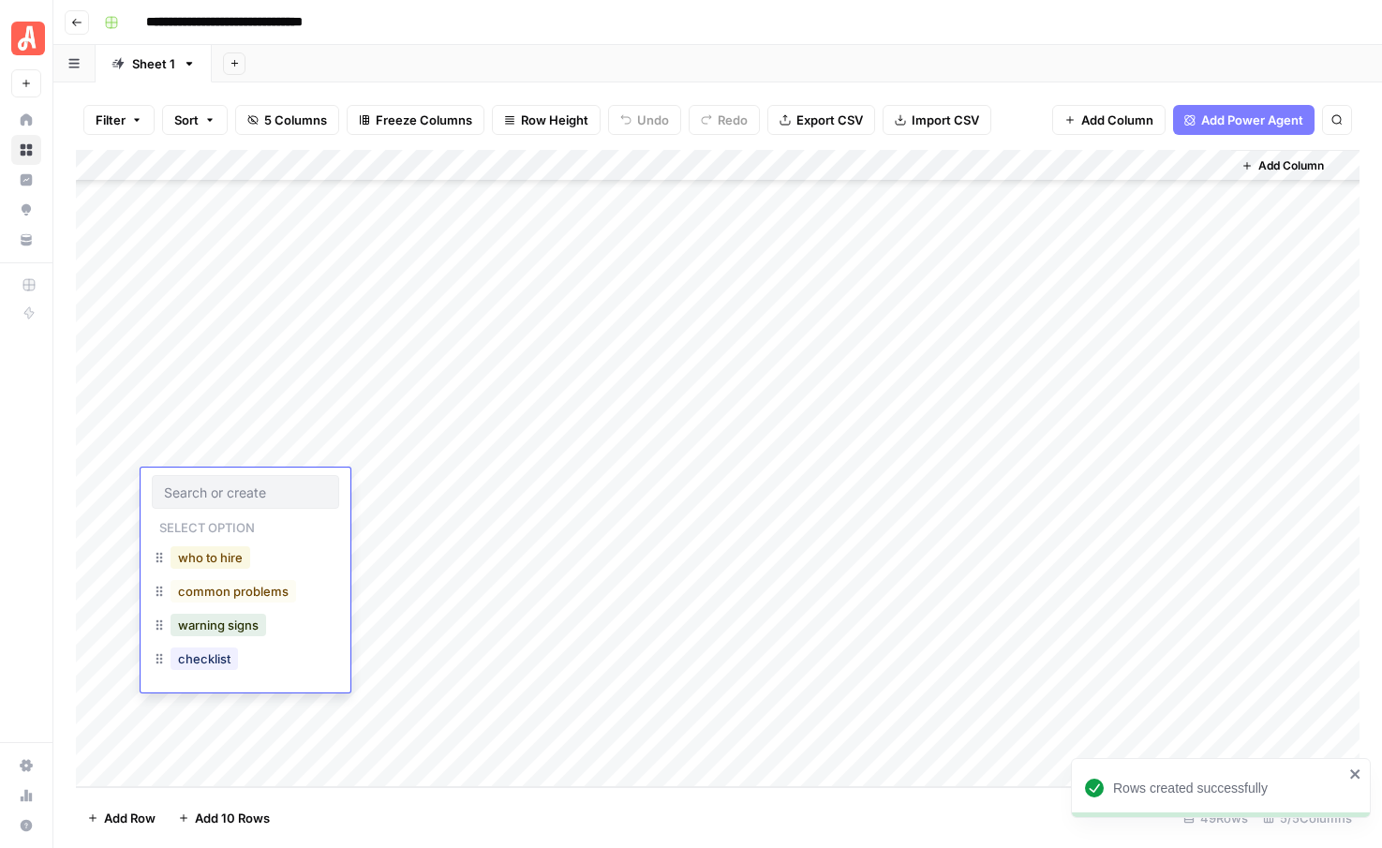
click at [207, 554] on button "who to hire" at bounding box center [211, 557] width 80 height 22
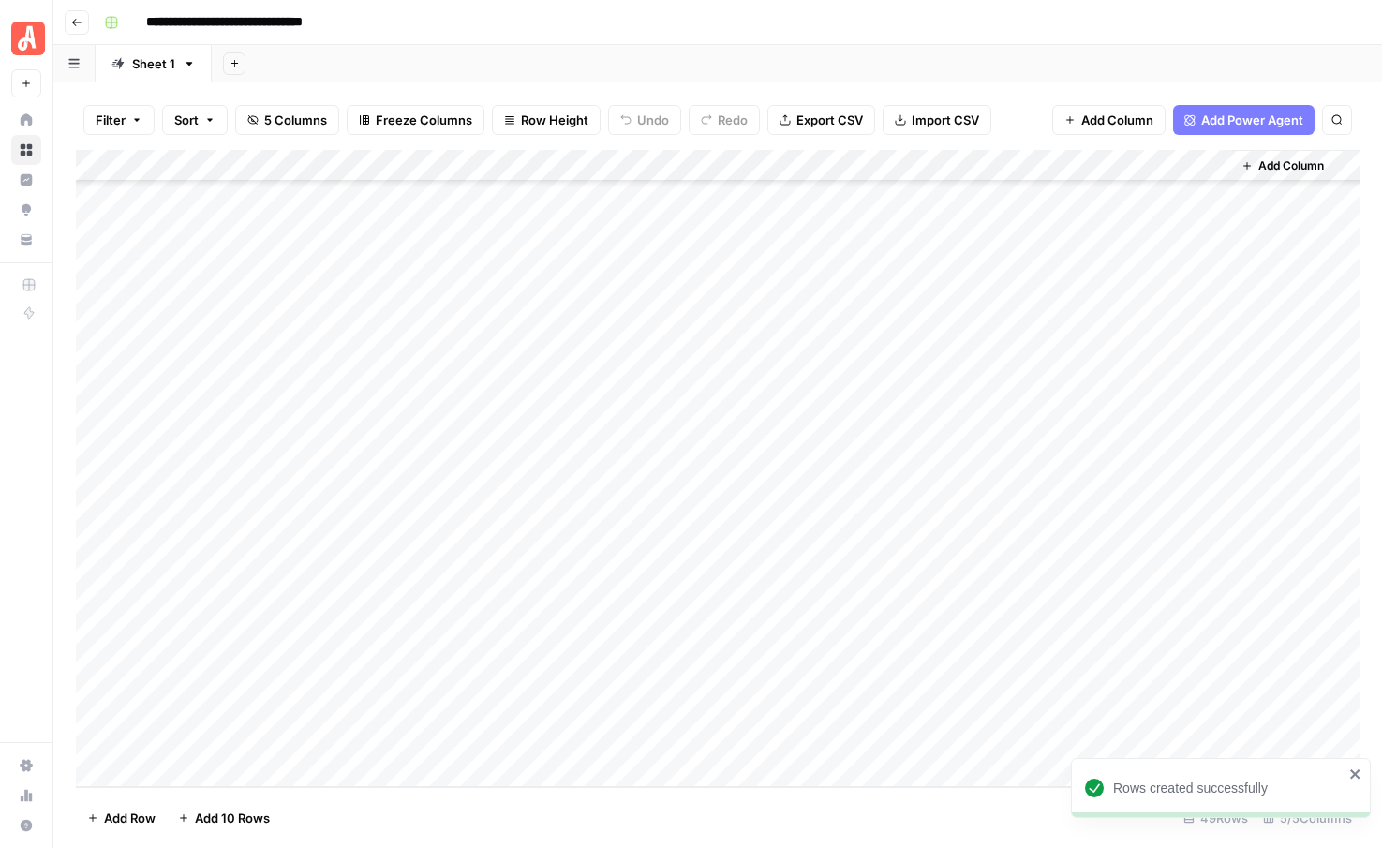
click at [208, 516] on div "Add Column" at bounding box center [718, 468] width 1284 height 637
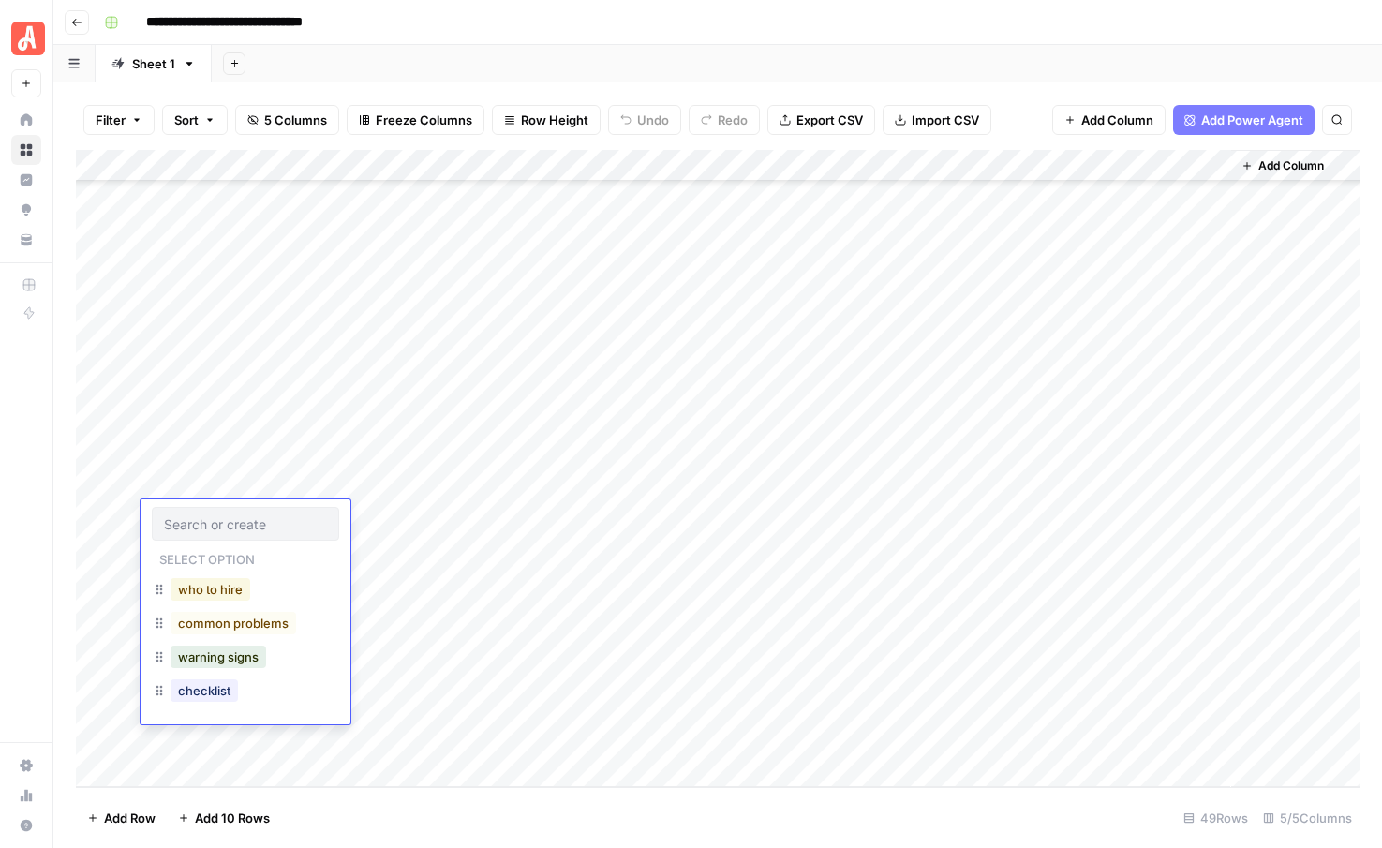
click at [200, 591] on button "who to hire" at bounding box center [211, 589] width 80 height 22
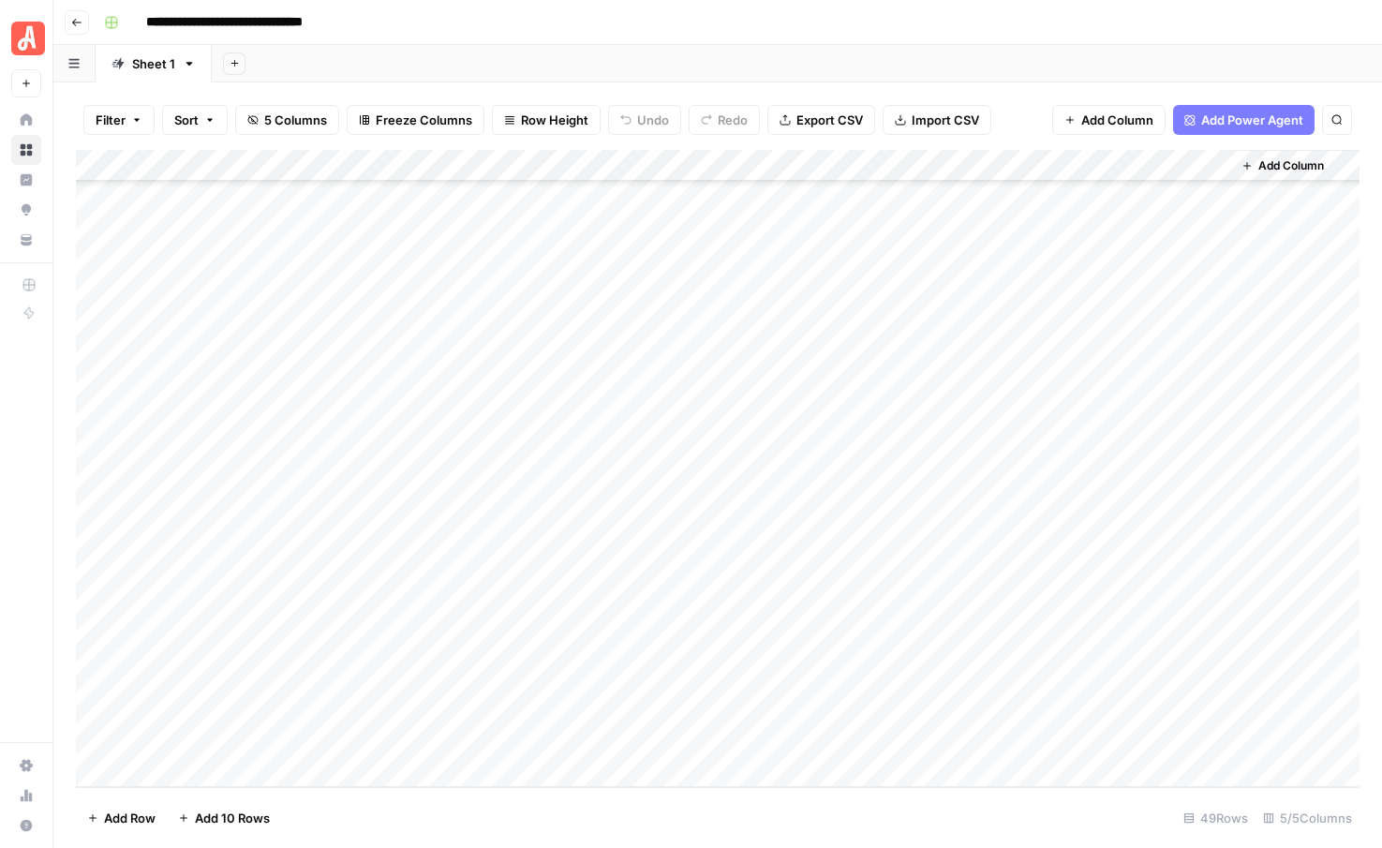
click at [205, 555] on div "Add Column" at bounding box center [718, 468] width 1284 height 637
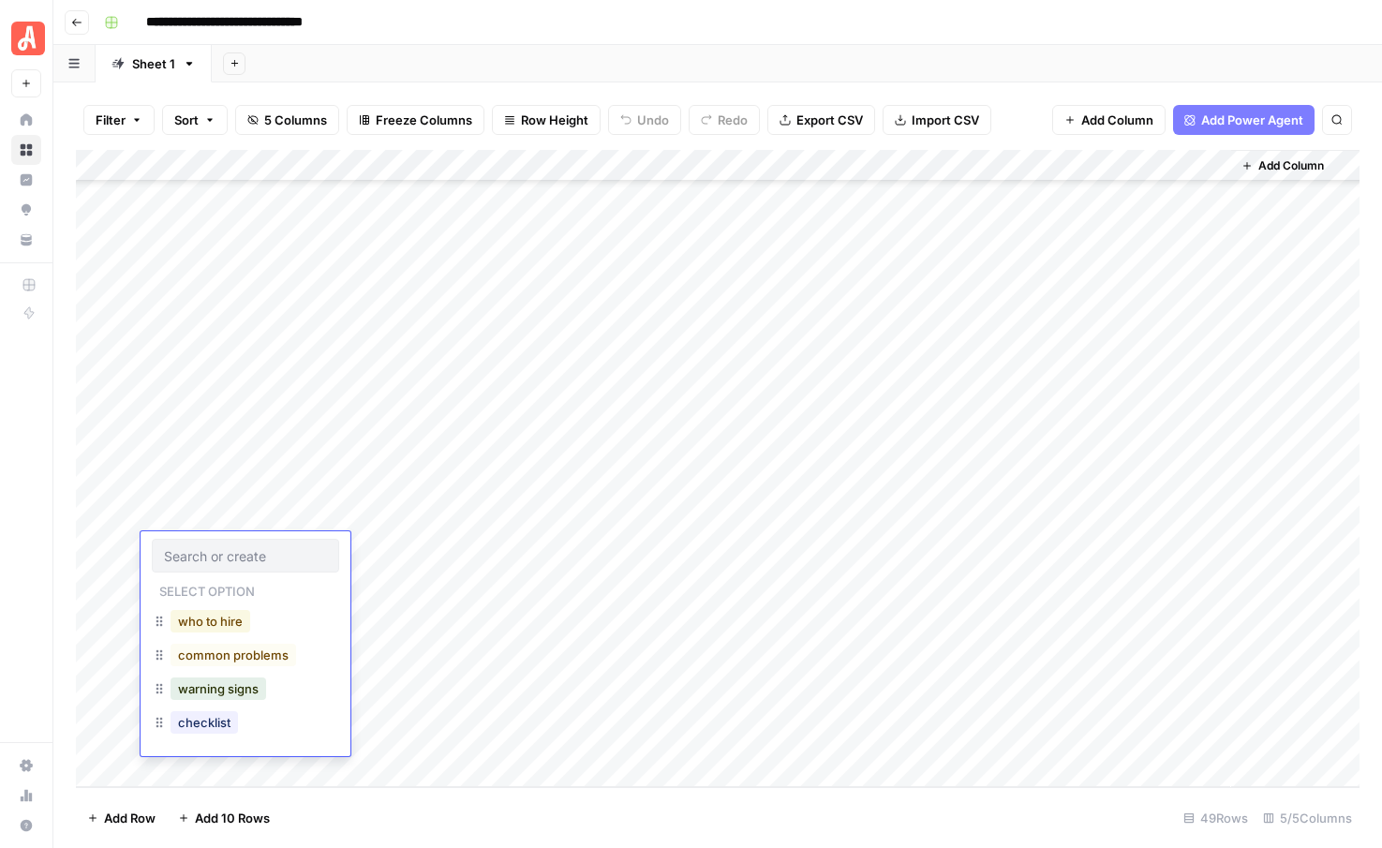
click at [201, 619] on button "who to hire" at bounding box center [211, 621] width 80 height 22
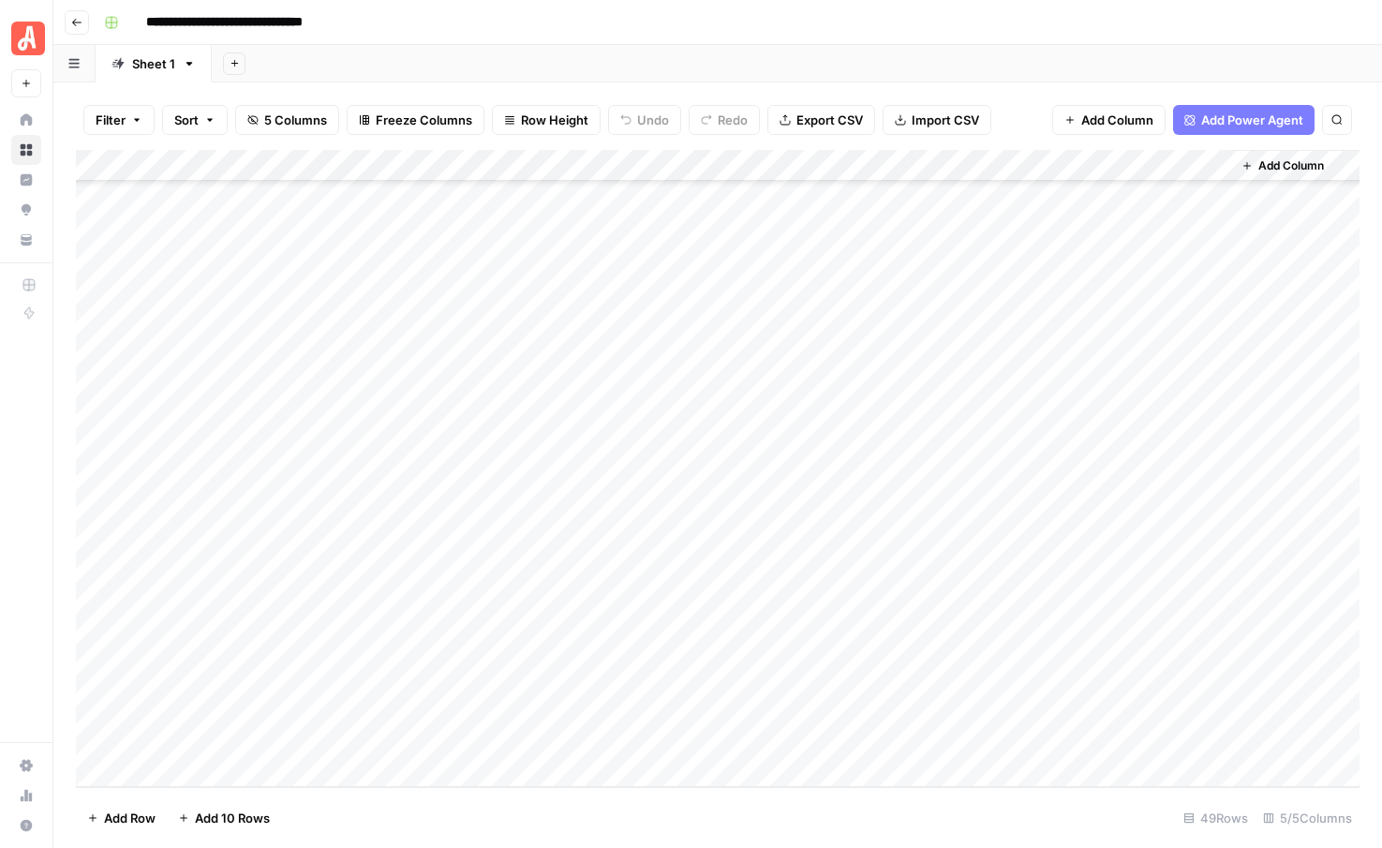
click at [216, 585] on div "Add Column" at bounding box center [718, 468] width 1284 height 637
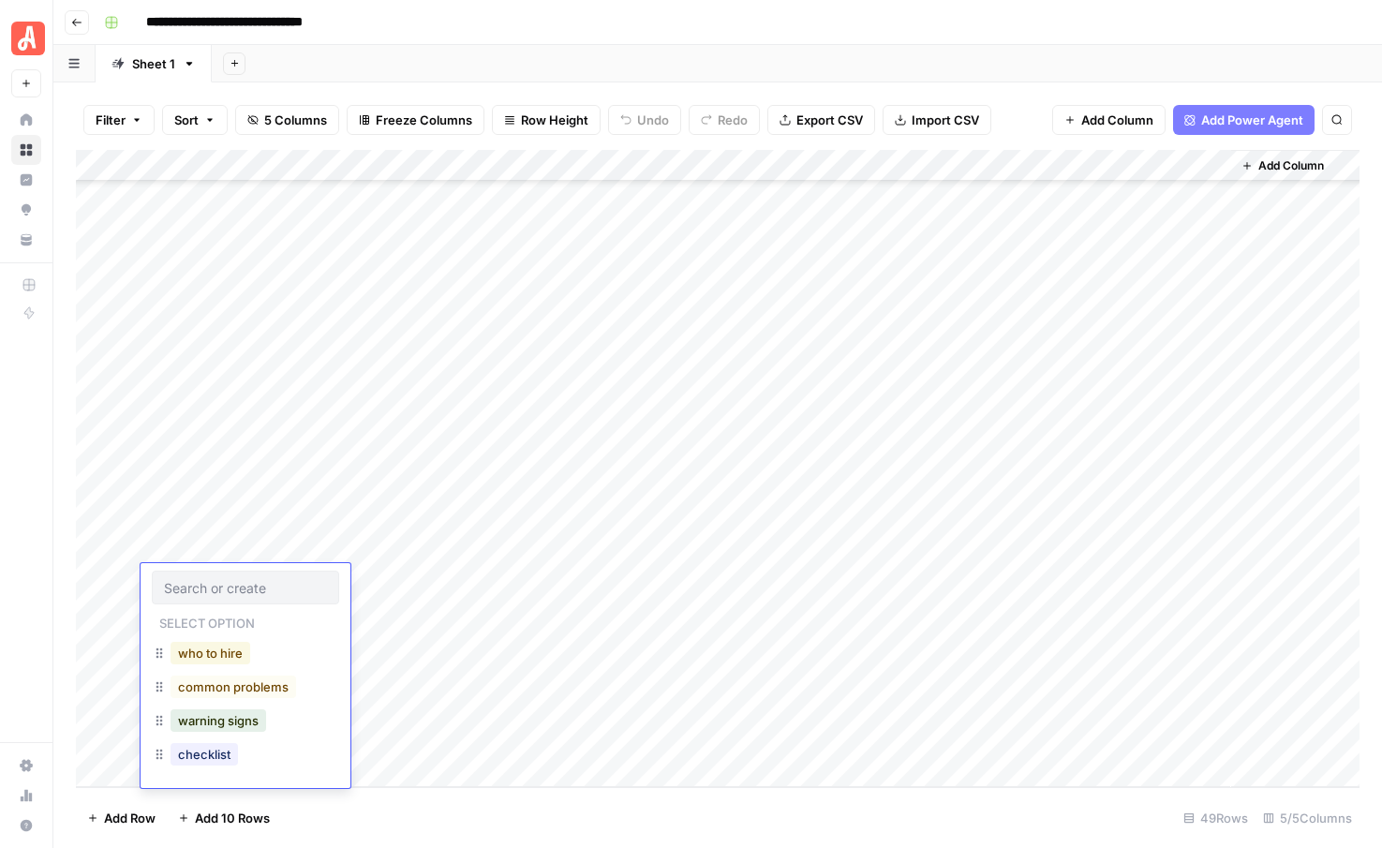
click at [212, 652] on button "who to hire" at bounding box center [211, 653] width 80 height 22
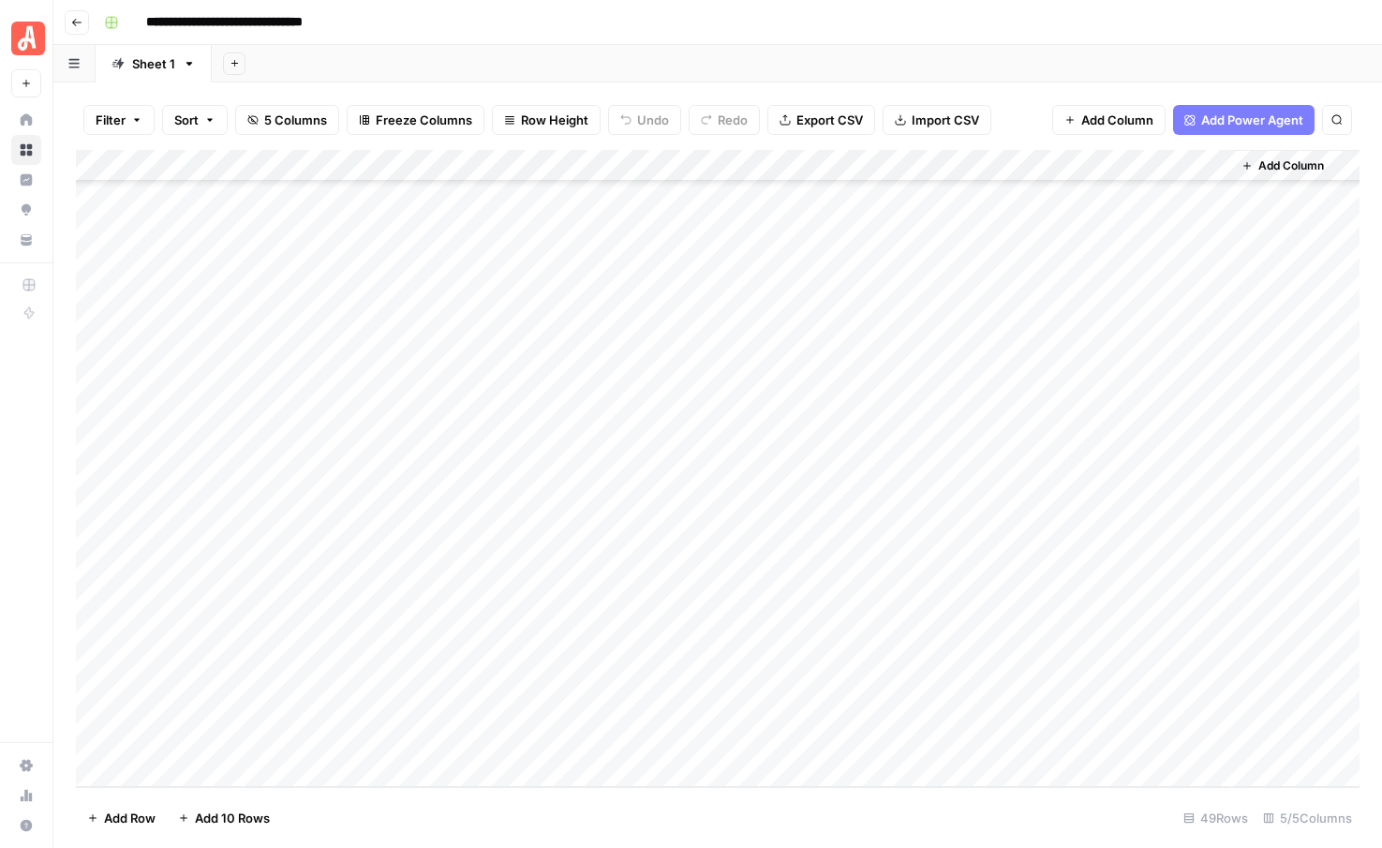
click at [217, 623] on div "Add Column" at bounding box center [718, 468] width 1284 height 637
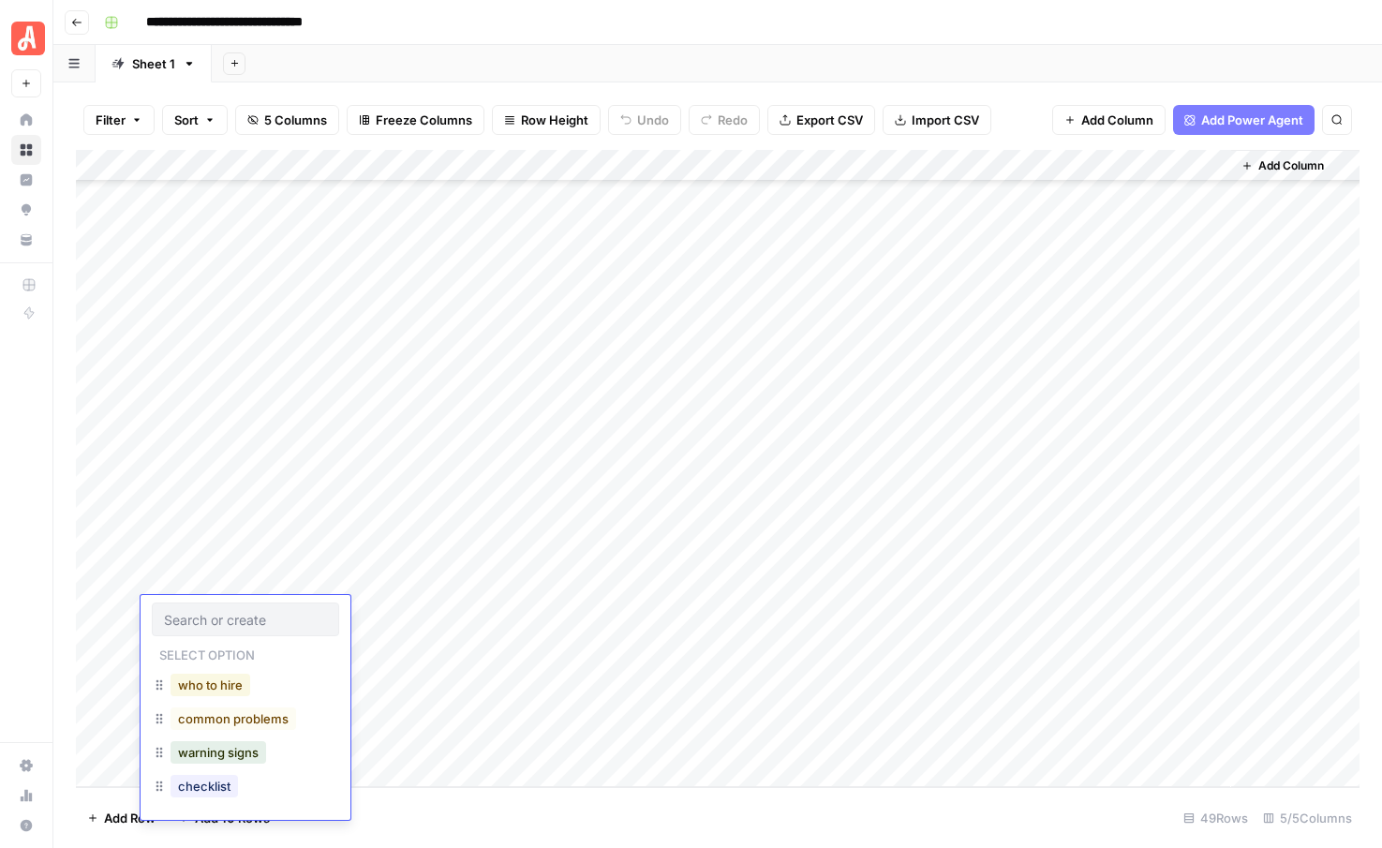
click at [208, 687] on button "who to hire" at bounding box center [211, 685] width 80 height 22
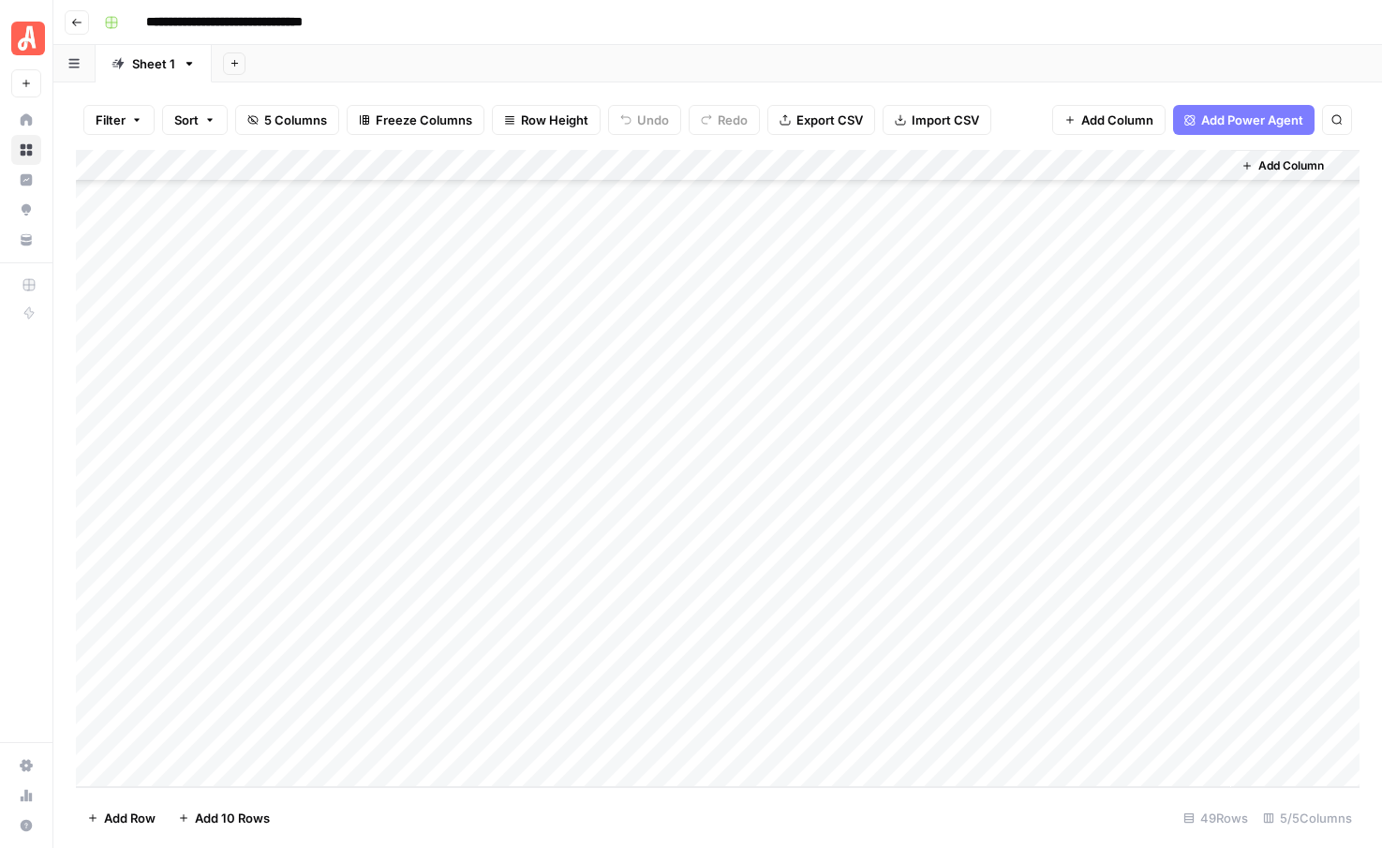
click at [216, 651] on div "Add Column" at bounding box center [718, 468] width 1284 height 637
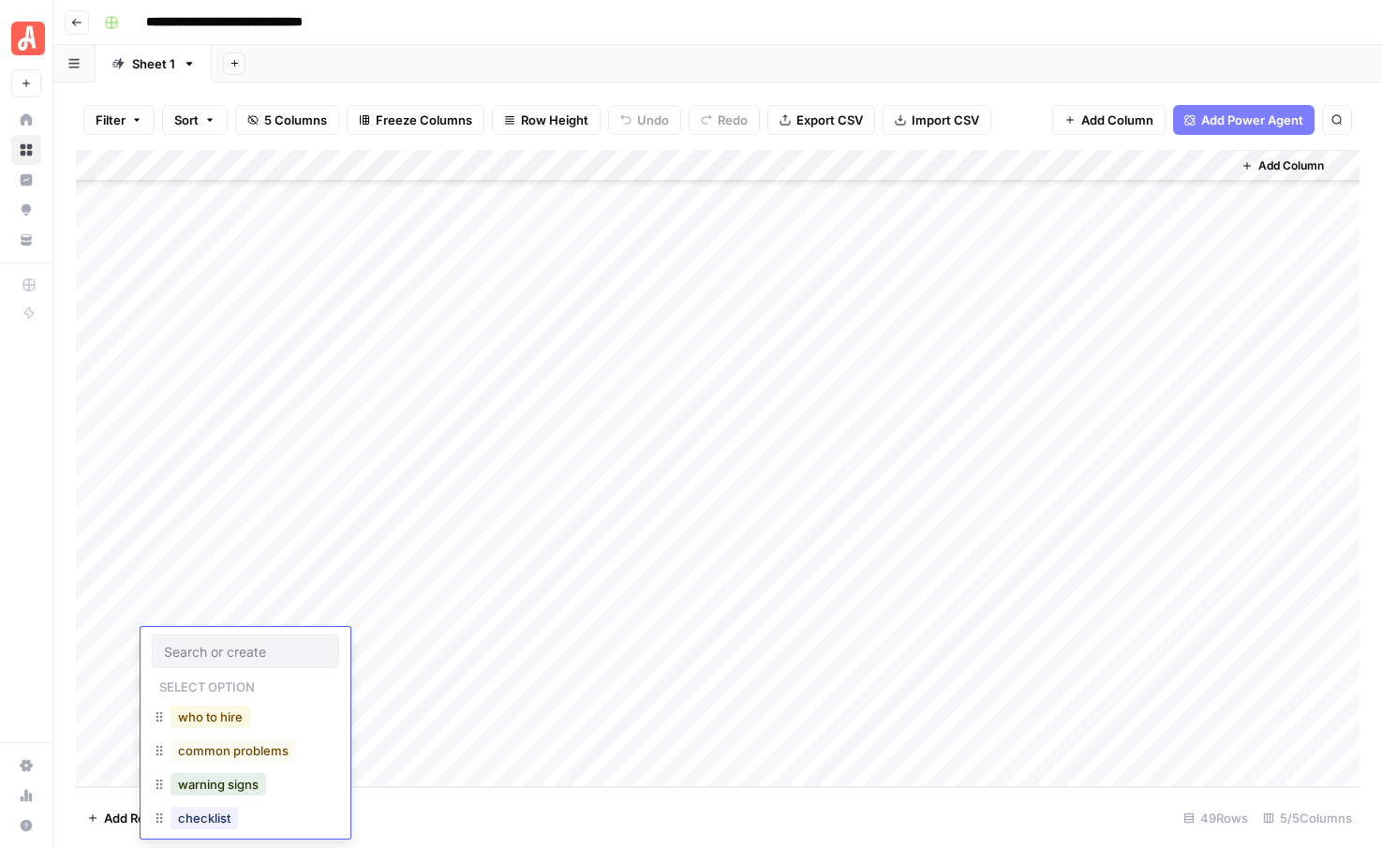
click at [213, 713] on button "who to hire" at bounding box center [211, 717] width 80 height 22
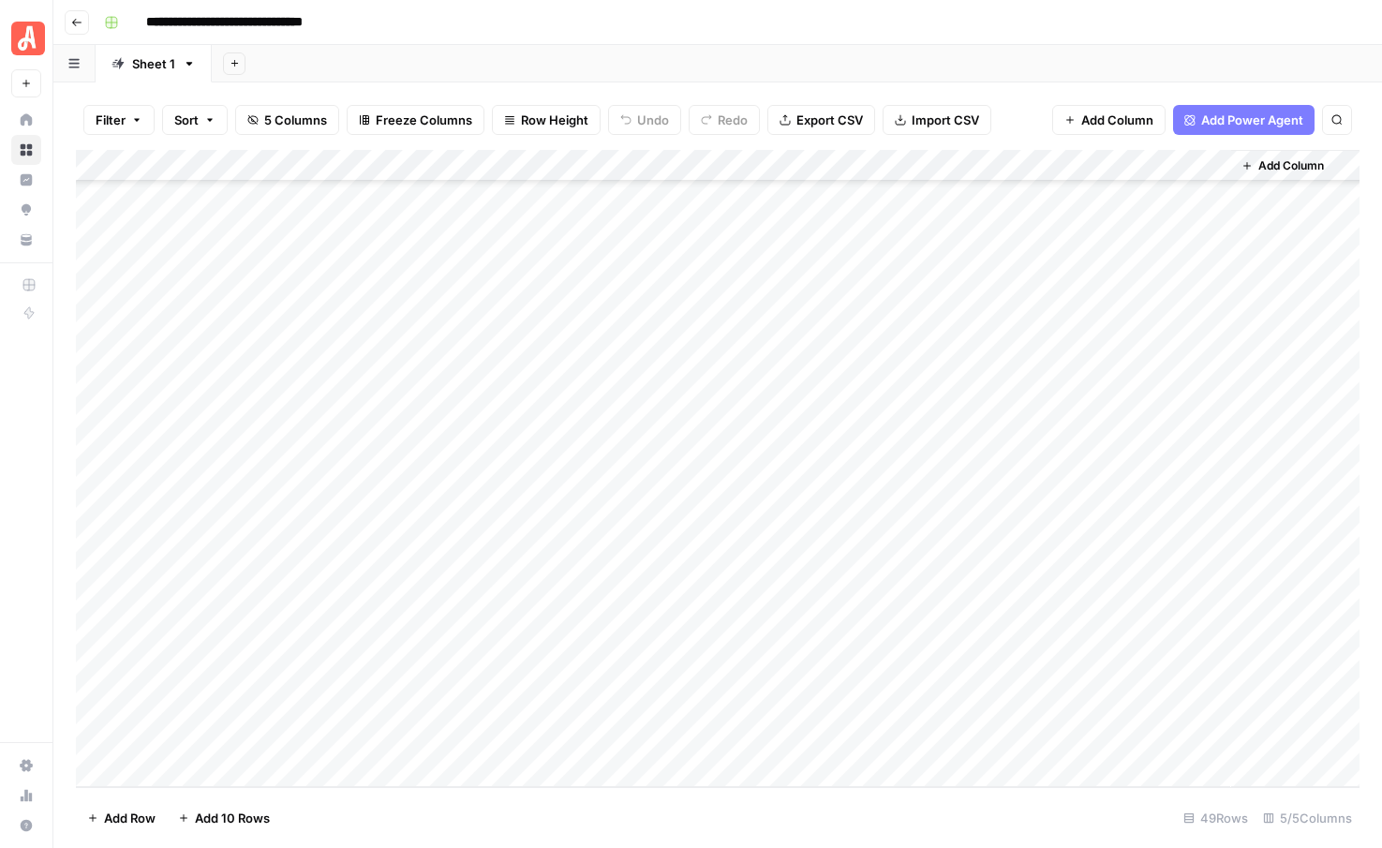
click at [216, 674] on div "Add Column" at bounding box center [718, 468] width 1284 height 637
click at [214, 743] on button "who to hire" at bounding box center [211, 748] width 80 height 22
click at [214, 710] on div "Add Column" at bounding box center [718, 468] width 1284 height 637
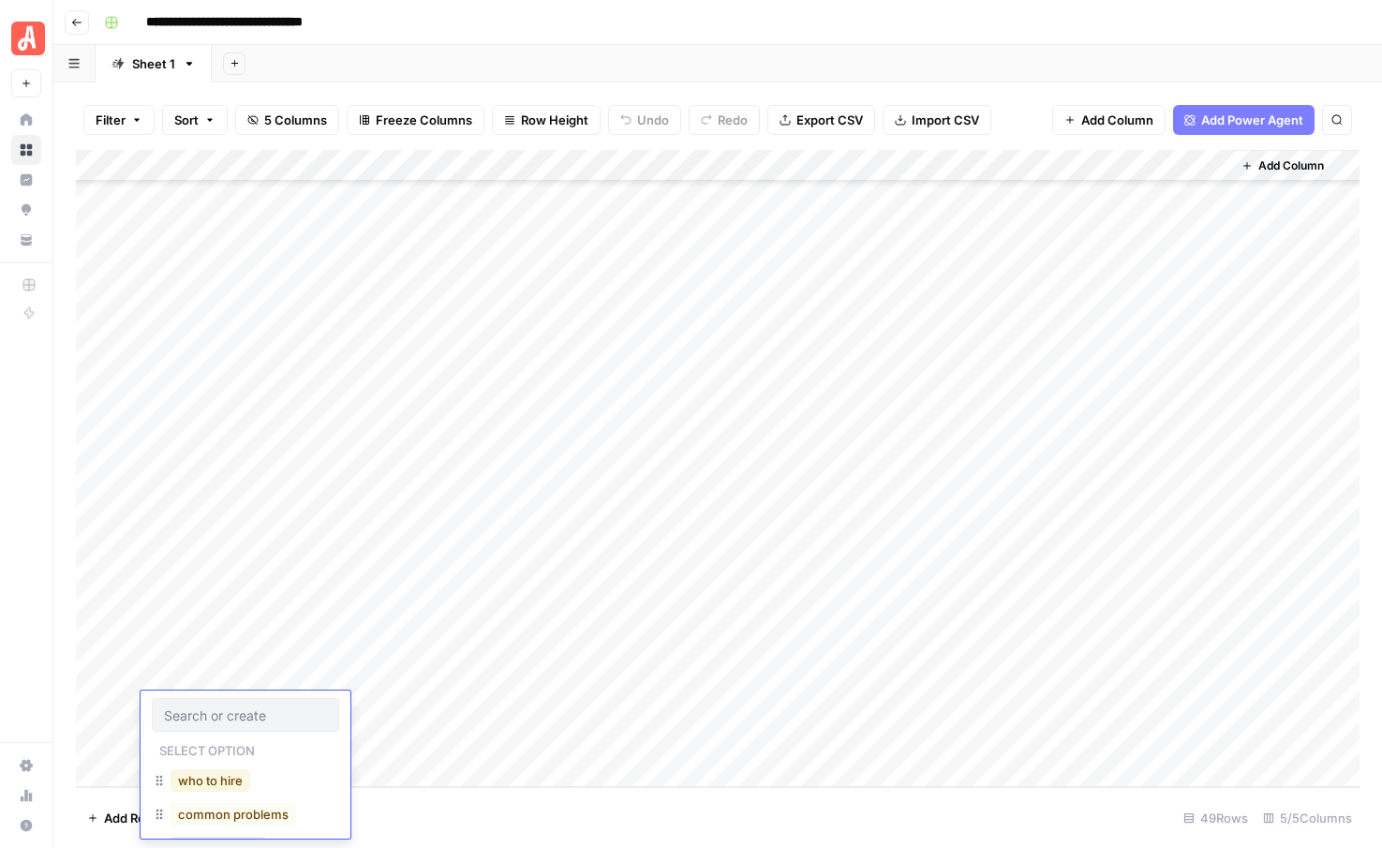
click at [210, 782] on button "who to hire" at bounding box center [211, 780] width 80 height 22
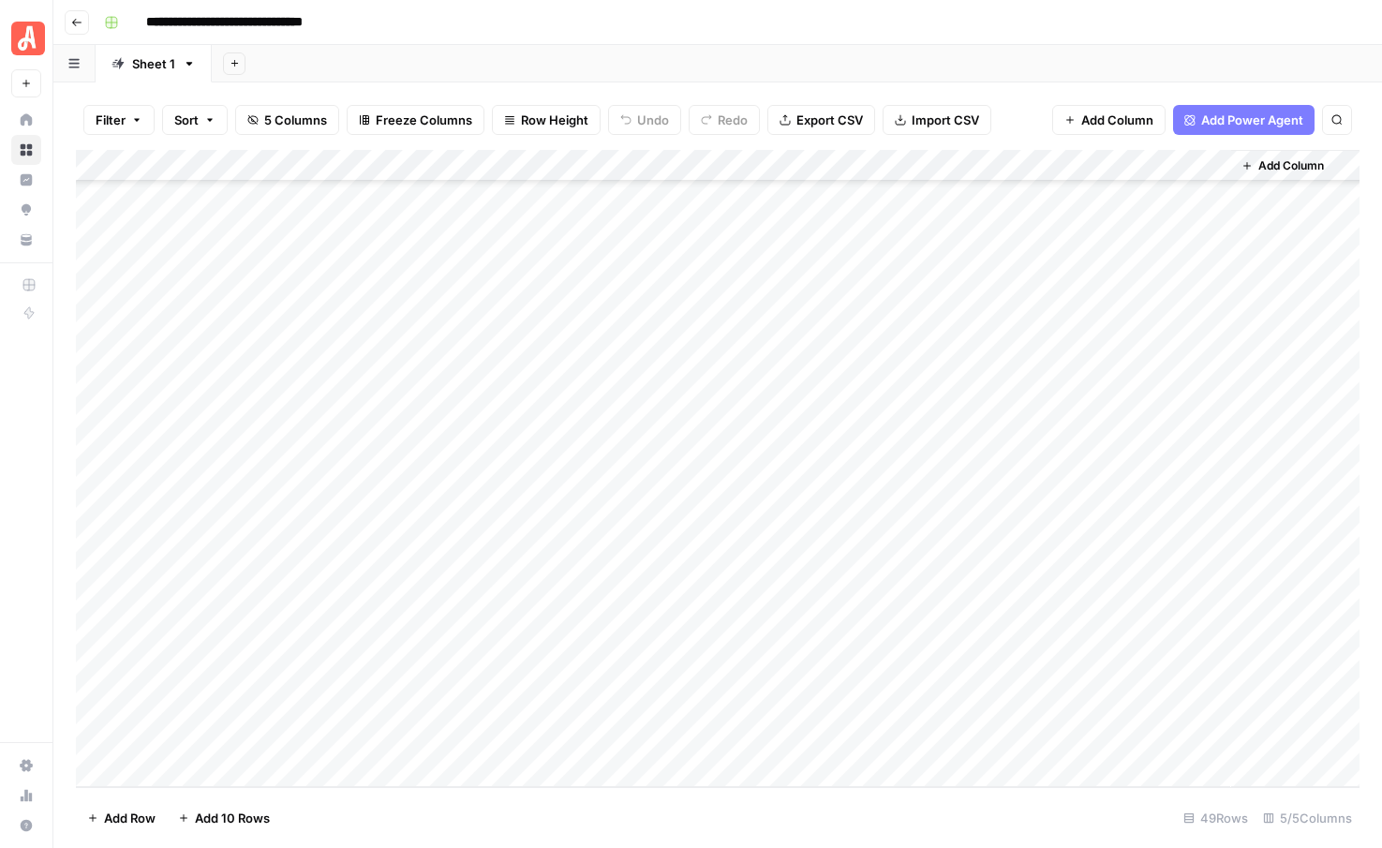
click at [211, 739] on div "Add Column" at bounding box center [718, 468] width 1284 height 637
click at [202, 811] on button "who to hire" at bounding box center [211, 812] width 80 height 22
click at [379, 448] on div "Add Column" at bounding box center [718, 468] width 1284 height 637
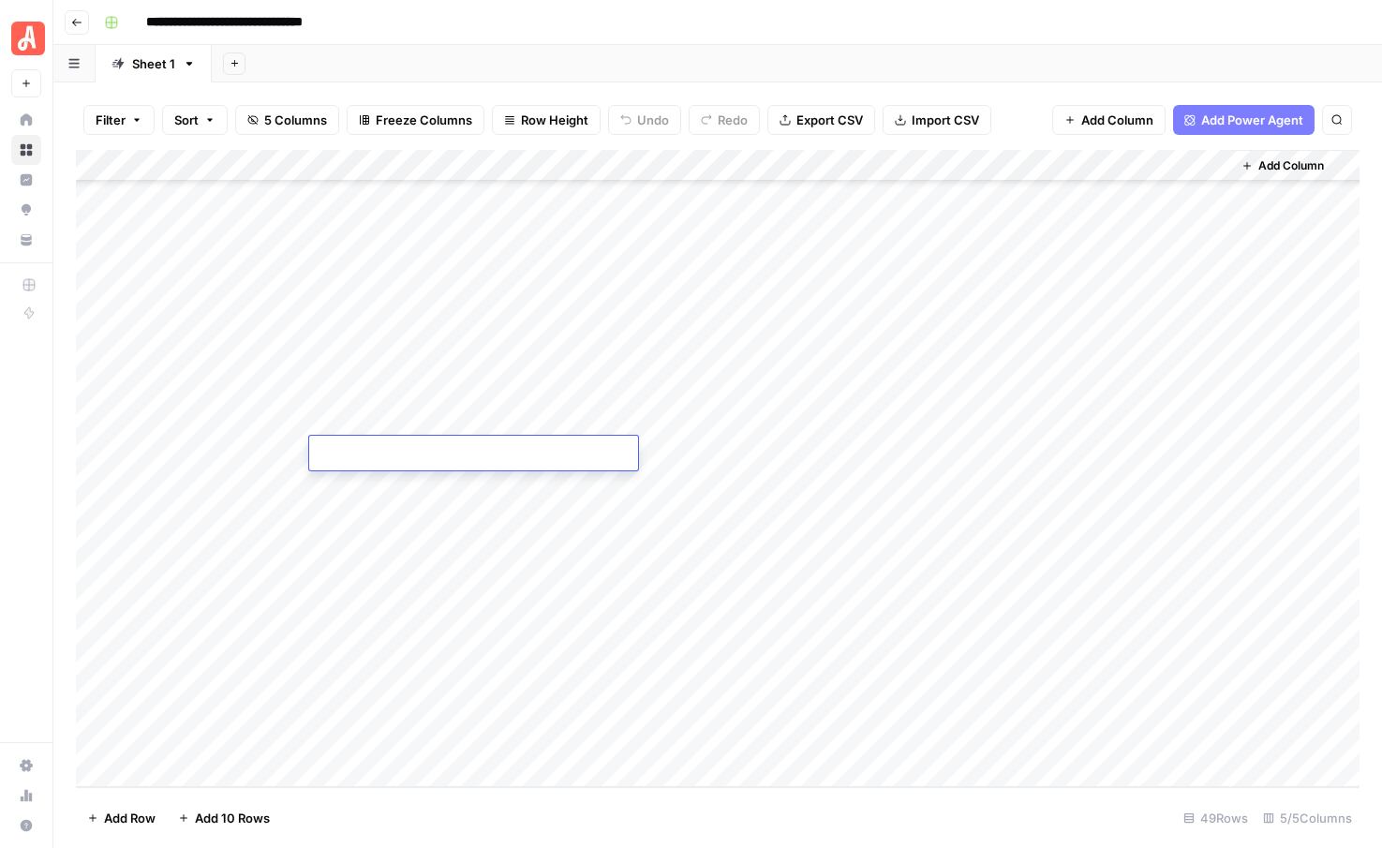
type textarea "**********"
click at [379, 503] on div "Add Column" at bounding box center [718, 468] width 1284 height 637
click at [371, 471] on div "Add Column" at bounding box center [718, 468] width 1284 height 637
click at [410, 478] on div "Add Column" at bounding box center [718, 468] width 1284 height 637
type textarea "**********"
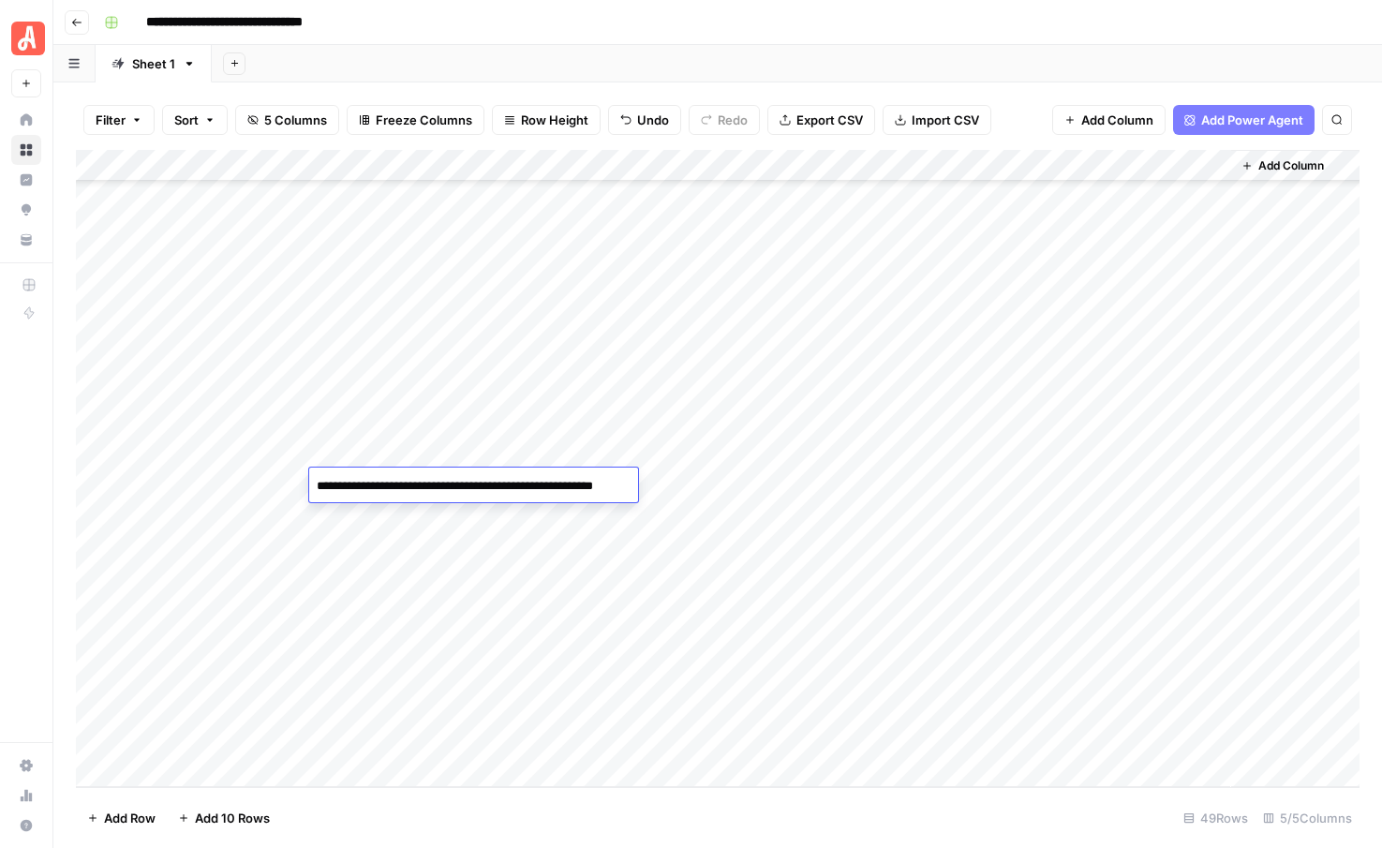
click at [405, 518] on div "Add Column" at bounding box center [718, 468] width 1284 height 637
click at [391, 513] on div "Add Column" at bounding box center [718, 468] width 1284 height 637
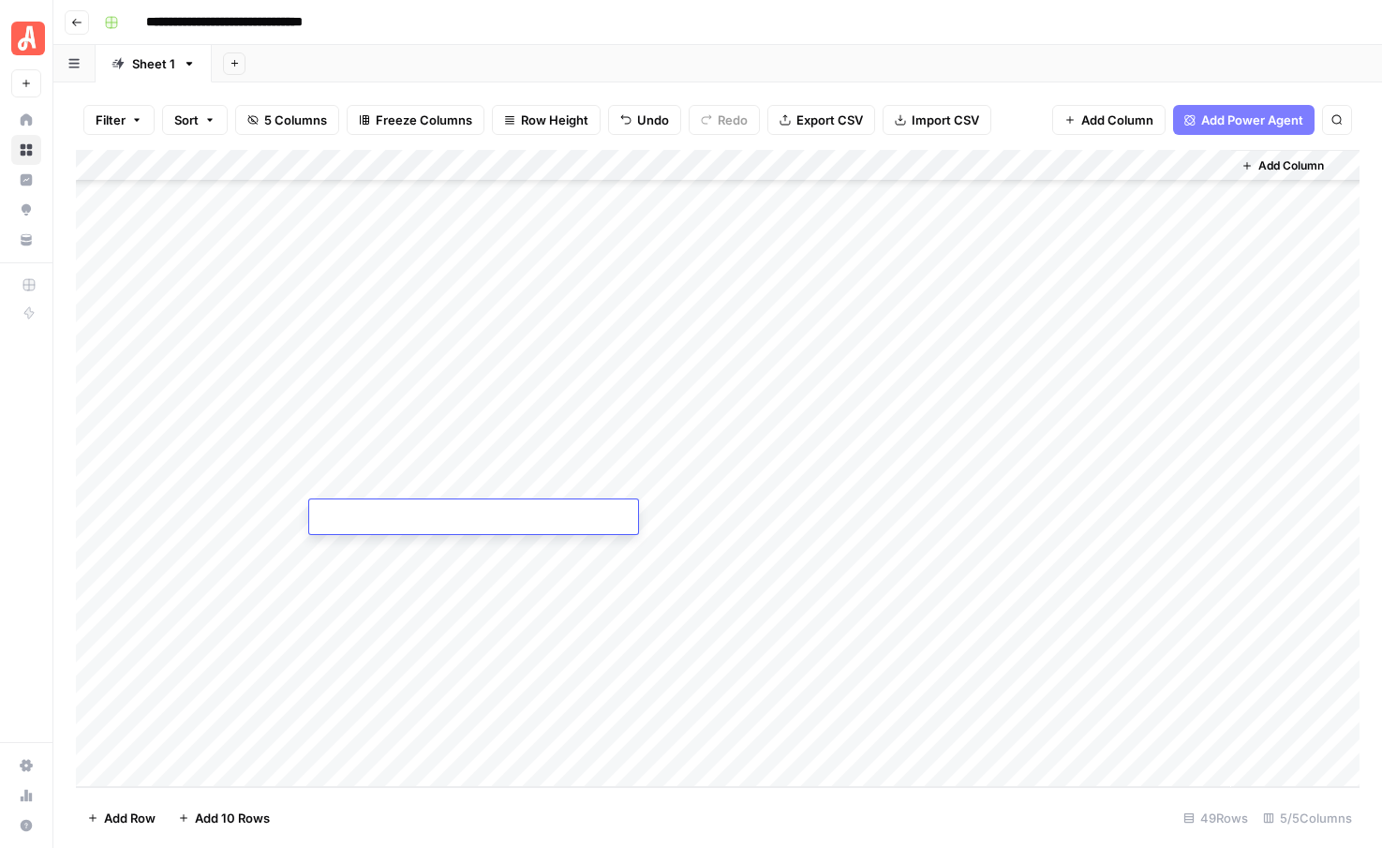
type textarea "**********"
click at [386, 558] on div "Add Column" at bounding box center [718, 468] width 1284 height 637
click at [391, 542] on div "Add Column" at bounding box center [718, 468] width 1284 height 637
click at [391, 542] on textarea at bounding box center [473, 550] width 329 height 26
type textarea "**********"
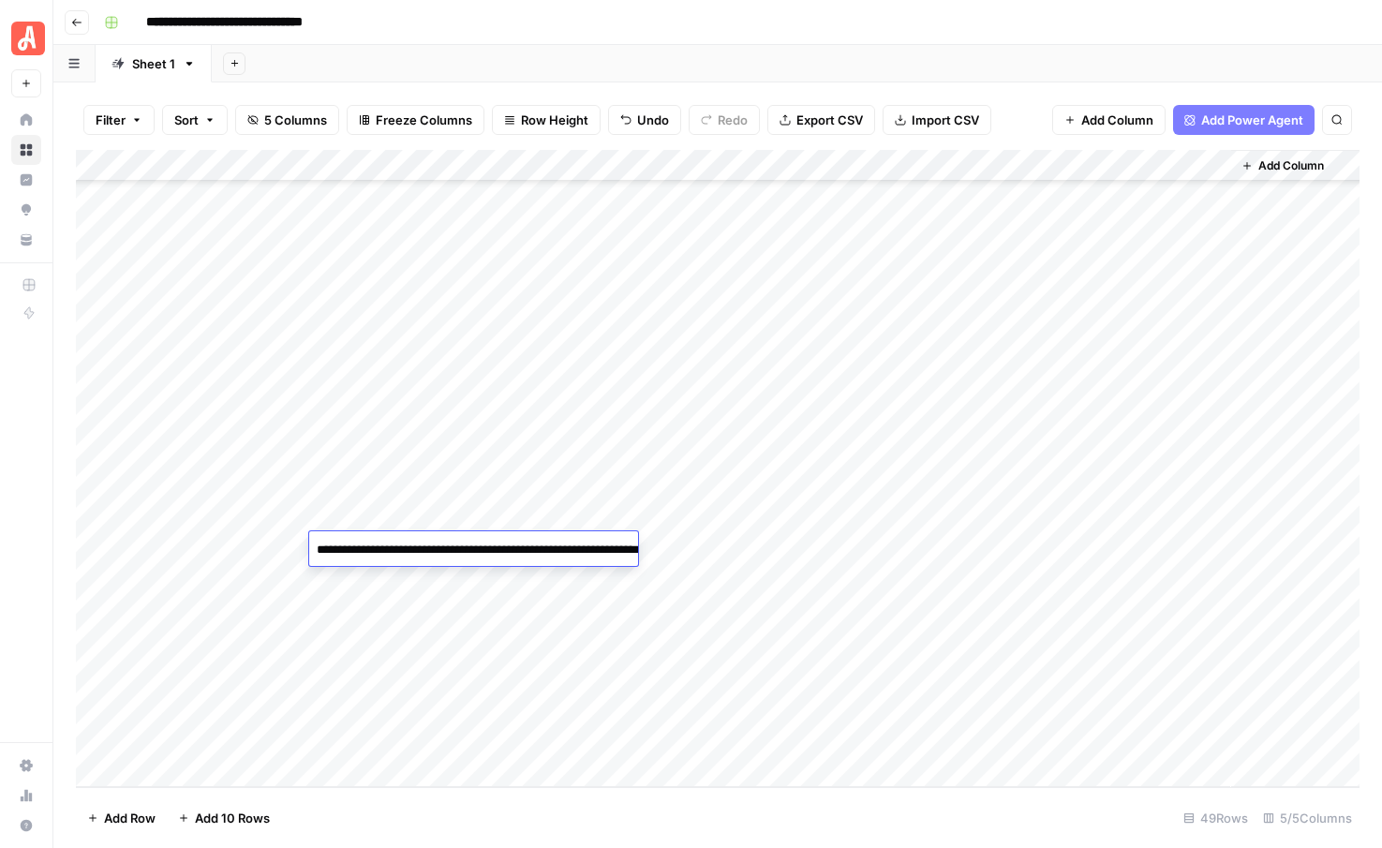
click at [399, 587] on div "Add Column" at bounding box center [718, 468] width 1284 height 637
click at [440, 579] on div "Add Column" at bounding box center [718, 468] width 1284 height 637
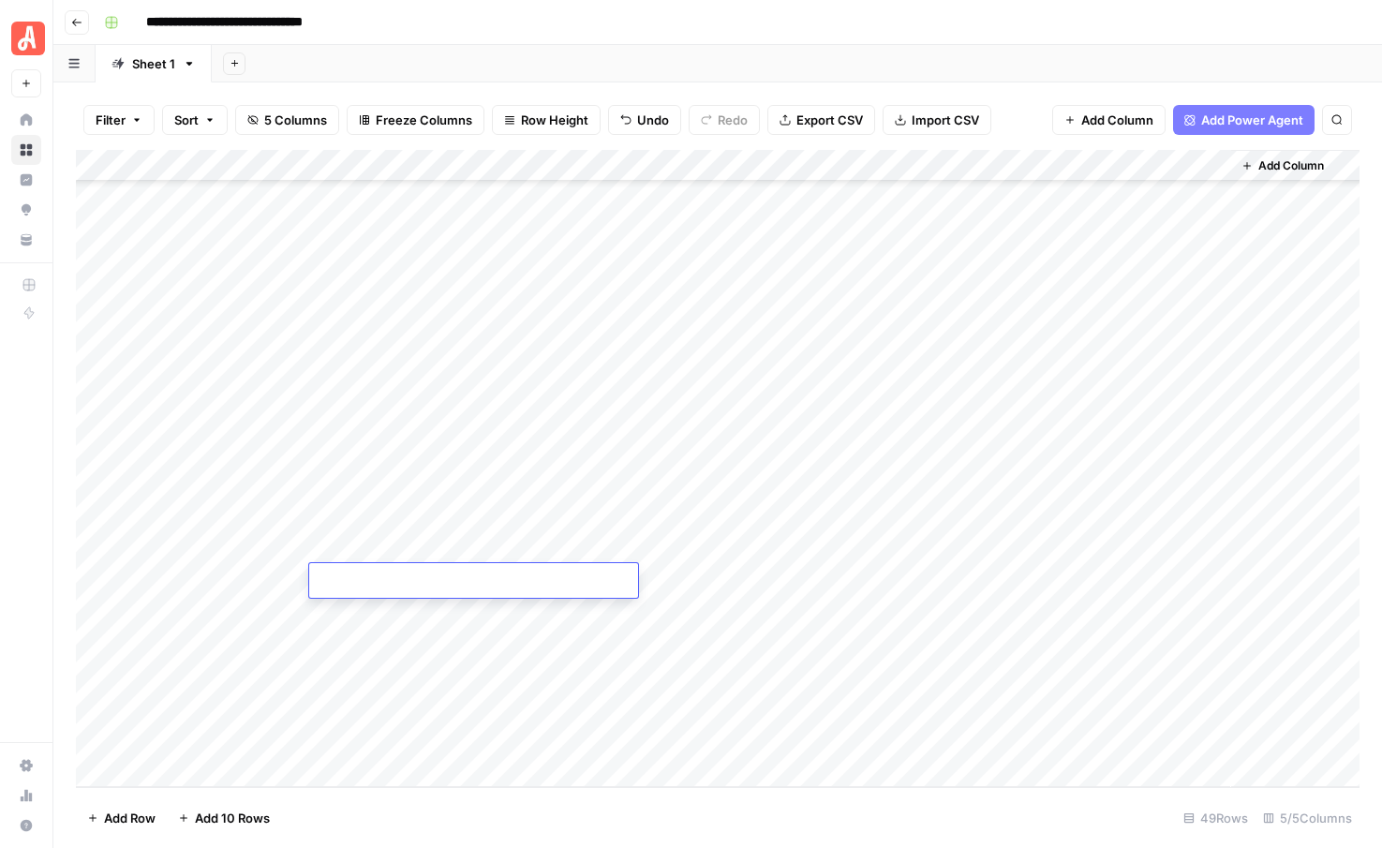
click at [440, 579] on textarea at bounding box center [473, 582] width 329 height 26
type textarea "**********"
click at [432, 616] on div "Add Column" at bounding box center [718, 468] width 1284 height 637
click at [409, 612] on div "Add Column" at bounding box center [718, 468] width 1284 height 637
click at [409, 612] on textarea at bounding box center [473, 614] width 329 height 26
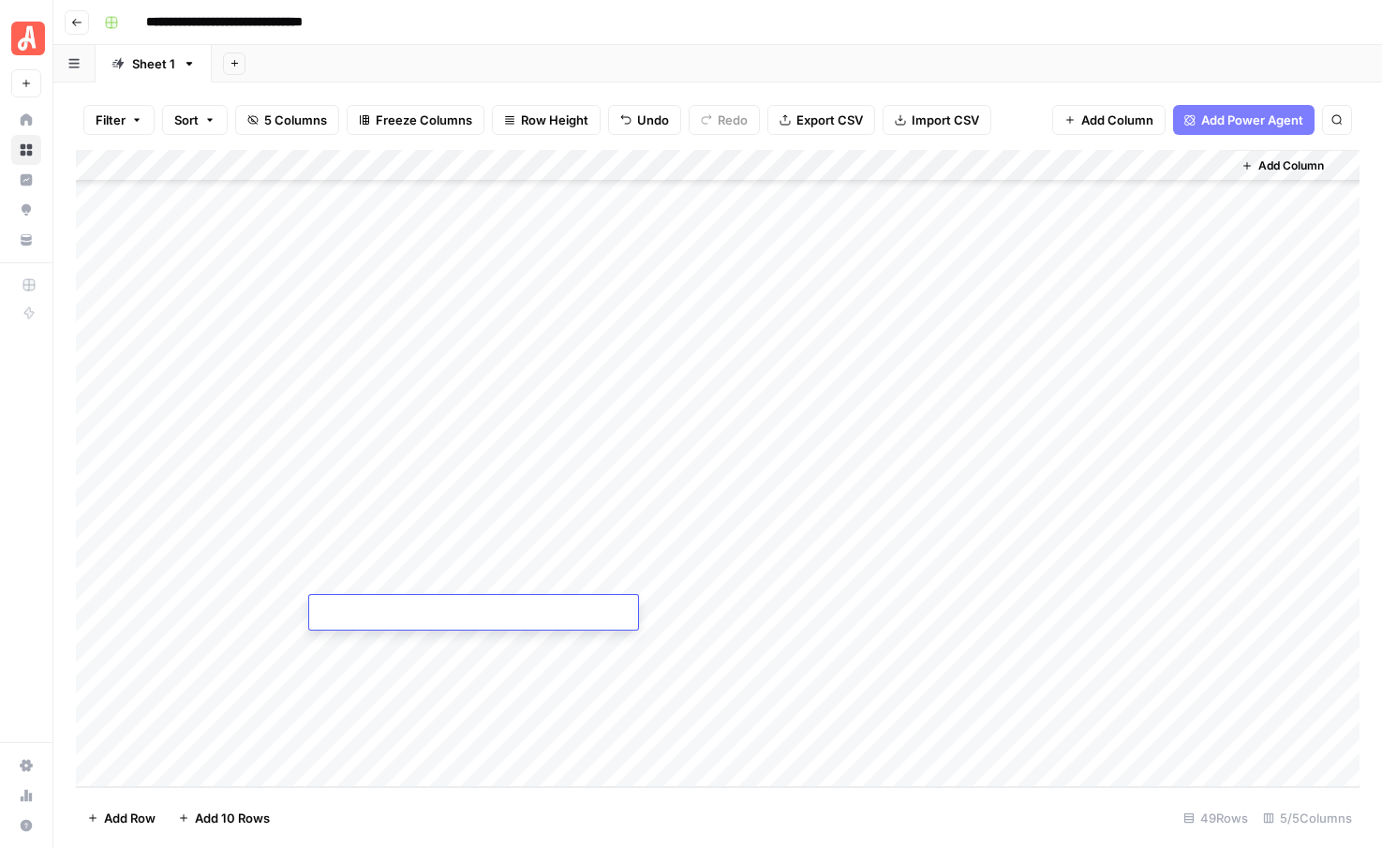
type textarea "**********"
click at [404, 648] on div "Add Column" at bounding box center [718, 468] width 1284 height 637
click at [376, 645] on div "Add Column" at bounding box center [718, 468] width 1284 height 637
click at [376, 645] on textarea at bounding box center [473, 645] width 329 height 26
type textarea "**********"
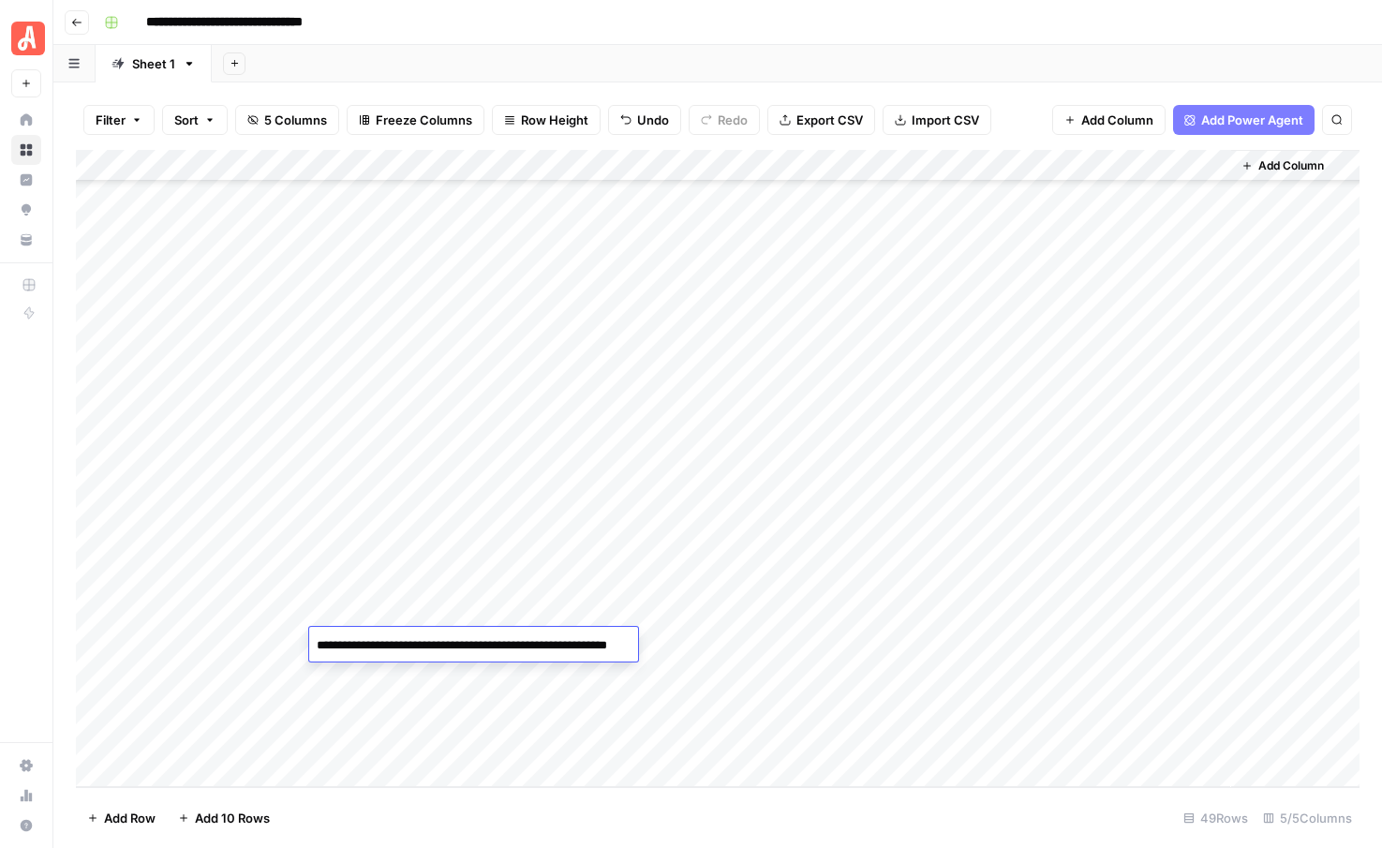
click at [377, 677] on div "Add Column" at bounding box center [718, 468] width 1284 height 637
click at [449, 667] on div "Add Column" at bounding box center [718, 468] width 1284 height 637
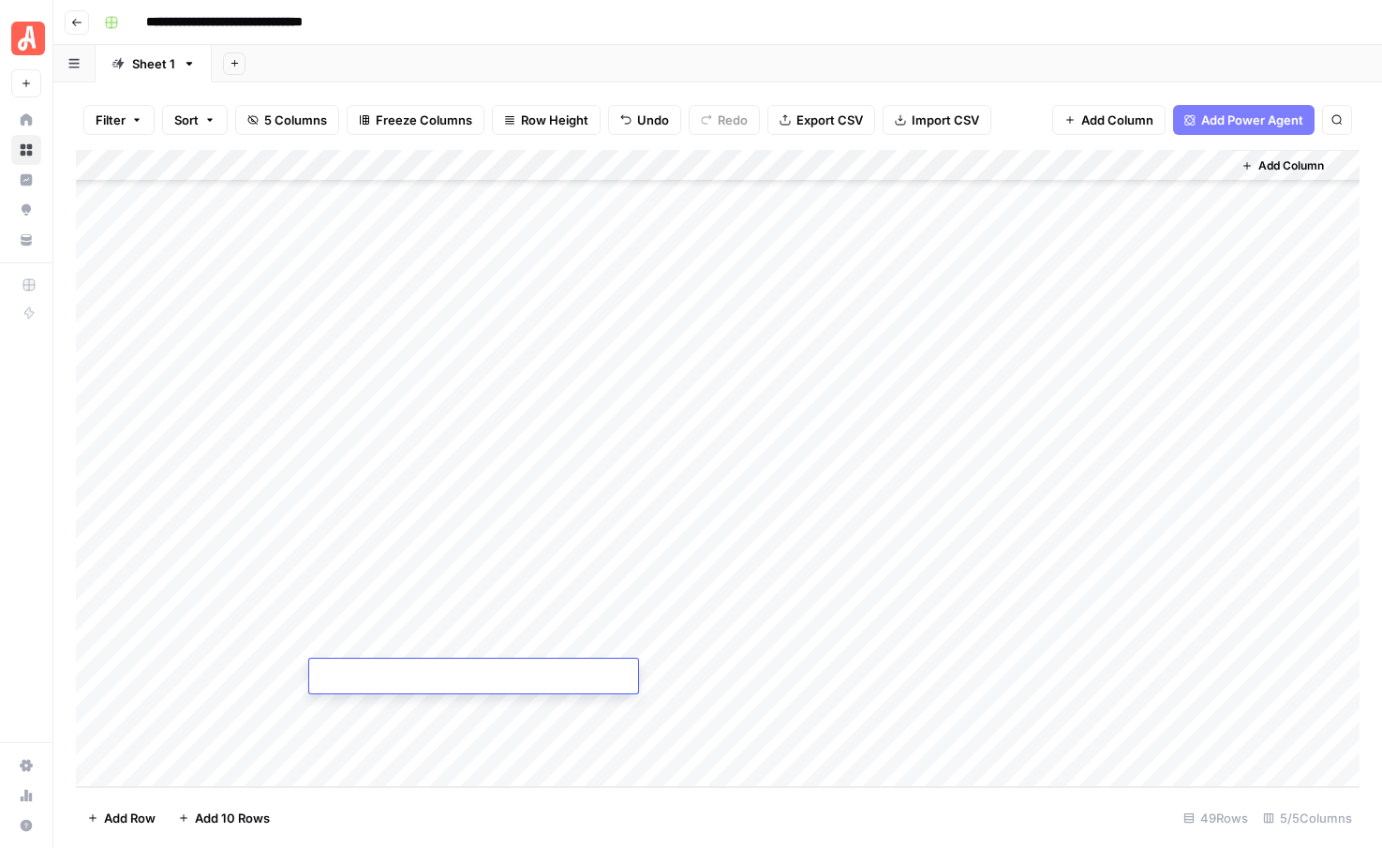
type textarea "**********"
click at [417, 716] on div "Add Column" at bounding box center [718, 468] width 1284 height 637
click at [372, 712] on div "Add Column" at bounding box center [718, 468] width 1284 height 637
click at [372, 712] on textarea at bounding box center [473, 709] width 329 height 26
type textarea "**********"
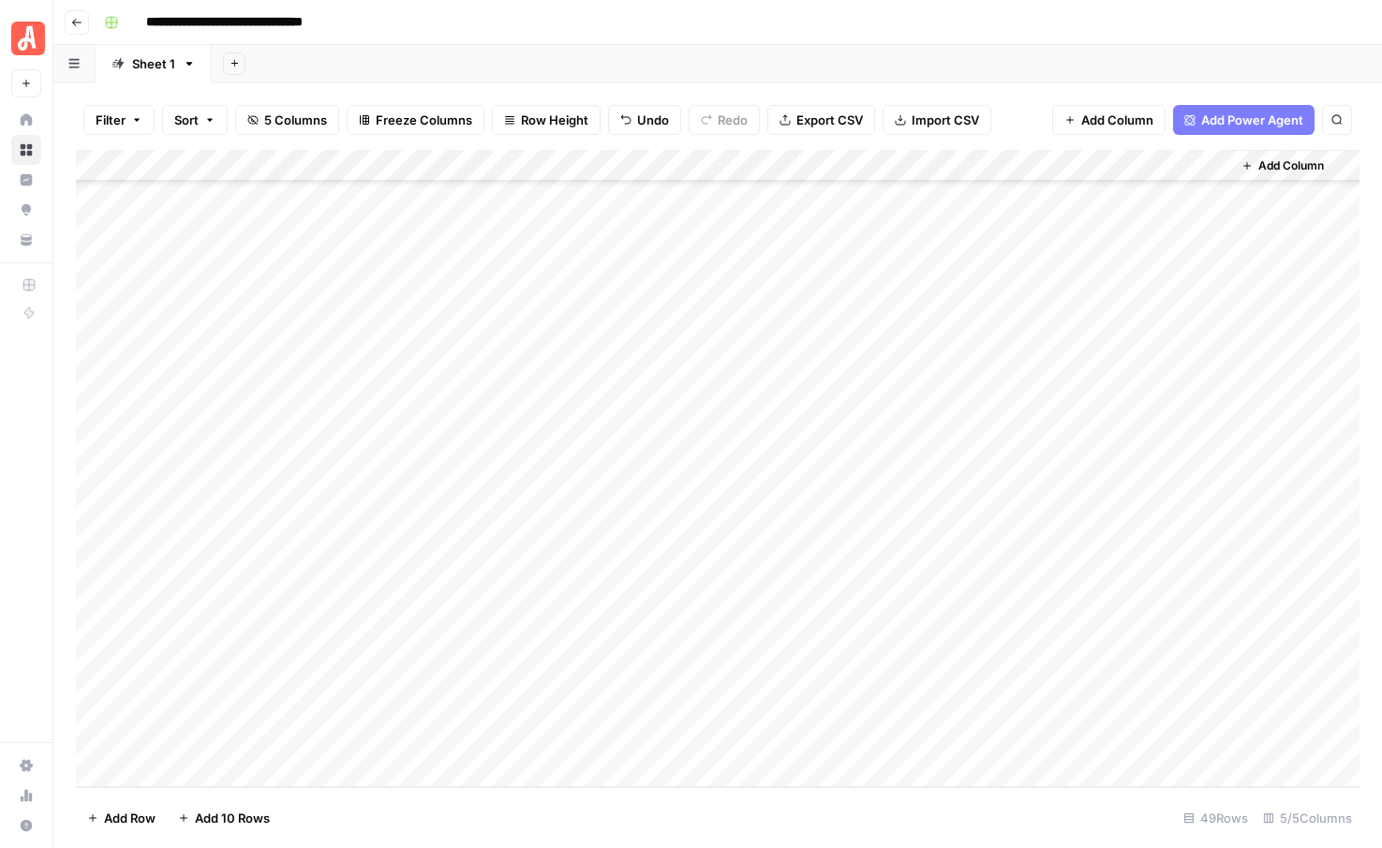
click at [375, 755] on div "Add Column" at bounding box center [718, 468] width 1284 height 637
click at [455, 731] on div "Add Column" at bounding box center [718, 468] width 1284 height 637
click at [455, 731] on textarea at bounding box center [473, 741] width 329 height 26
type textarea "**********"
click at [477, 813] on footer "Add Row Add 10 Rows 49 Rows 5/5 Columns" at bounding box center [718, 817] width 1284 height 61
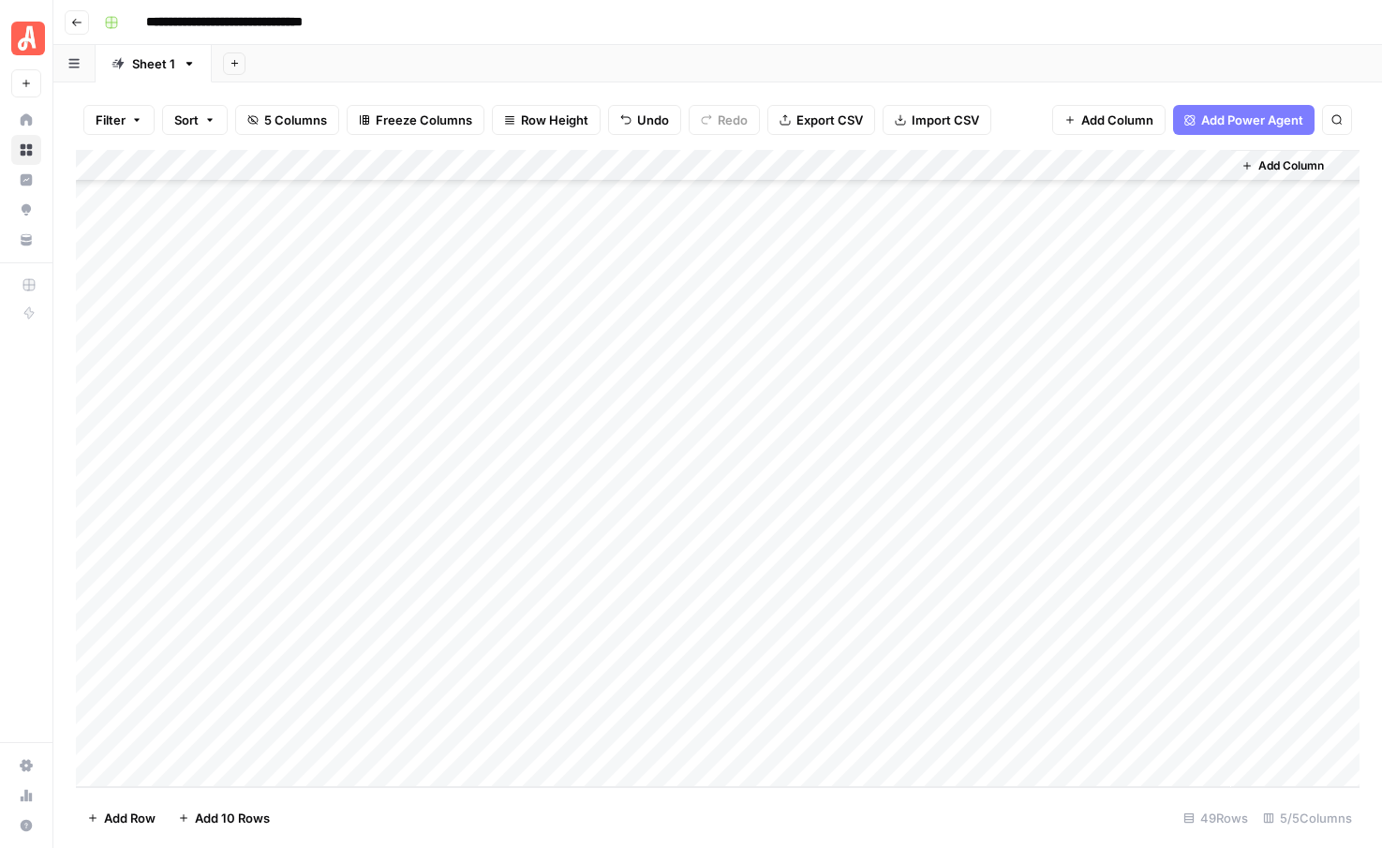
click at [231, 813] on span "Add 10 Rows" at bounding box center [232, 818] width 75 height 19
click at [239, 451] on div "Add Column" at bounding box center [718, 468] width 1284 height 637
click at [246, 454] on div "Add Column" at bounding box center [718, 468] width 1284 height 637
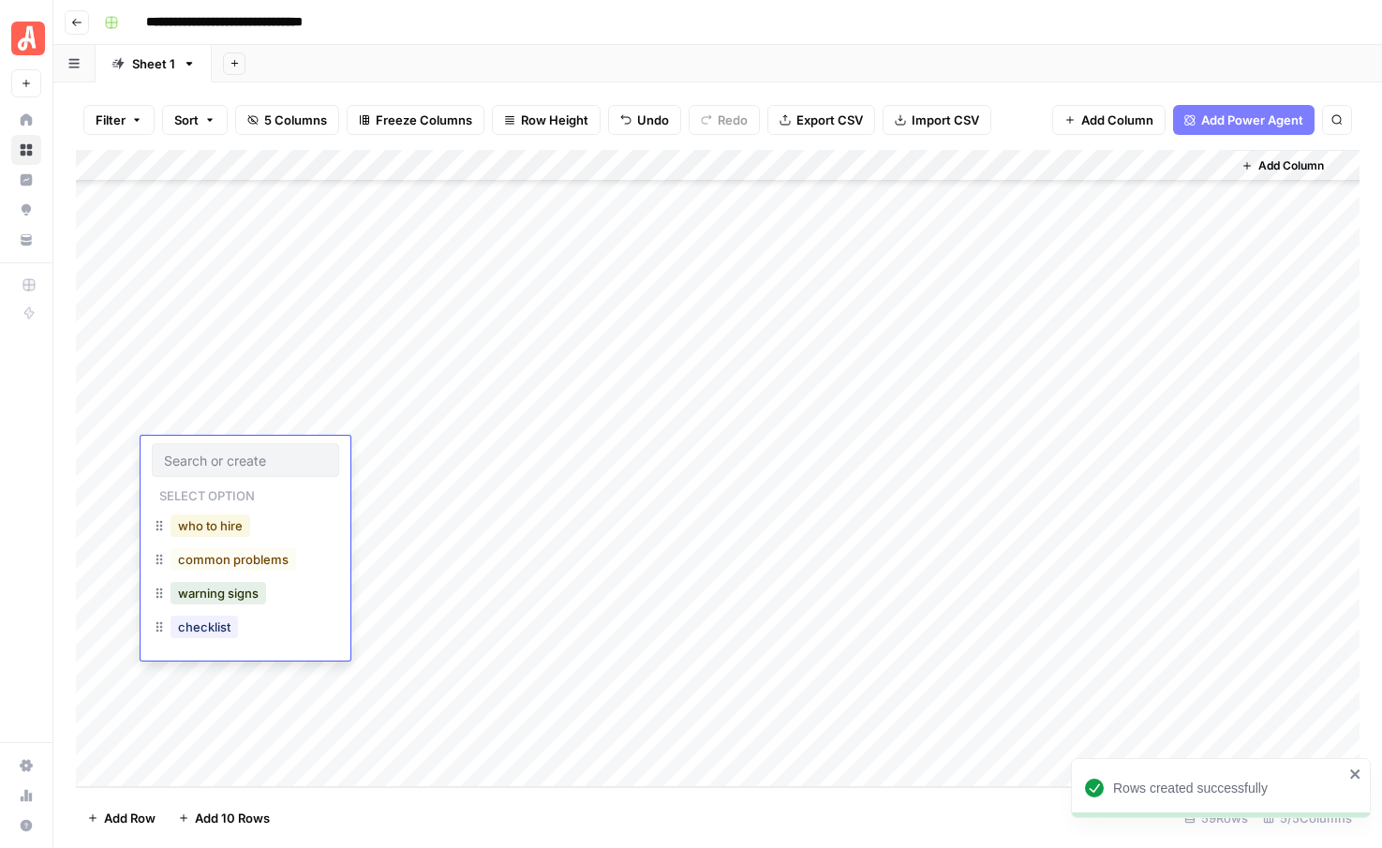
click at [203, 533] on button "who to hire" at bounding box center [211, 525] width 80 height 22
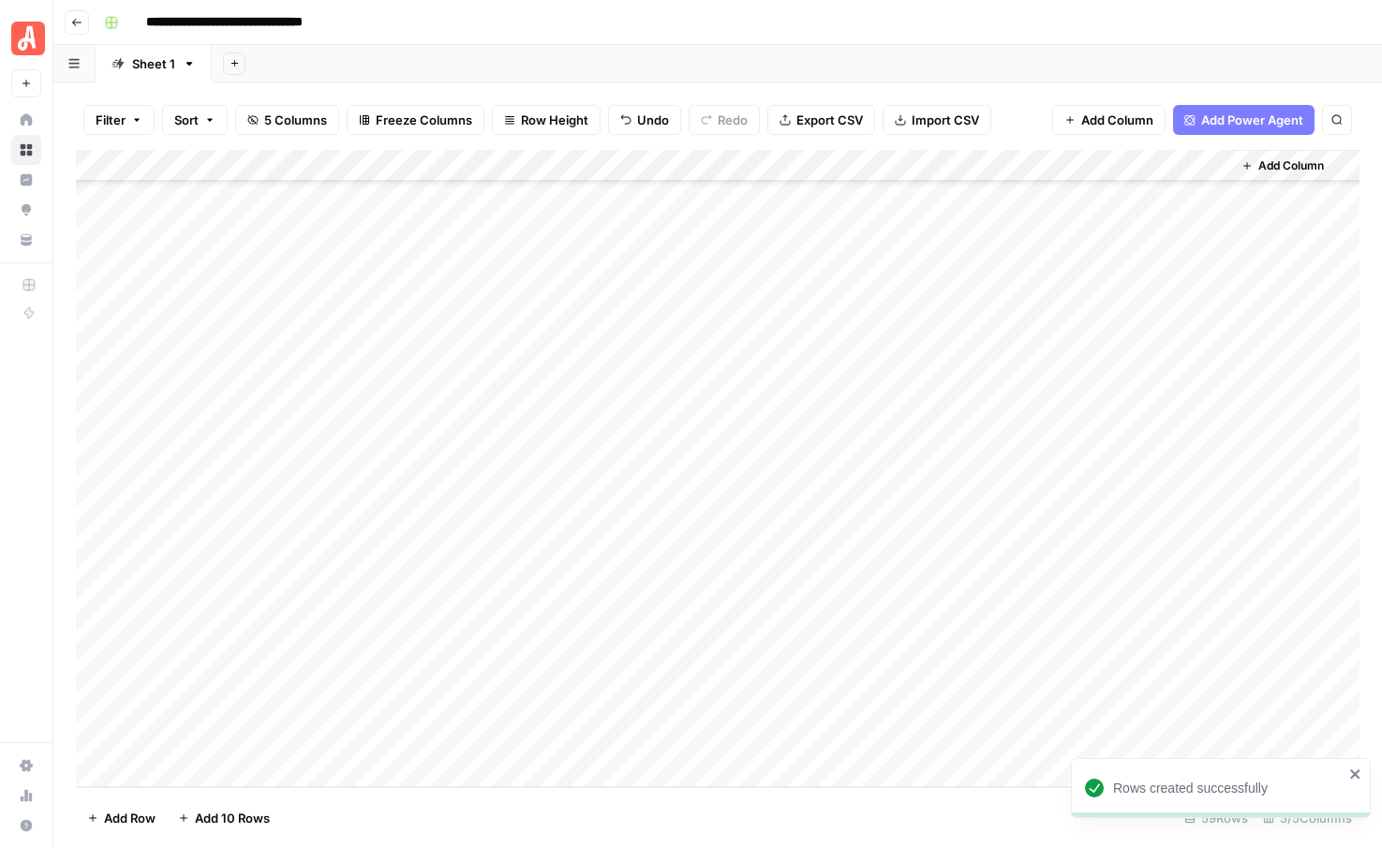
click at [400, 447] on div "Add Column" at bounding box center [718, 468] width 1284 height 637
type textarea "**********"
click at [329, 494] on div "Add Column" at bounding box center [718, 468] width 1284 height 637
click at [227, 479] on div "Add Column" at bounding box center [718, 468] width 1284 height 637
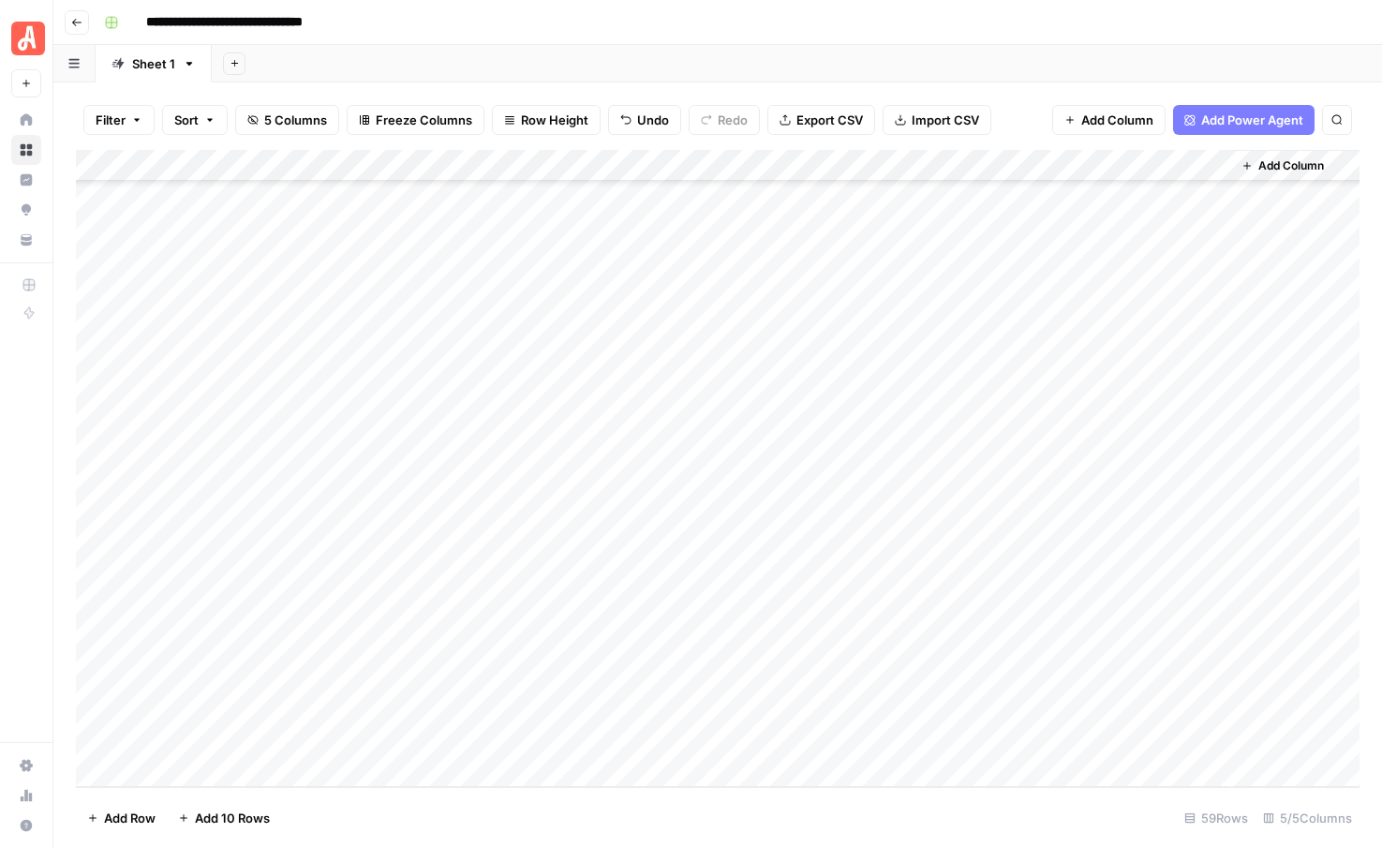
click at [259, 477] on div "Add Column" at bounding box center [718, 468] width 1284 height 637
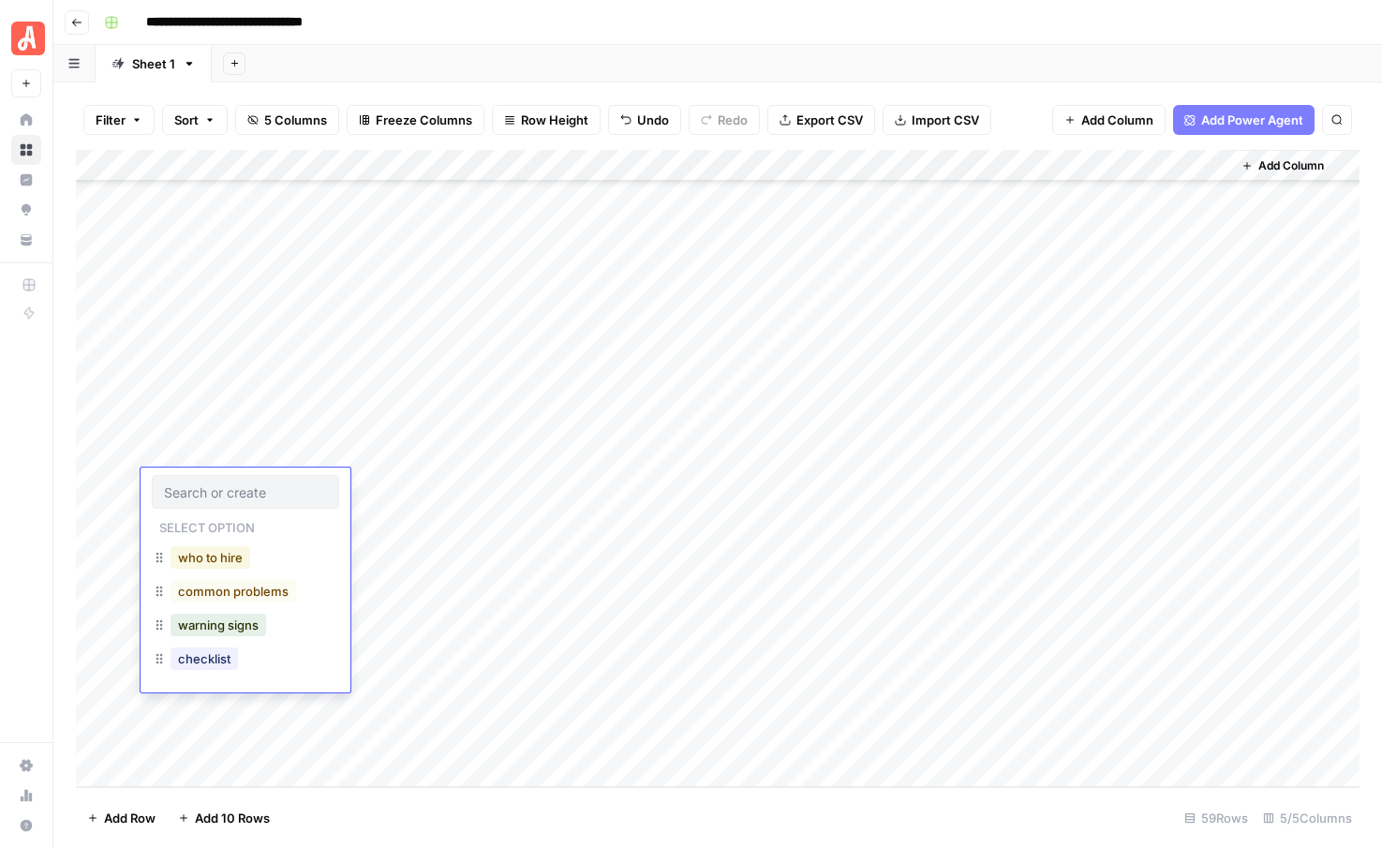
click at [222, 547] on button "who to hire" at bounding box center [211, 557] width 80 height 22
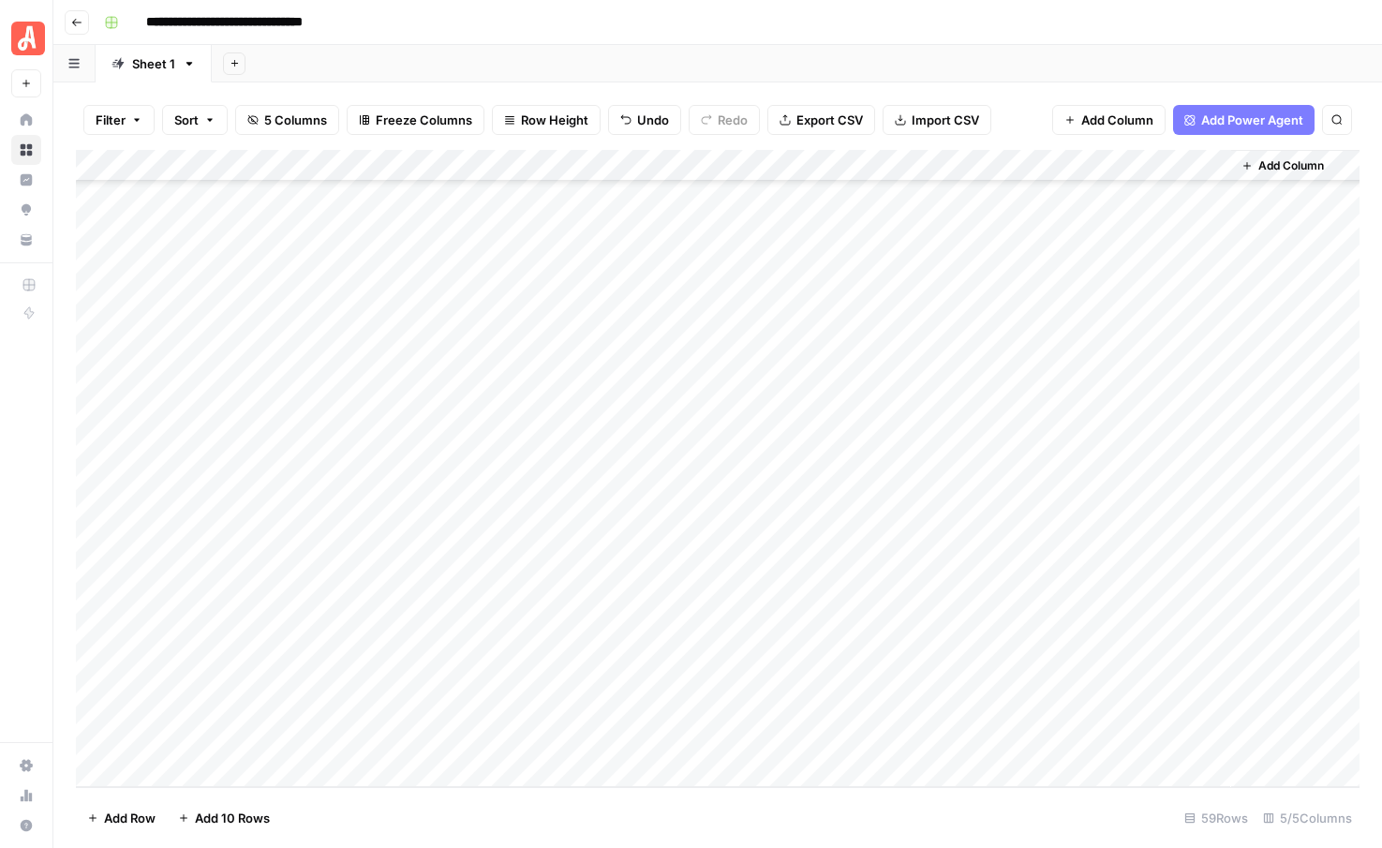
click at [386, 474] on div "Add Column" at bounding box center [718, 468] width 1284 height 637
type textarea "**********"
click at [237, 520] on div "Add Column" at bounding box center [718, 468] width 1284 height 637
click at [231, 508] on div "Add Column" at bounding box center [718, 468] width 1284 height 637
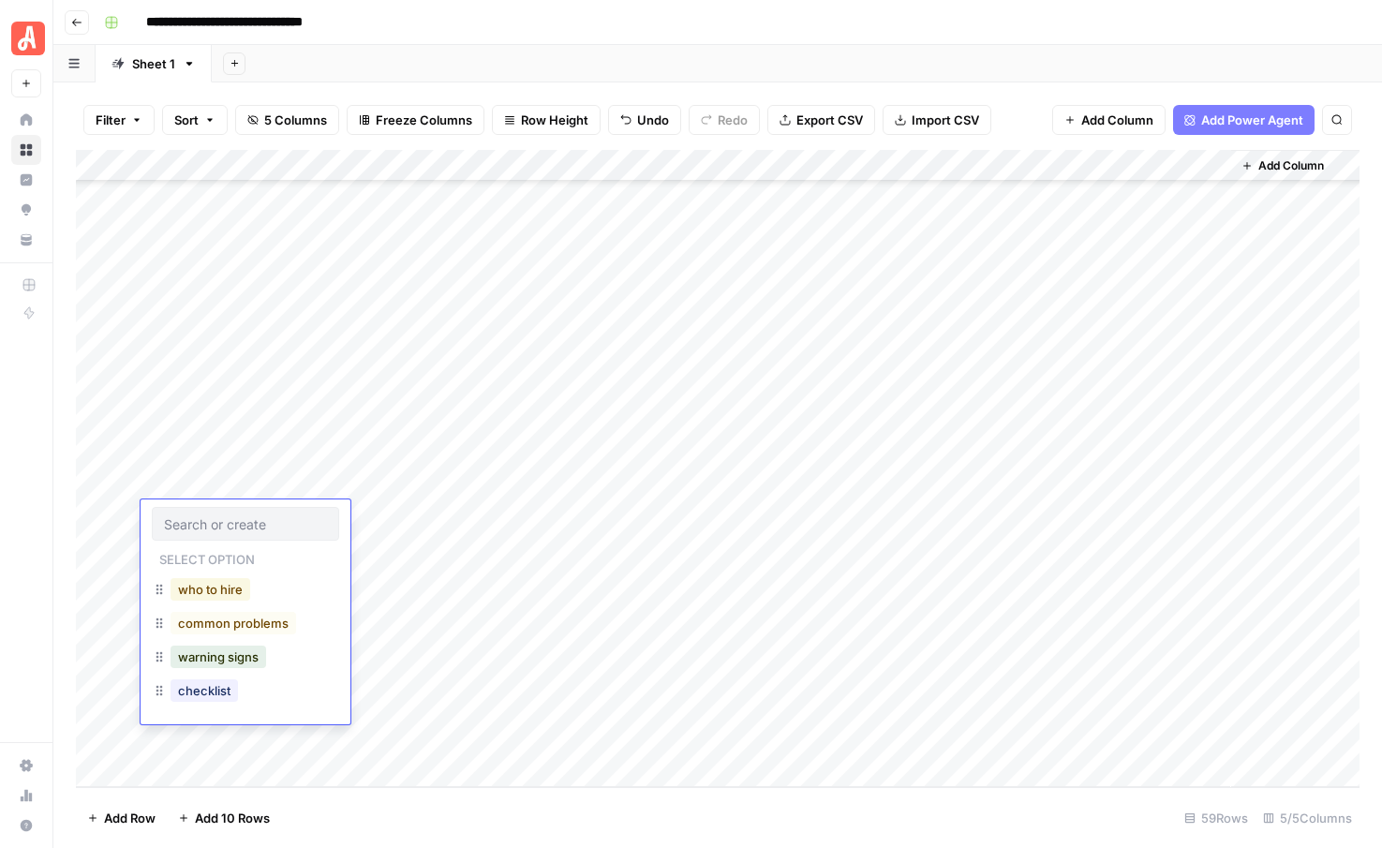
click at [219, 581] on button "who to hire" at bounding box center [211, 589] width 80 height 22
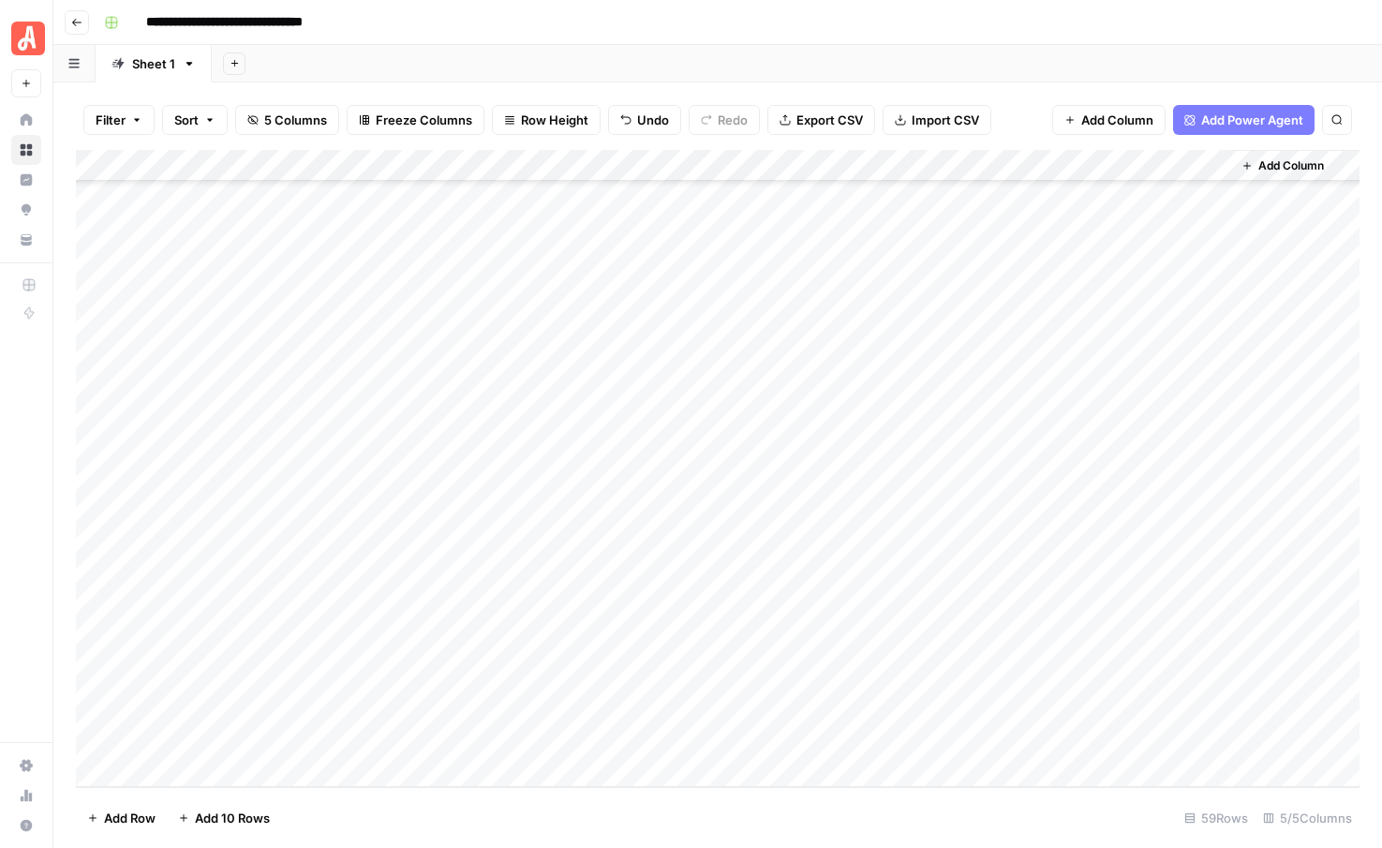
click at [381, 512] on div "Add Column" at bounding box center [718, 468] width 1284 height 637
click at [269, 551] on div "Add Column" at bounding box center [718, 468] width 1284 height 637
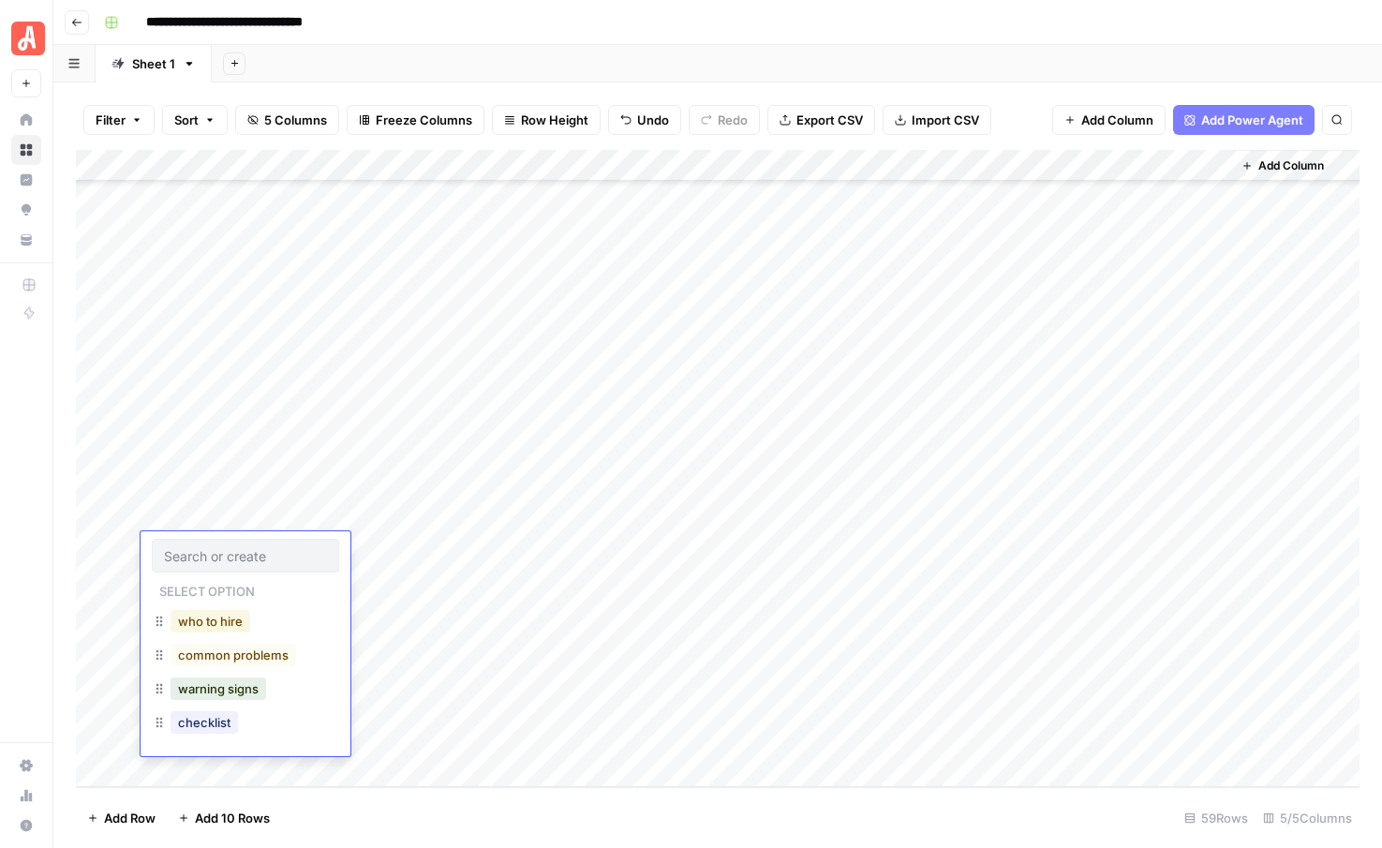
click at [216, 619] on button "who to hire" at bounding box center [211, 621] width 80 height 22
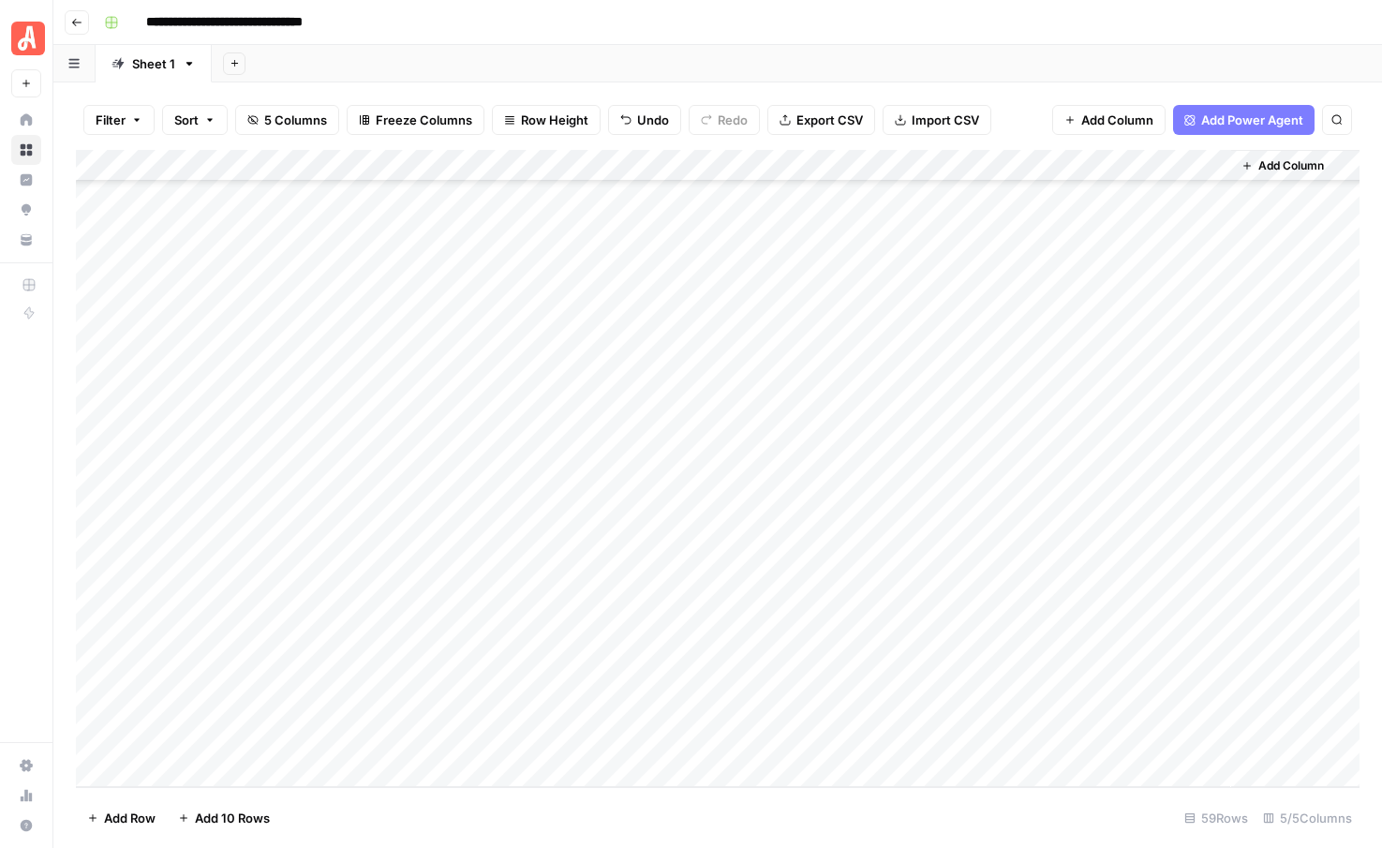
click at [231, 588] on div "Add Column" at bounding box center [718, 468] width 1284 height 637
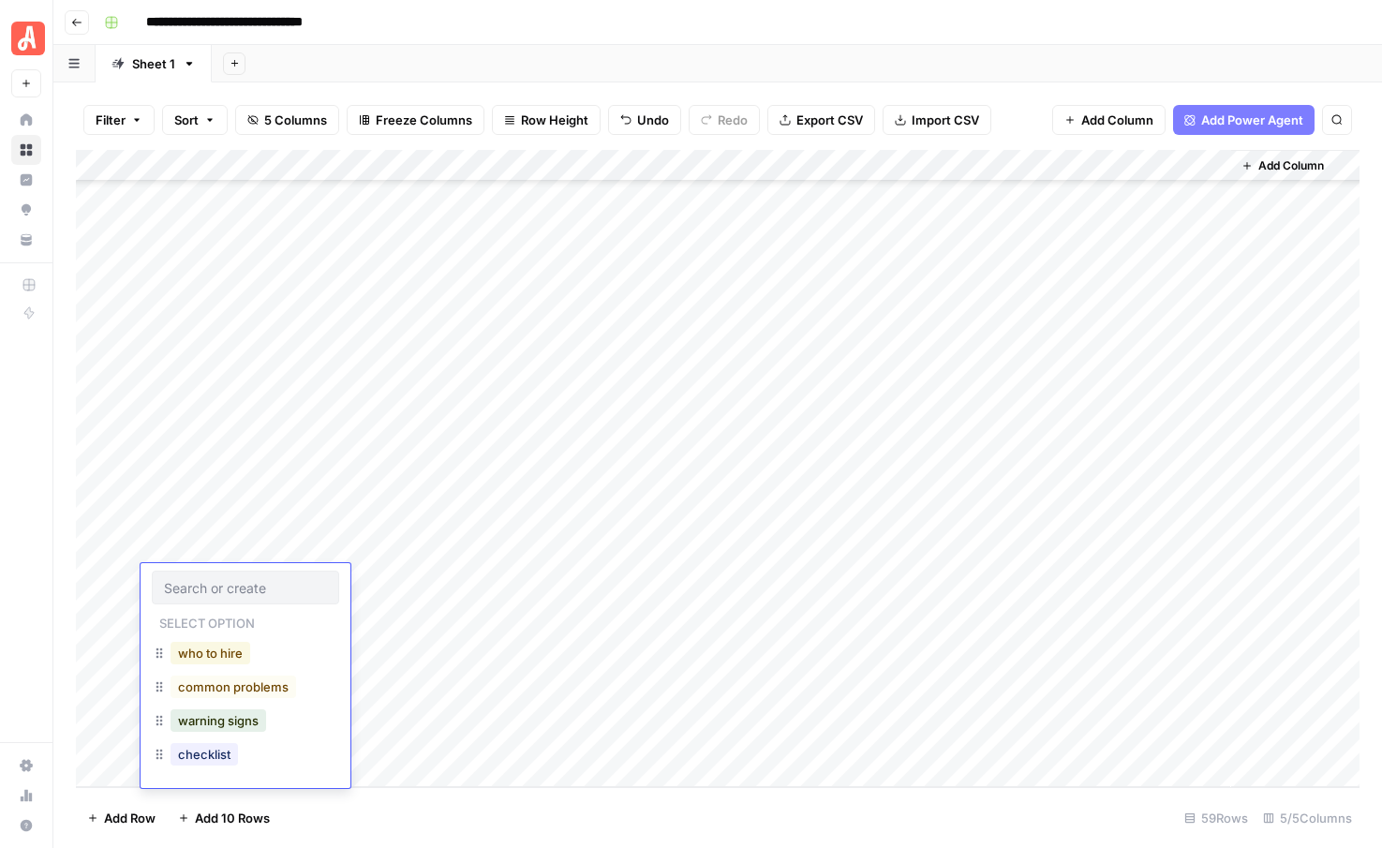
click at [214, 652] on button "who to hire" at bounding box center [211, 653] width 80 height 22
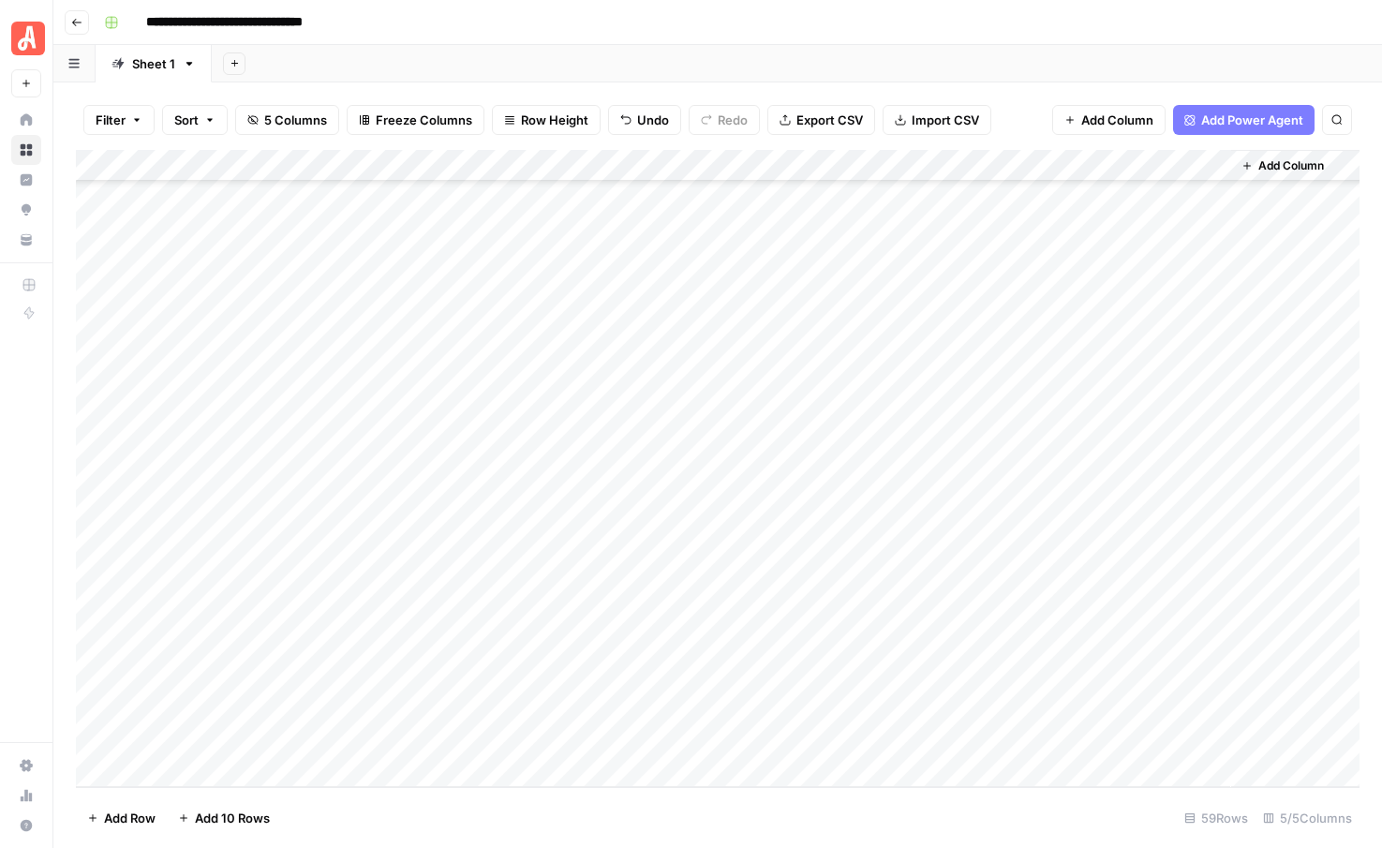
click at [214, 612] on div "Add Column" at bounding box center [718, 468] width 1284 height 637
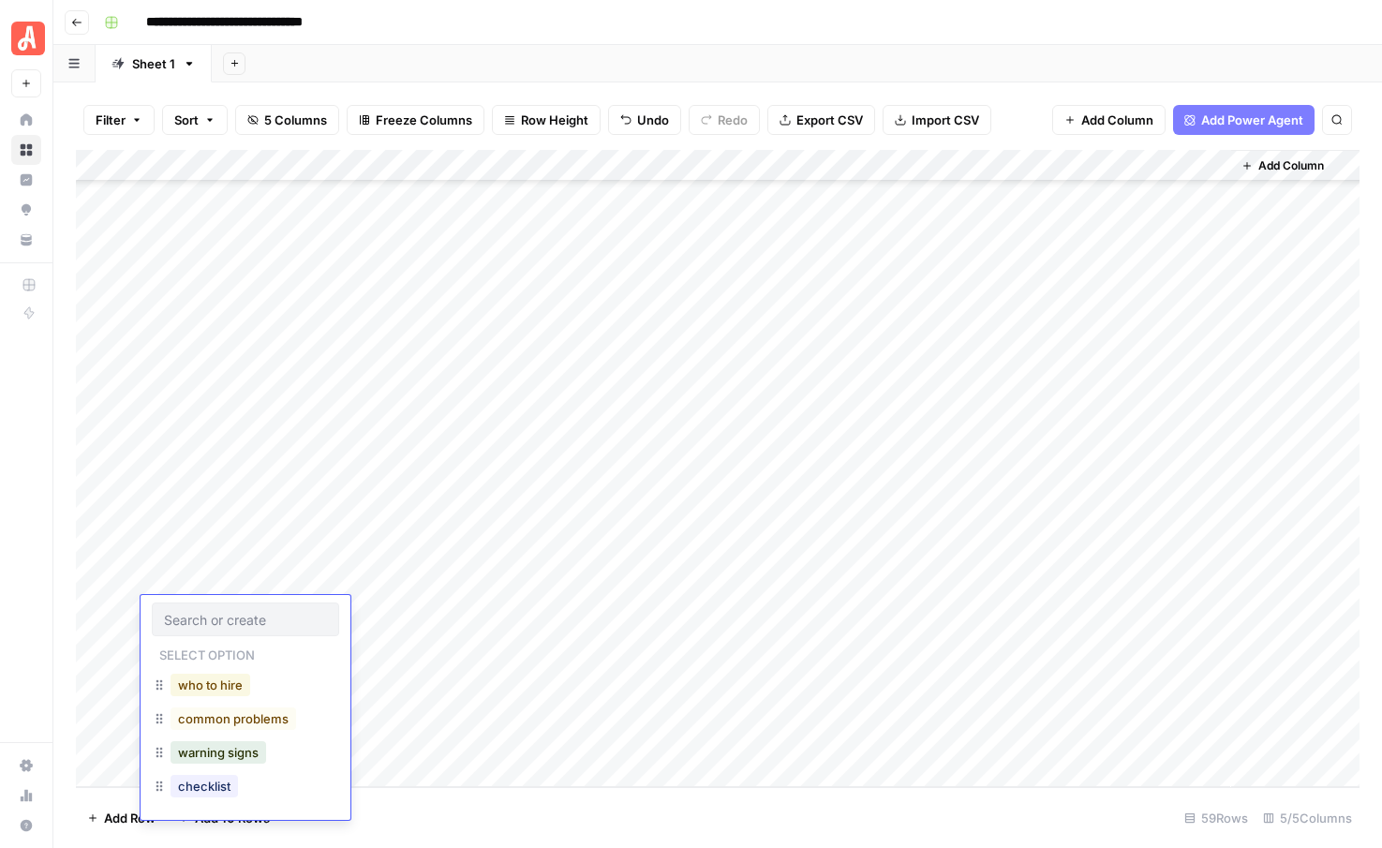
click at [203, 679] on button "who to hire" at bounding box center [211, 685] width 80 height 22
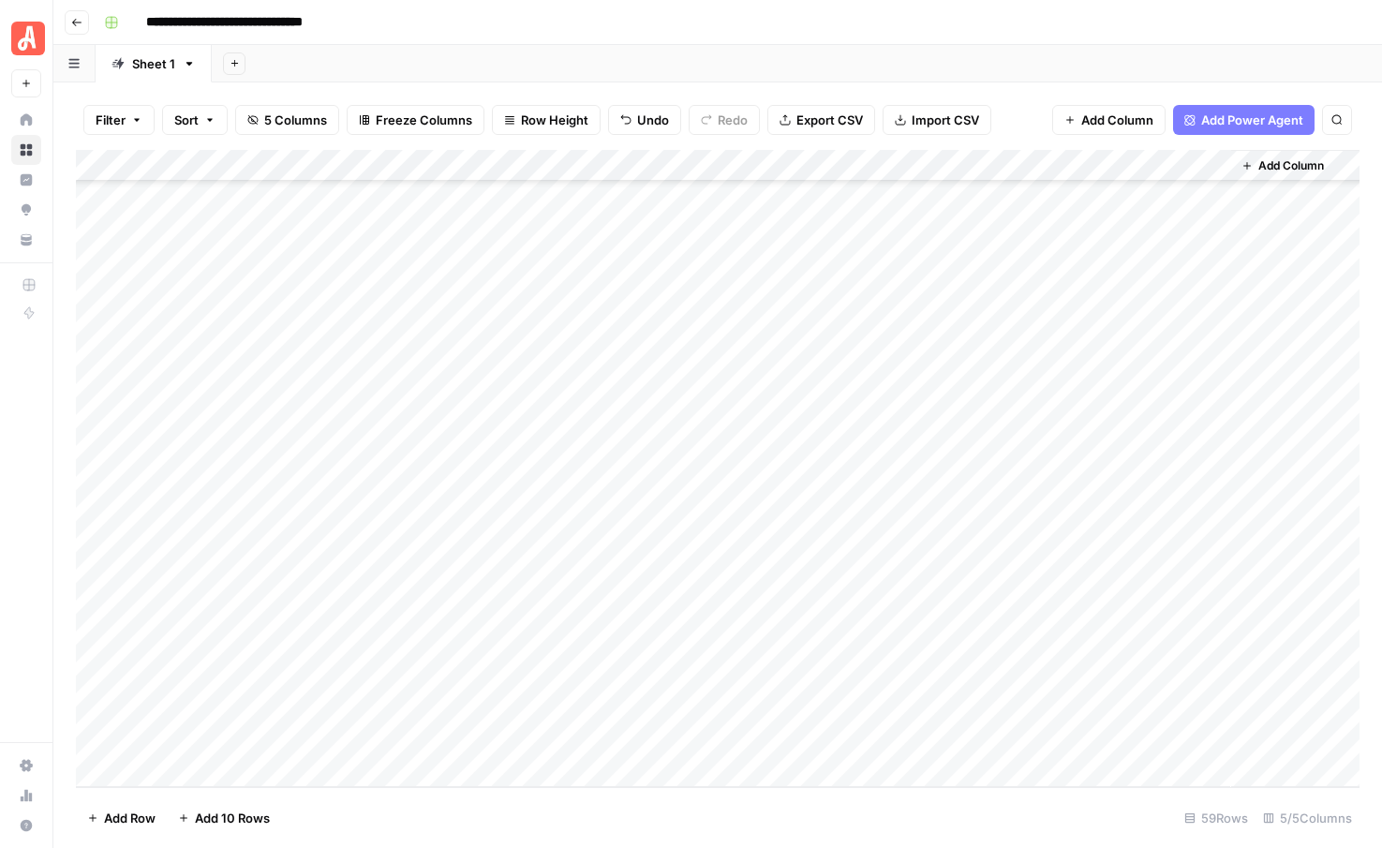
click at [216, 648] on div "Add Column" at bounding box center [718, 468] width 1284 height 637
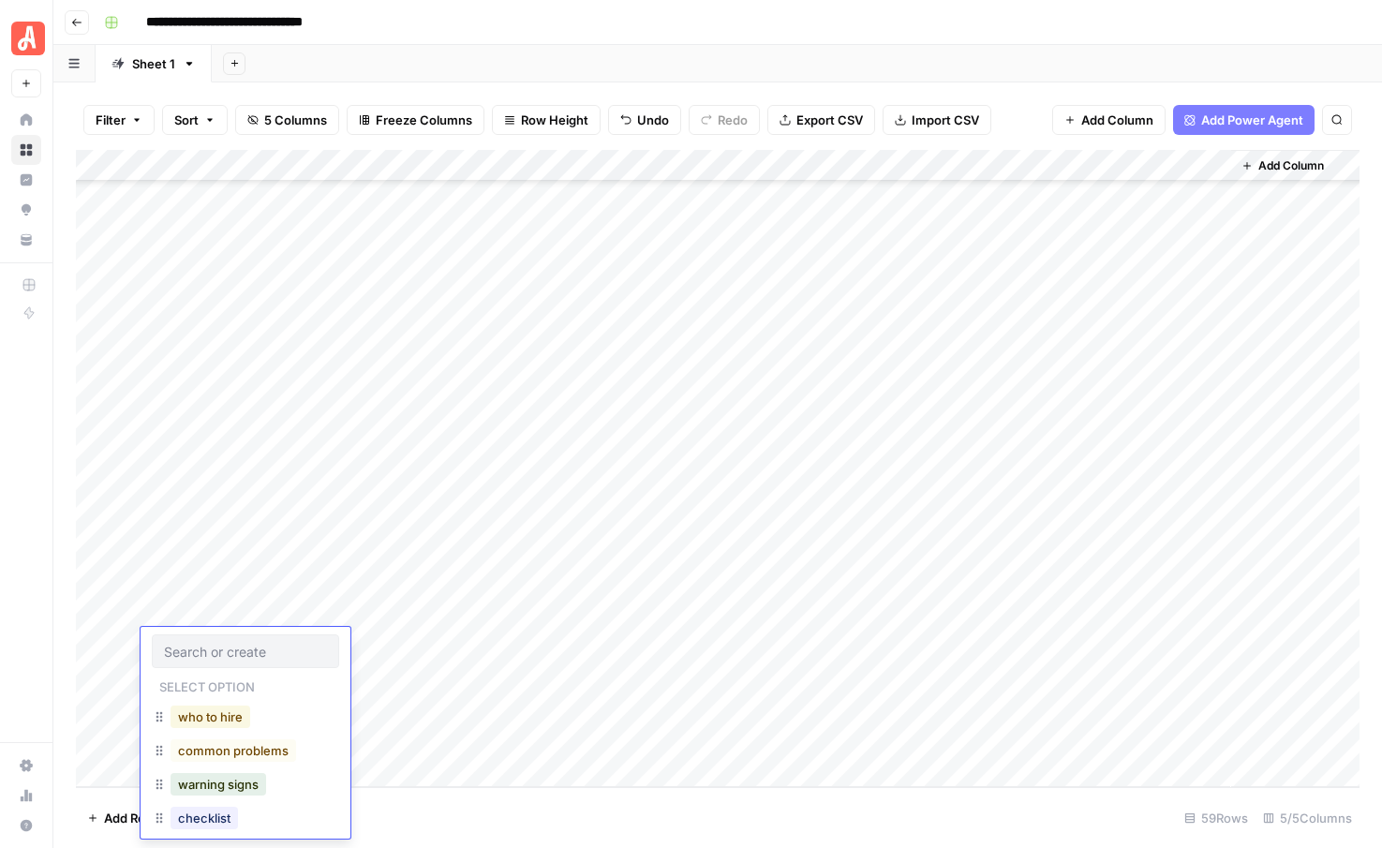
click at [213, 714] on button "who to hire" at bounding box center [211, 717] width 80 height 22
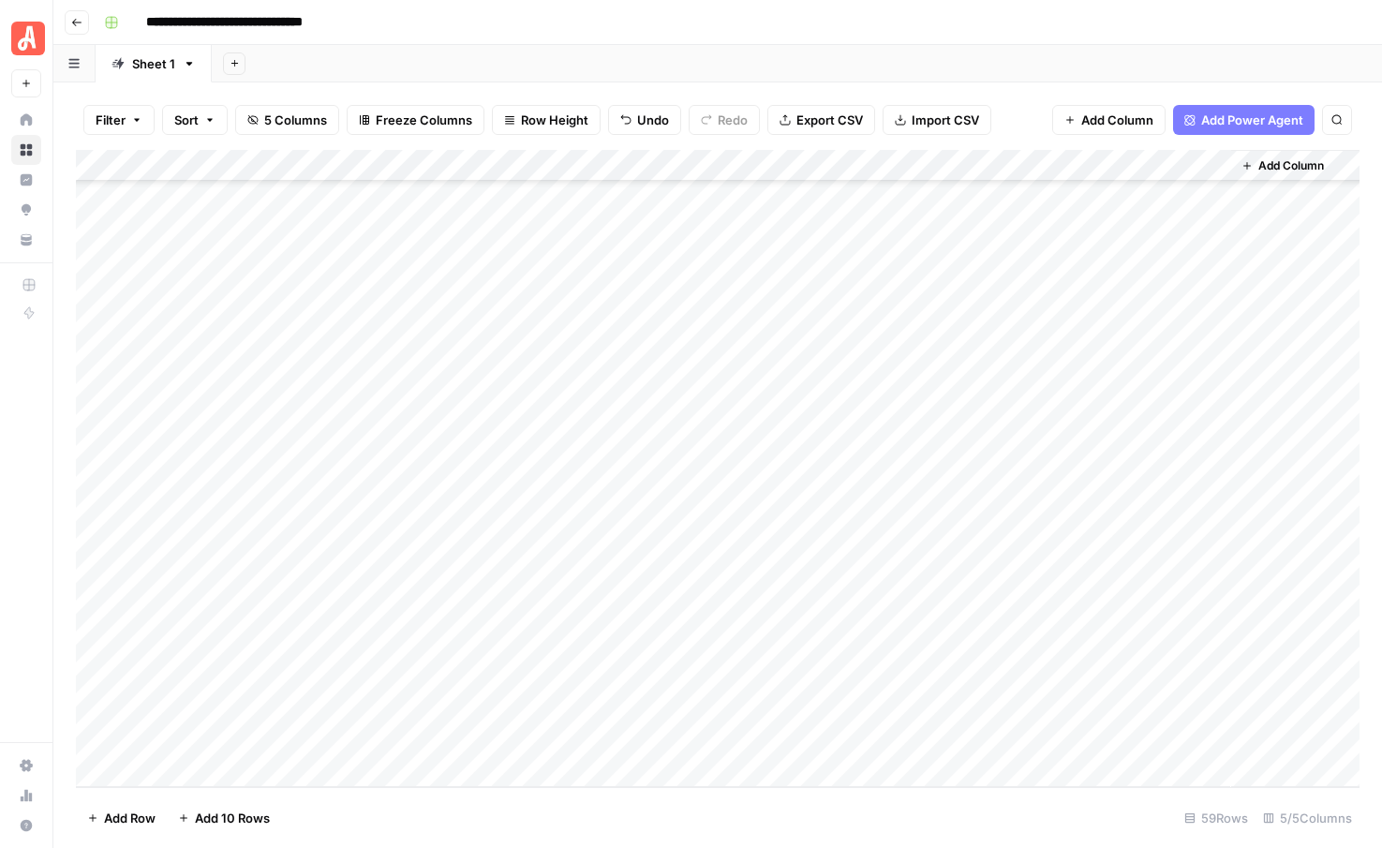
click at [215, 682] on div "Add Column" at bounding box center [718, 468] width 1284 height 637
click at [209, 747] on button "who to hire" at bounding box center [211, 748] width 80 height 22
click at [209, 714] on div "Add Column" at bounding box center [718, 468] width 1284 height 637
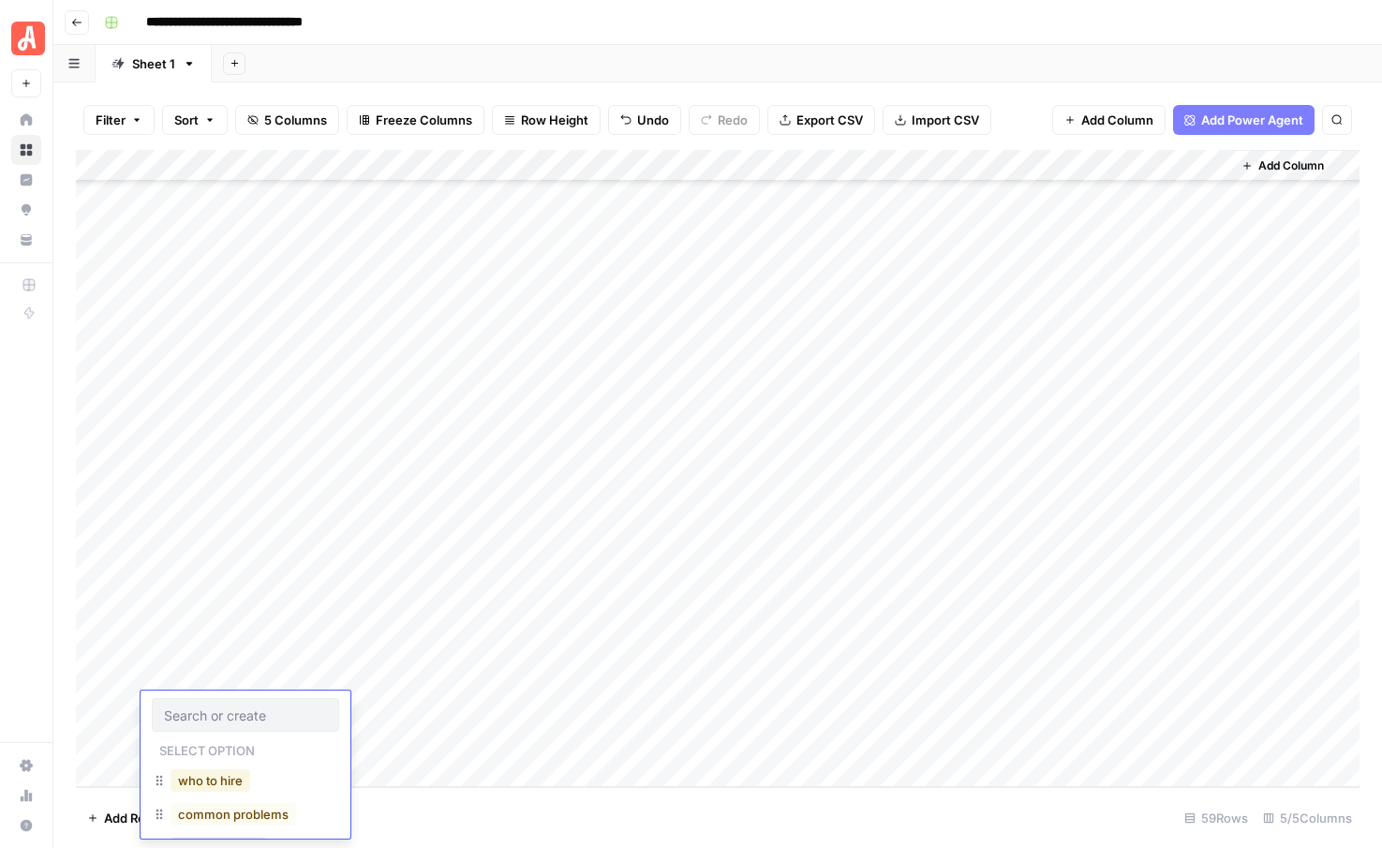
click at [205, 786] on button "who to hire" at bounding box center [211, 780] width 80 height 22
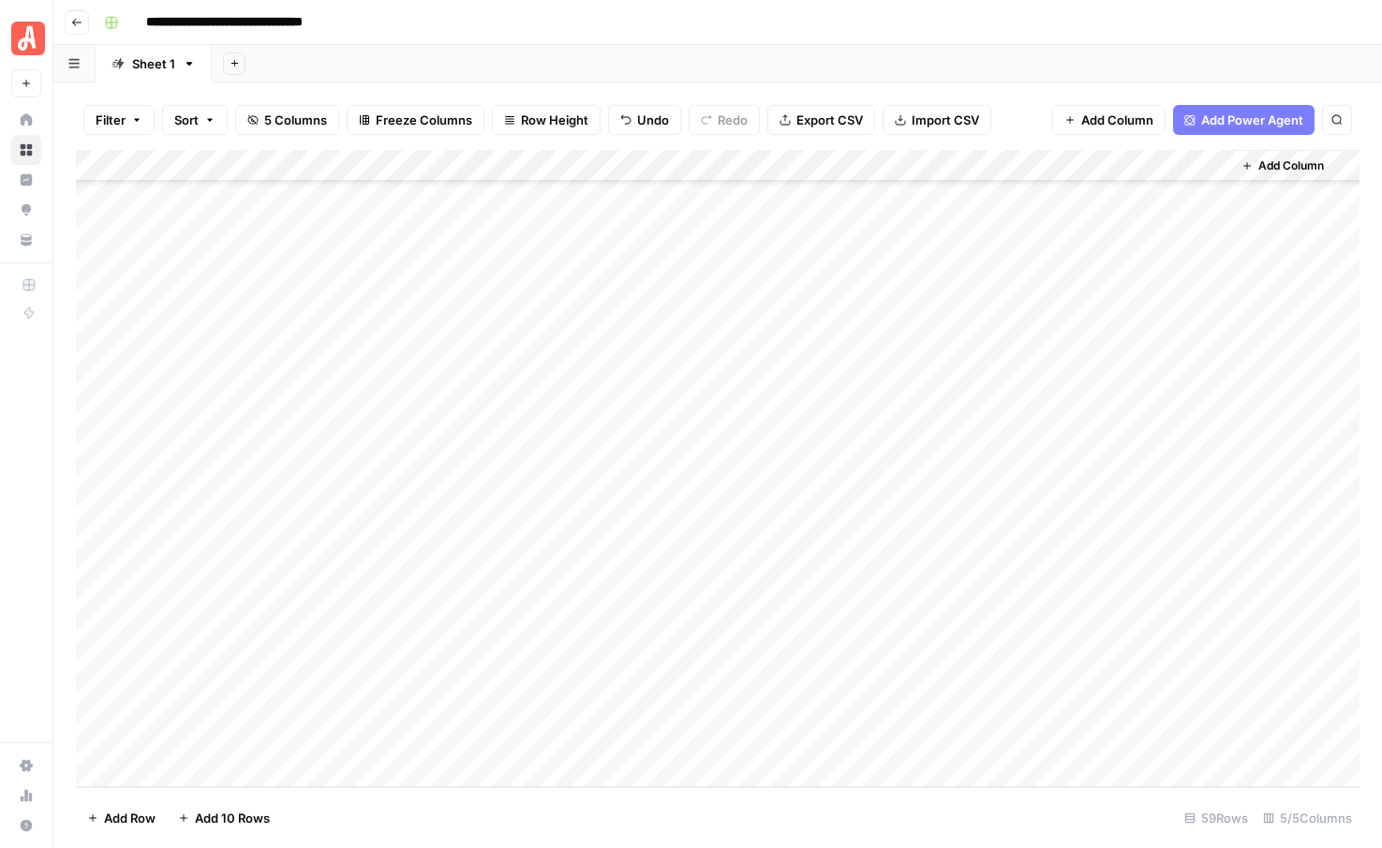
click at [207, 742] on div "Add Column" at bounding box center [718, 468] width 1284 height 637
click at [196, 815] on button "who to hire" at bounding box center [211, 812] width 80 height 22
click at [364, 550] on div "Add Column" at bounding box center [718, 468] width 1284 height 637
click at [388, 541] on div "Add Column" at bounding box center [718, 468] width 1284 height 637
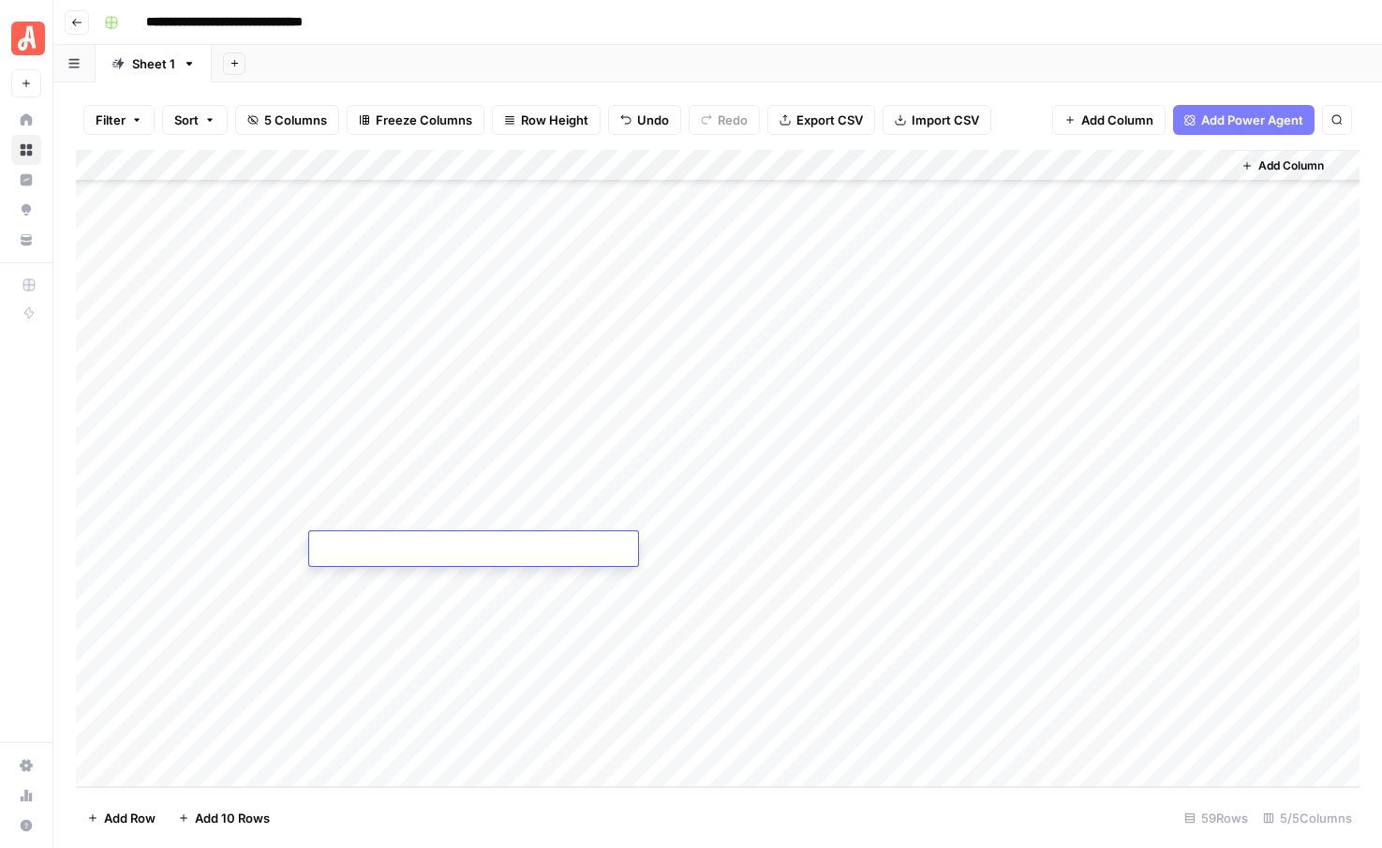
type textarea "**********"
click at [378, 581] on textarea "**********" at bounding box center [496, 559] width 375 height 45
click at [375, 596] on div "Add Column" at bounding box center [718, 468] width 1284 height 637
click at [355, 582] on div "Add Column" at bounding box center [718, 468] width 1284 height 637
type textarea "**********"
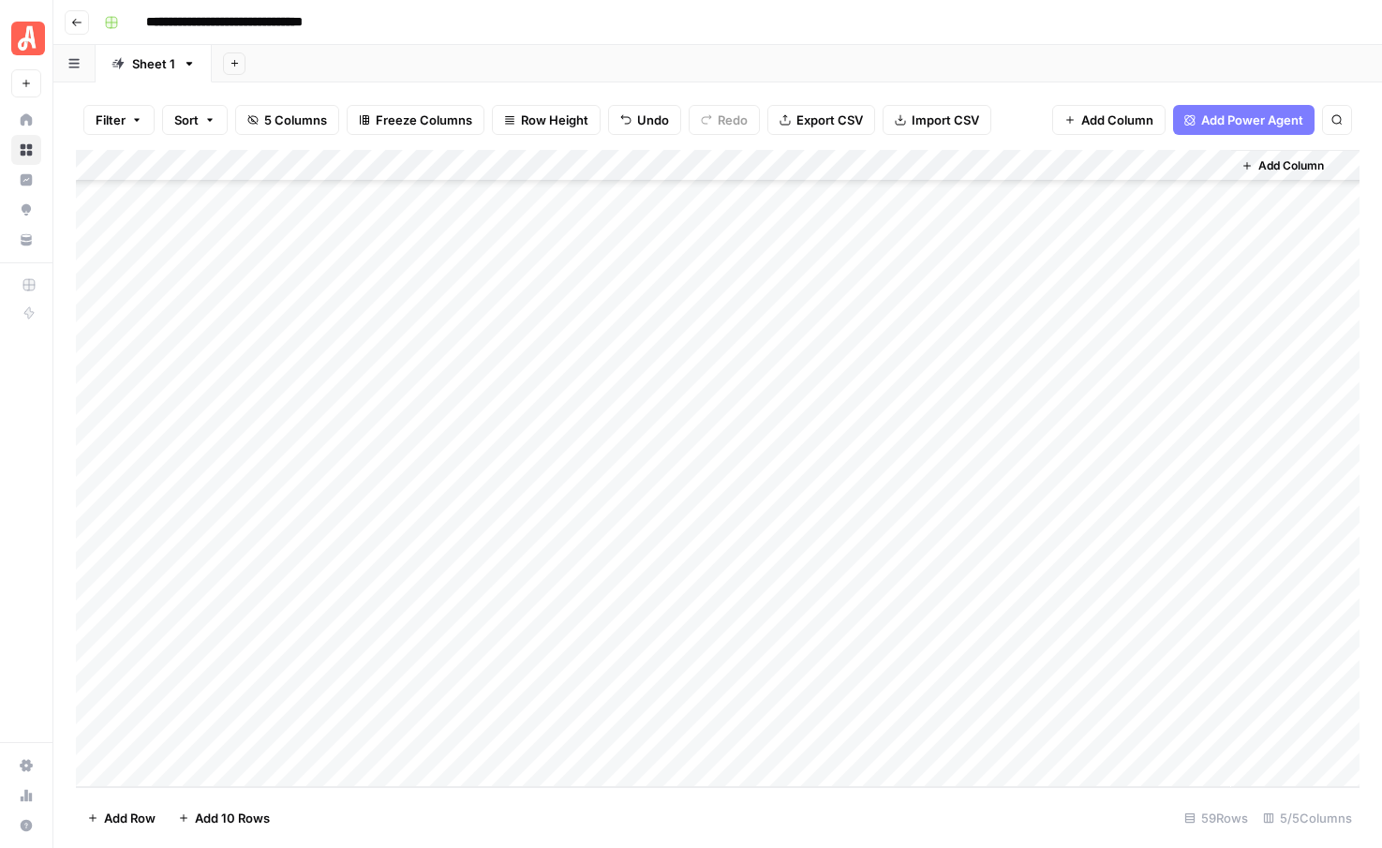
click at [357, 617] on div "Add Column" at bounding box center [718, 468] width 1284 height 637
click at [408, 616] on div "Add Column" at bounding box center [718, 468] width 1284 height 637
click at [408, 616] on textarea at bounding box center [473, 614] width 329 height 26
type textarea "**********"
click at [400, 643] on div "Add Column" at bounding box center [718, 468] width 1284 height 637
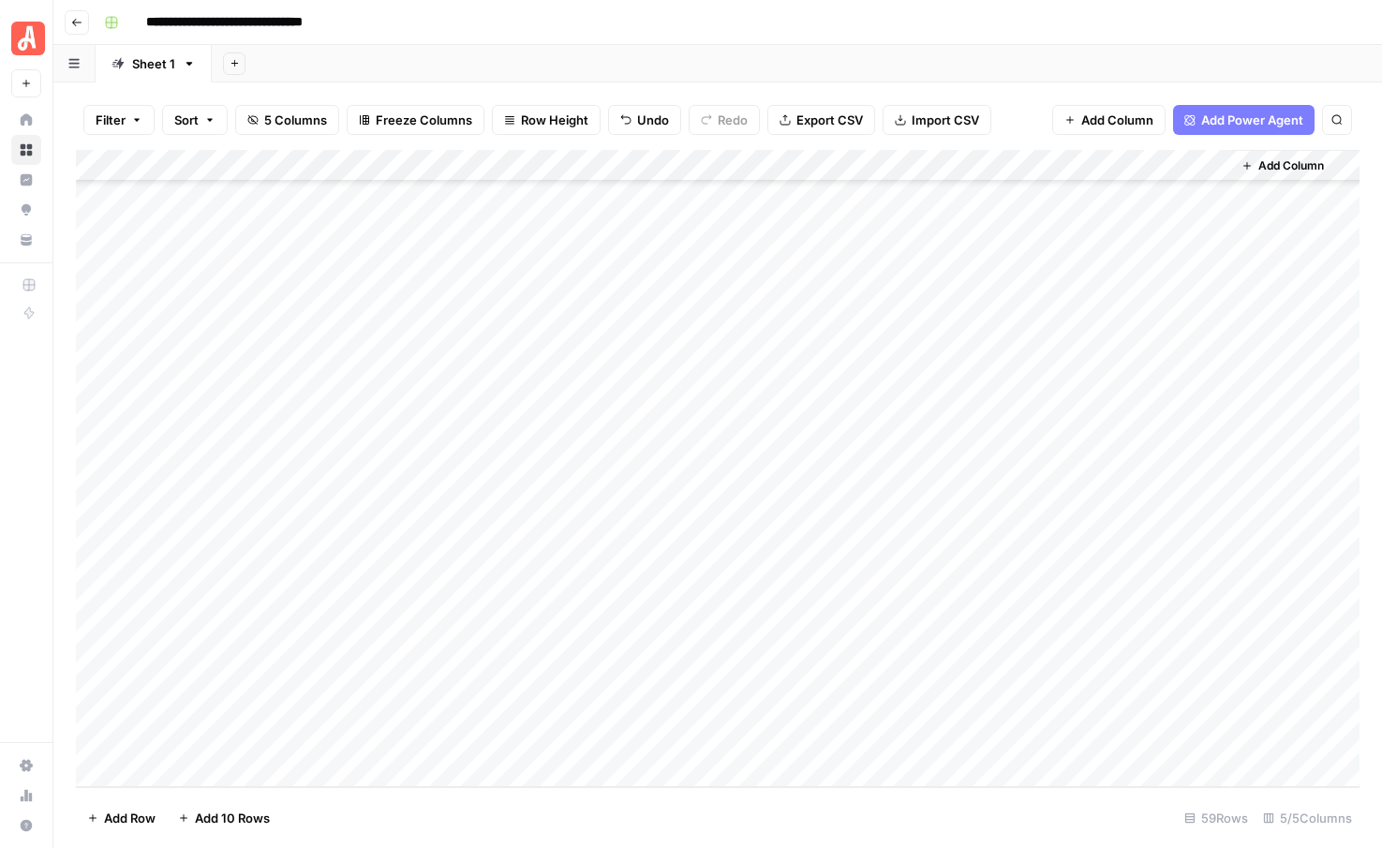
click at [399, 639] on div "Add Column" at bounding box center [718, 468] width 1284 height 637
click at [399, 639] on textarea at bounding box center [473, 645] width 329 height 26
type textarea "**********"
click at [392, 677] on textarea "**********" at bounding box center [496, 654] width 375 height 45
click at [390, 690] on div "Add Column" at bounding box center [718, 468] width 1284 height 637
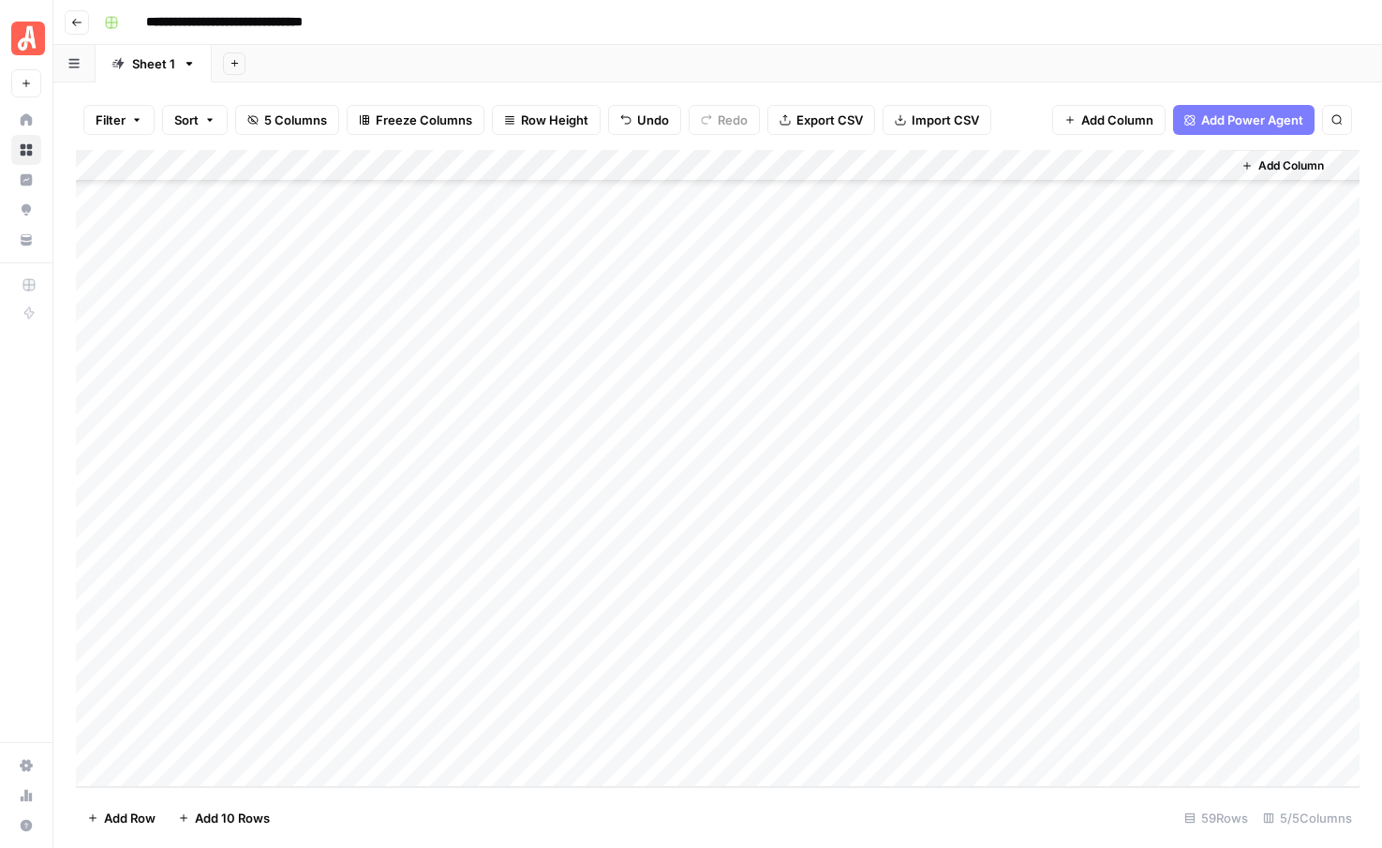
click at [392, 676] on div "Add Column" at bounding box center [718, 468] width 1284 height 637
click at [392, 676] on textarea at bounding box center [473, 677] width 329 height 26
type textarea "**********"
click at [393, 716] on div "Add Column" at bounding box center [718, 468] width 1284 height 637
click at [399, 706] on div "Add Column" at bounding box center [718, 468] width 1284 height 637
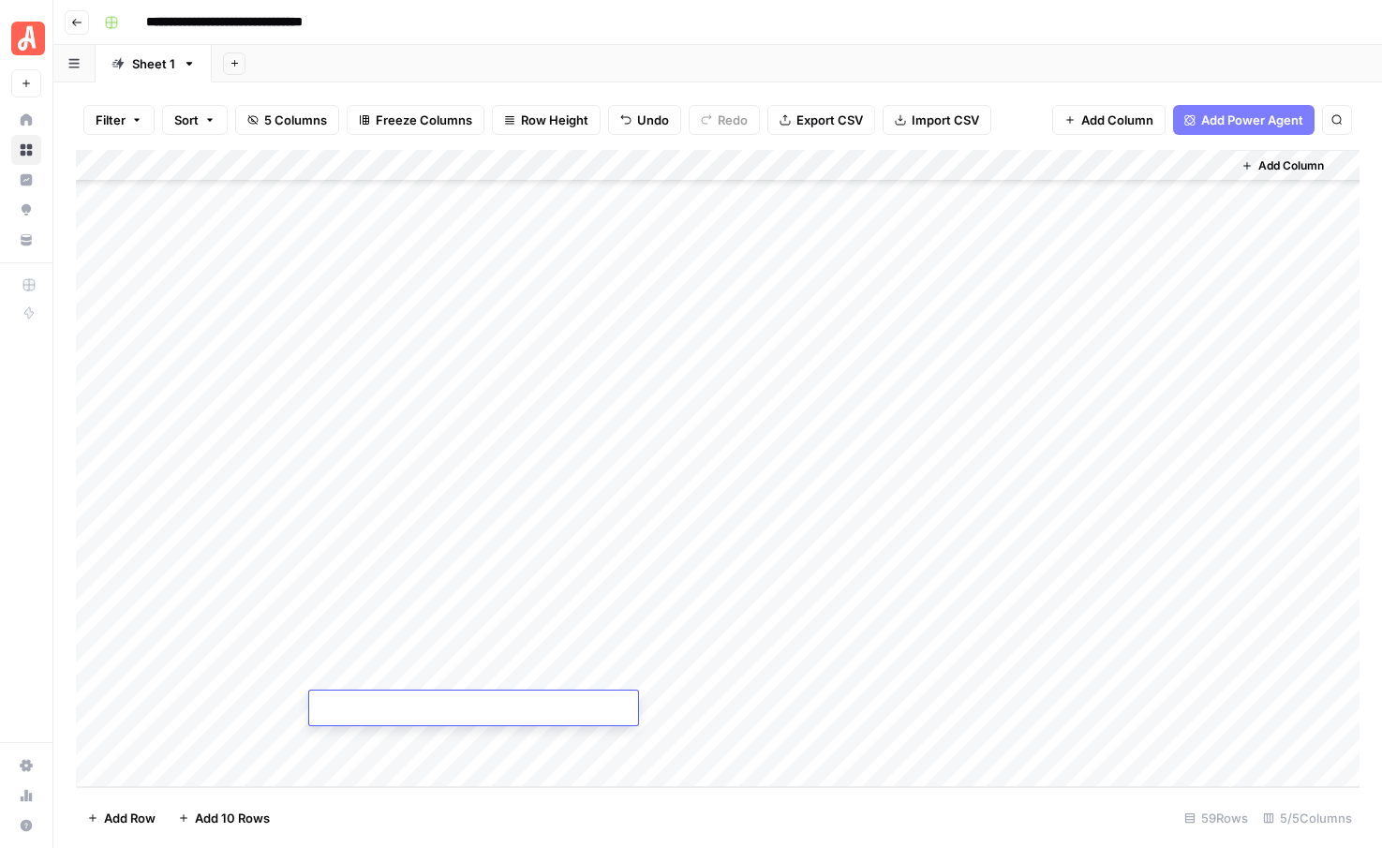
click at [399, 706] on textarea at bounding box center [473, 709] width 329 height 26
type textarea "**********"
click at [409, 748] on div "Add Column" at bounding box center [718, 468] width 1284 height 637
click at [418, 734] on div "Add Column" at bounding box center [718, 468] width 1284 height 637
type textarea "**********"
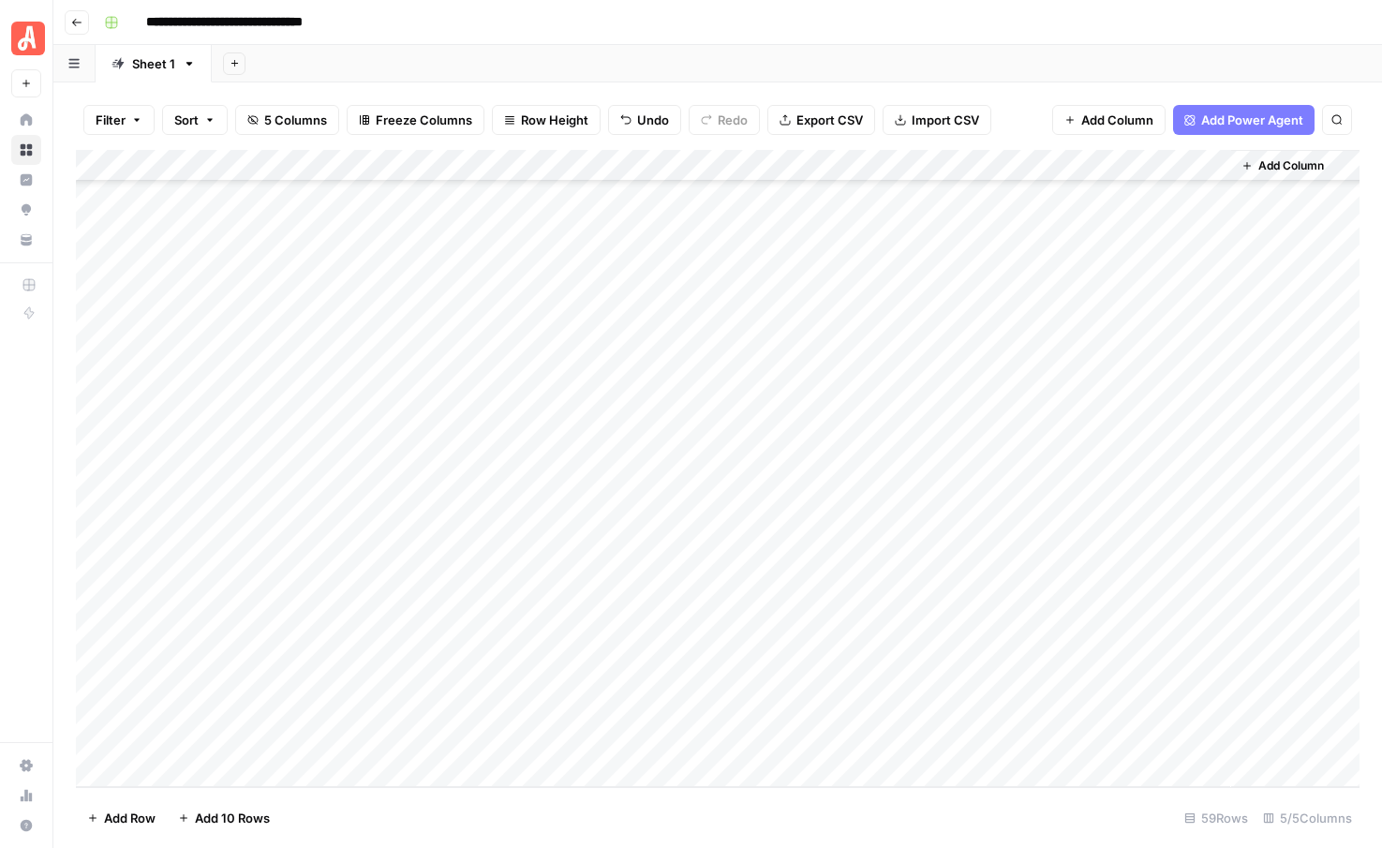
click at [419, 808] on footer "Add Row Add 10 Rows 59 Rows 5/5 Columns" at bounding box center [718, 817] width 1284 height 61
click at [761, 399] on div "Add Column" at bounding box center [718, 468] width 1284 height 637
click at [761, 444] on div "Add Column" at bounding box center [718, 468] width 1284 height 637
click at [761, 475] on div "Add Column" at bounding box center [718, 468] width 1284 height 637
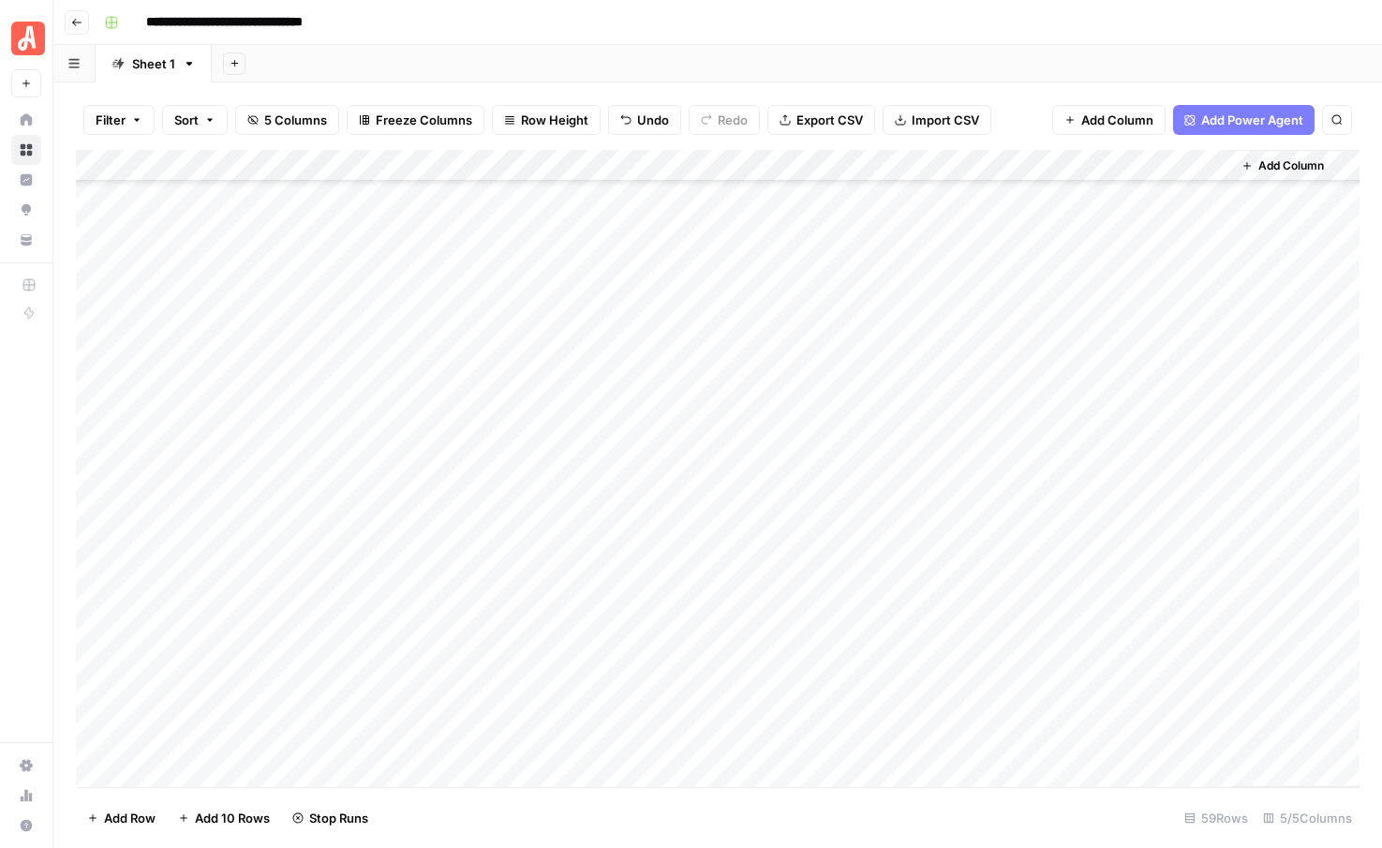
click at [761, 504] on div "Add Column" at bounding box center [718, 468] width 1284 height 637
click at [761, 535] on div "Add Column" at bounding box center [718, 468] width 1284 height 637
click at [872, 401] on div "Add Column" at bounding box center [718, 468] width 1284 height 637
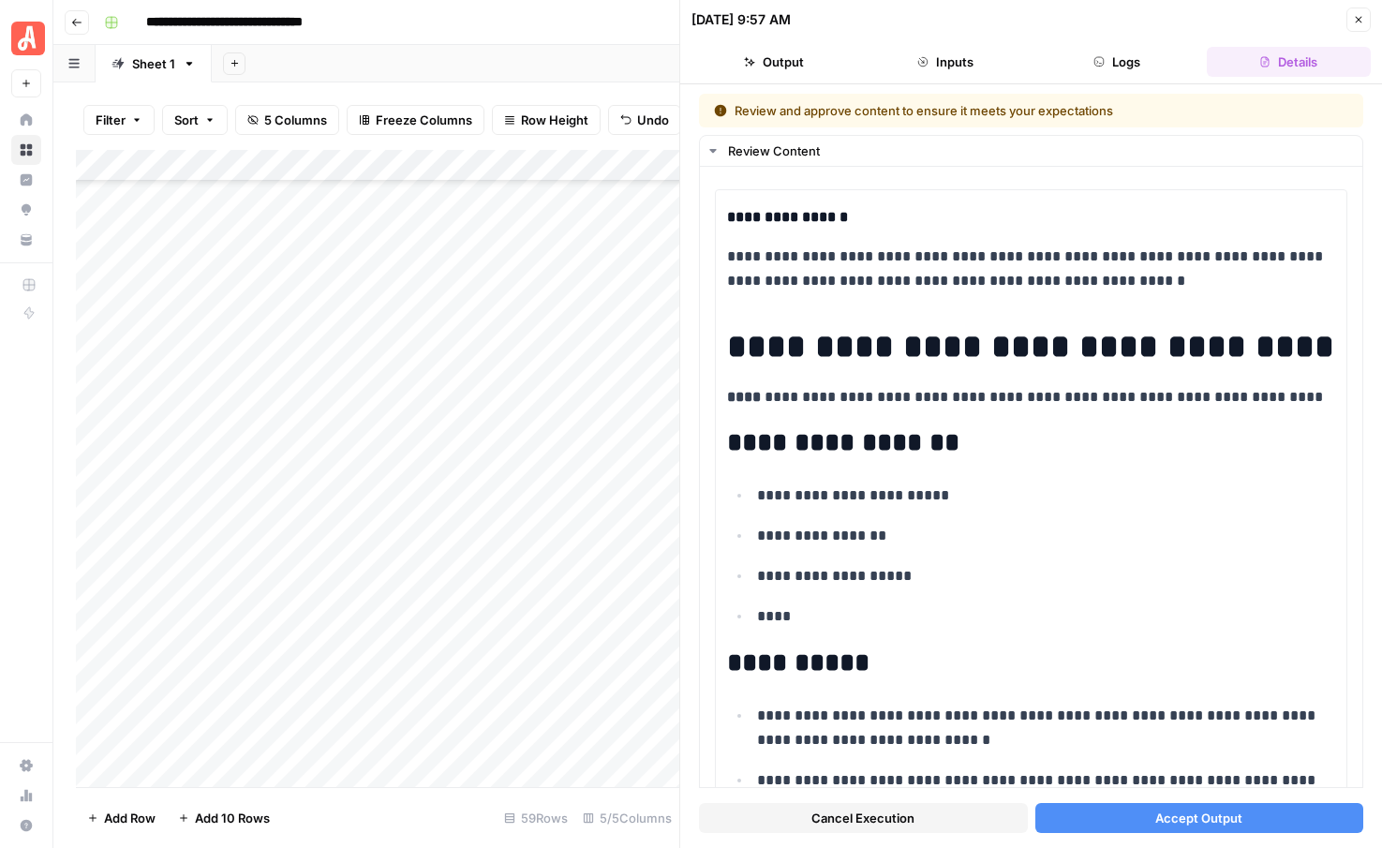
click at [1164, 820] on span "Accept Output" at bounding box center [1198, 818] width 87 height 19
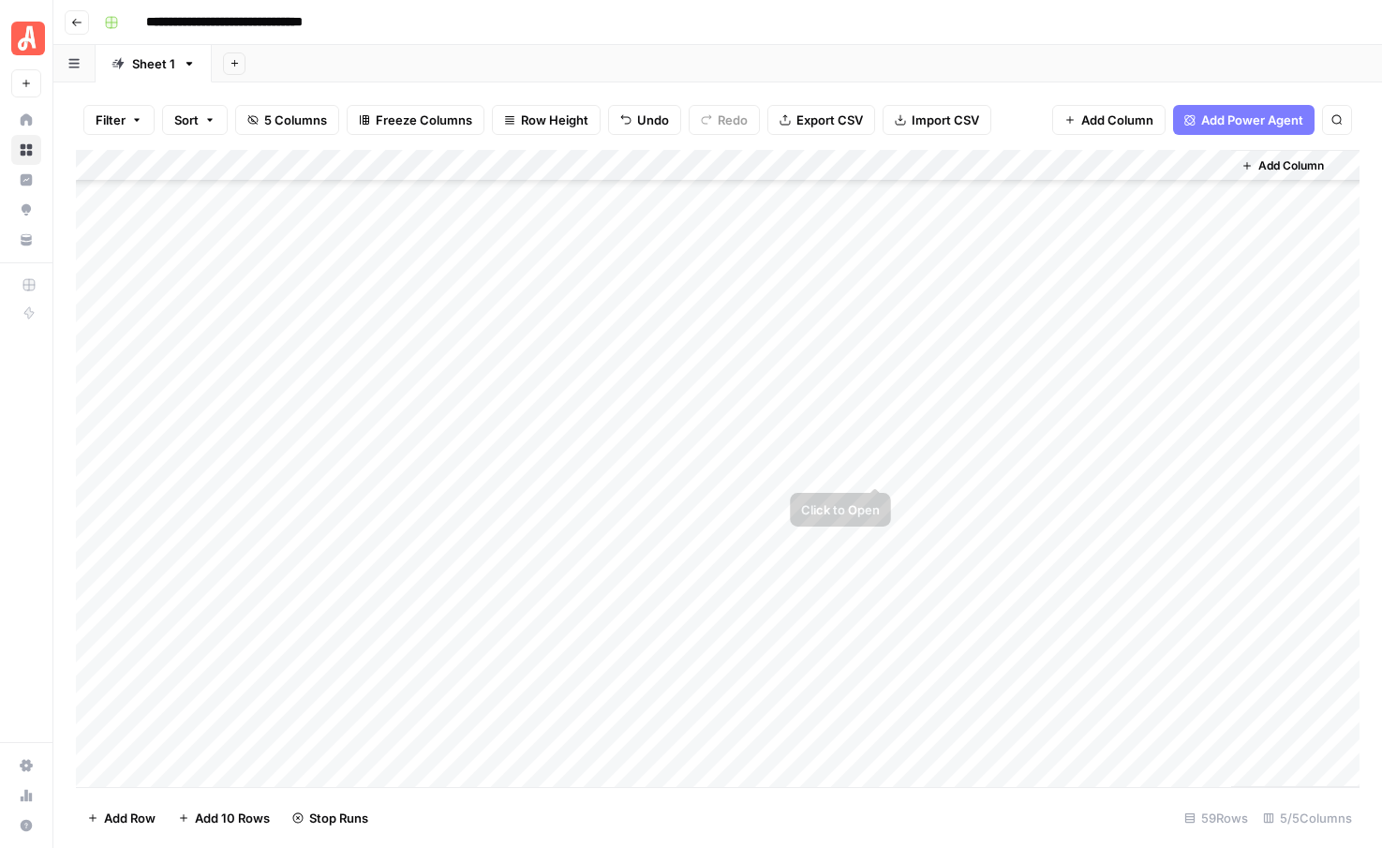
click at [875, 433] on div "Add Column" at bounding box center [718, 468] width 1284 height 637
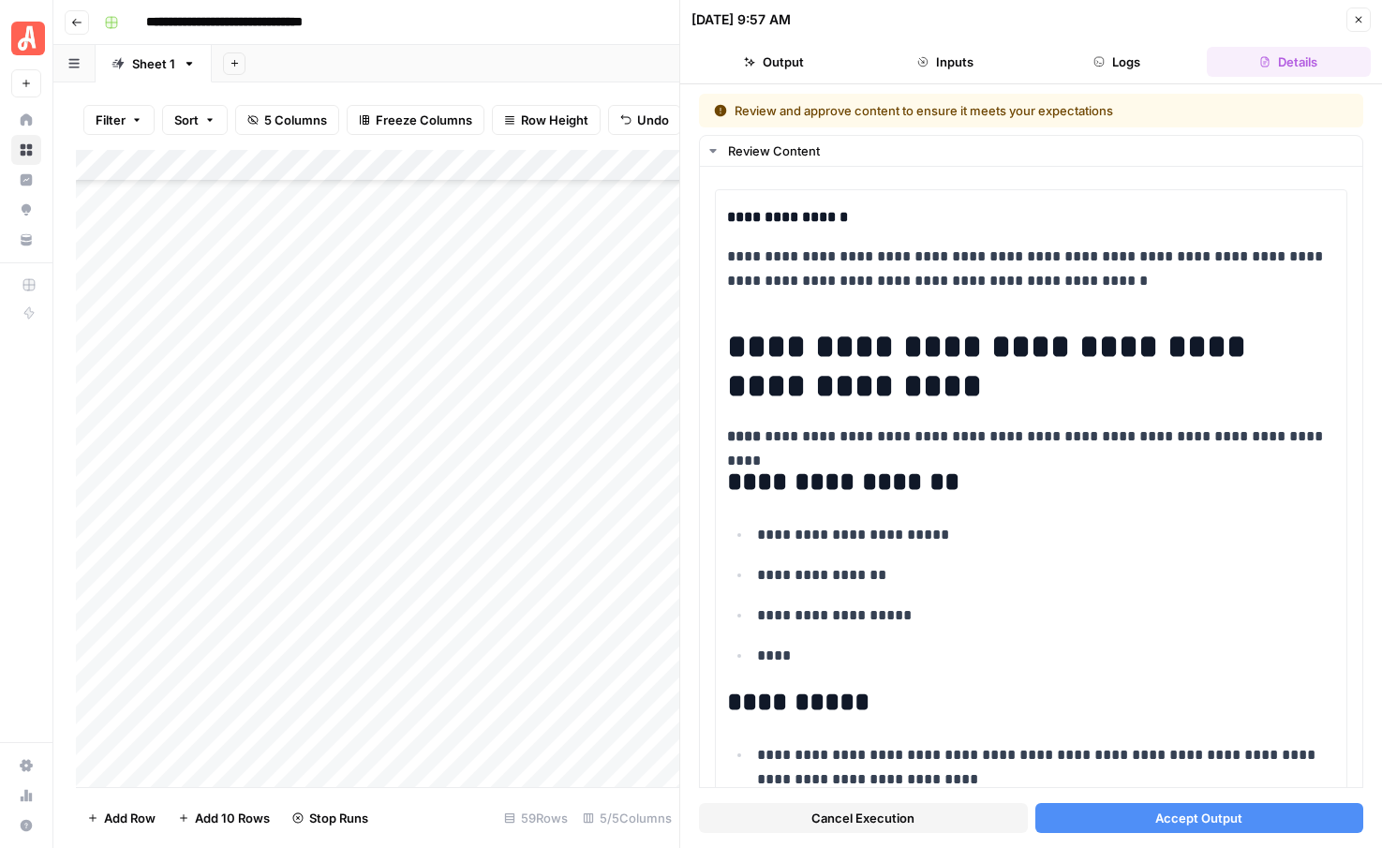
click at [1175, 820] on span "Accept Output" at bounding box center [1198, 818] width 87 height 19
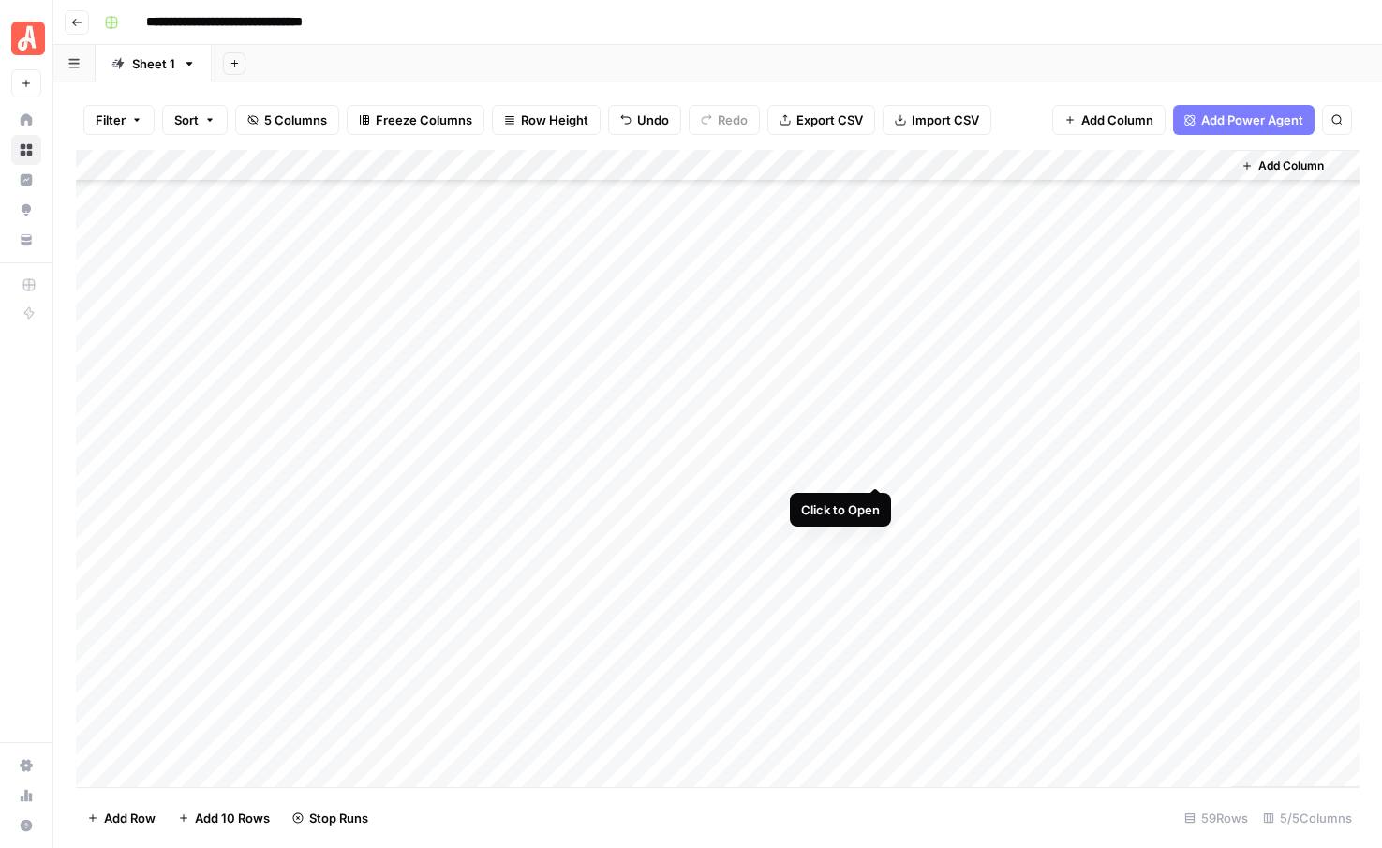
click at [876, 472] on div "Add Column" at bounding box center [718, 468] width 1284 height 637
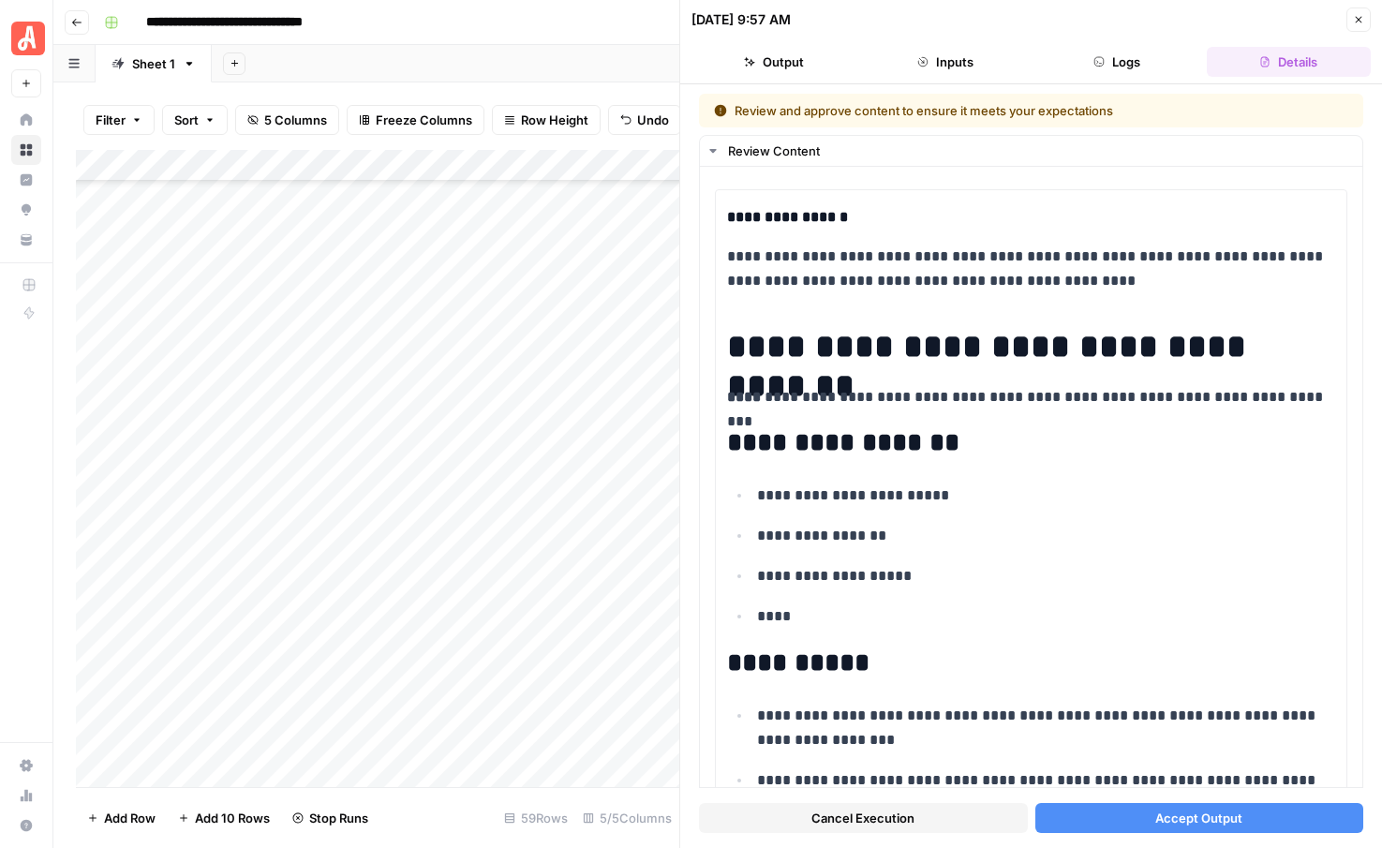
click at [1151, 825] on button "Accept Output" at bounding box center [1199, 818] width 329 height 30
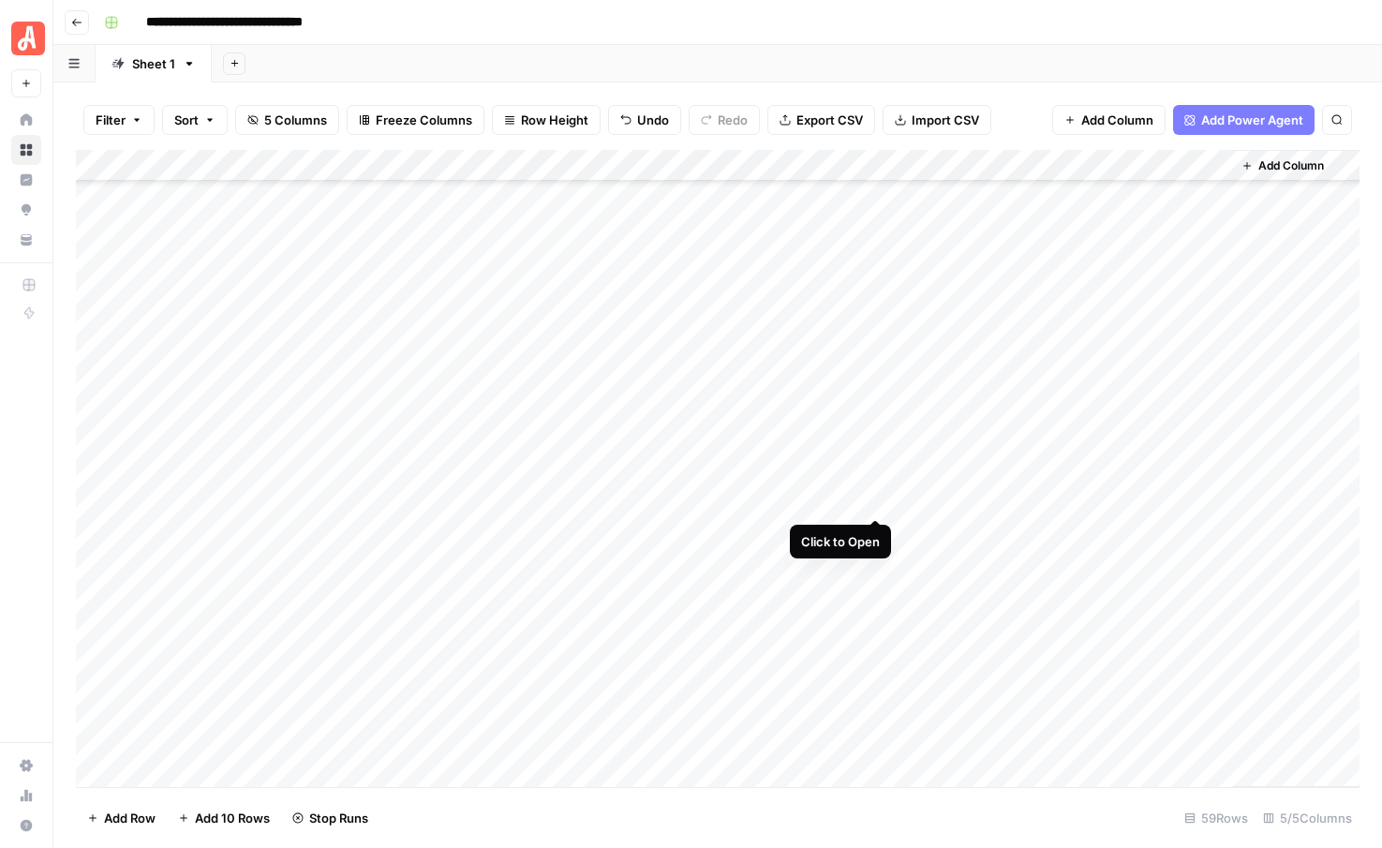
click at [873, 495] on div "Add Column" at bounding box center [718, 468] width 1284 height 637
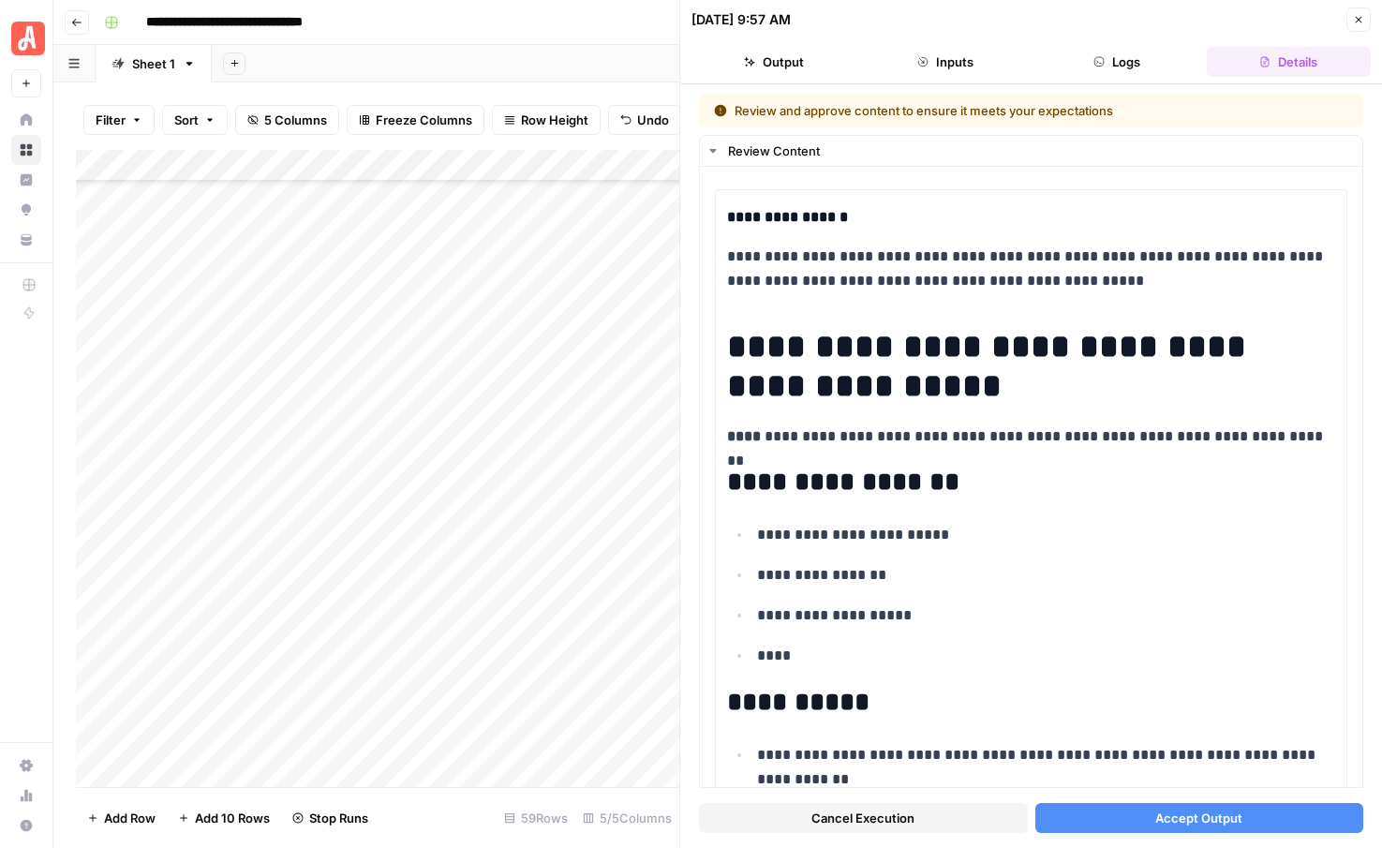
scroll to position [1034, 0]
click at [1156, 825] on span "Accept Output" at bounding box center [1198, 818] width 87 height 19
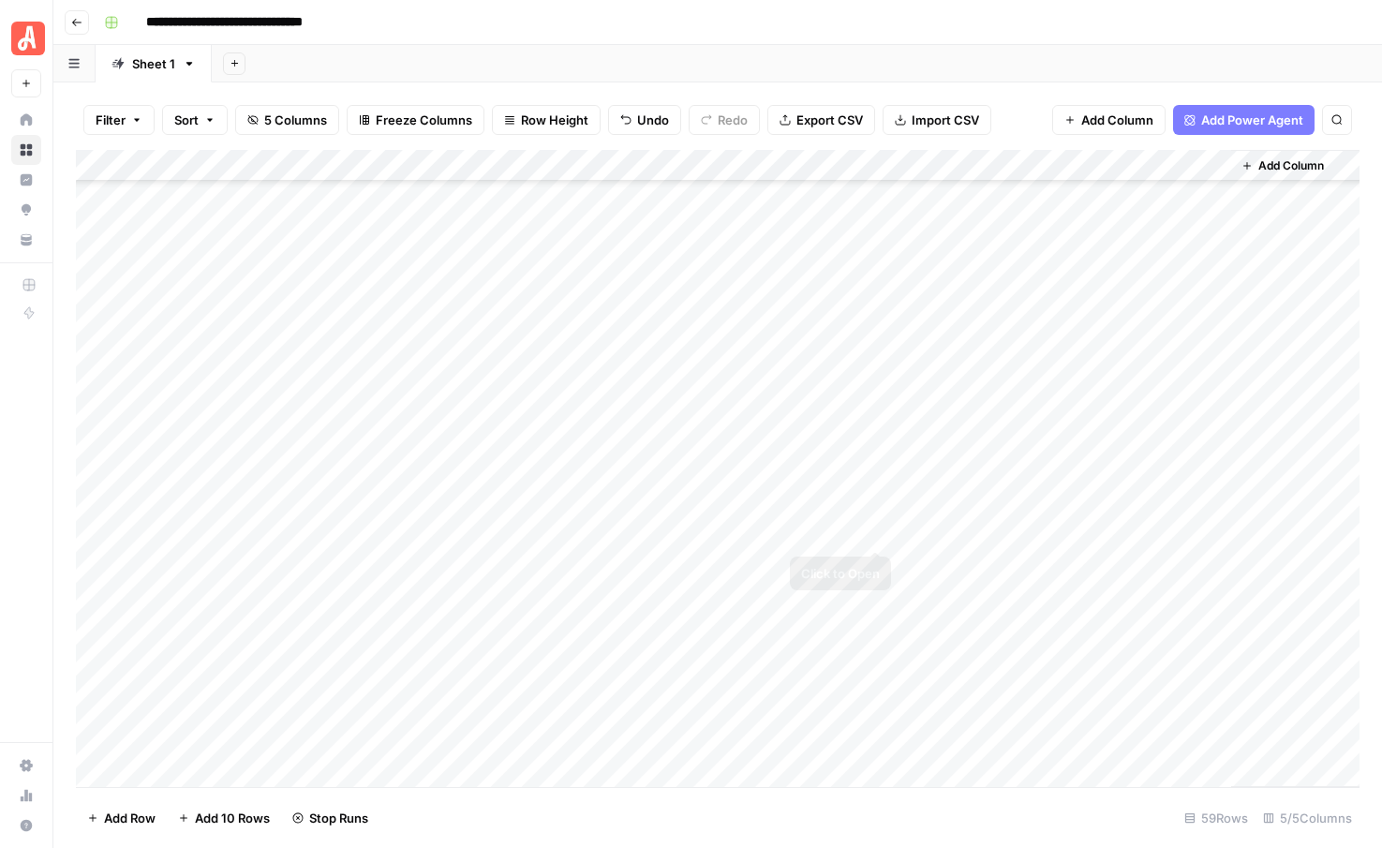
click at [875, 530] on div "Add Column" at bounding box center [718, 468] width 1284 height 637
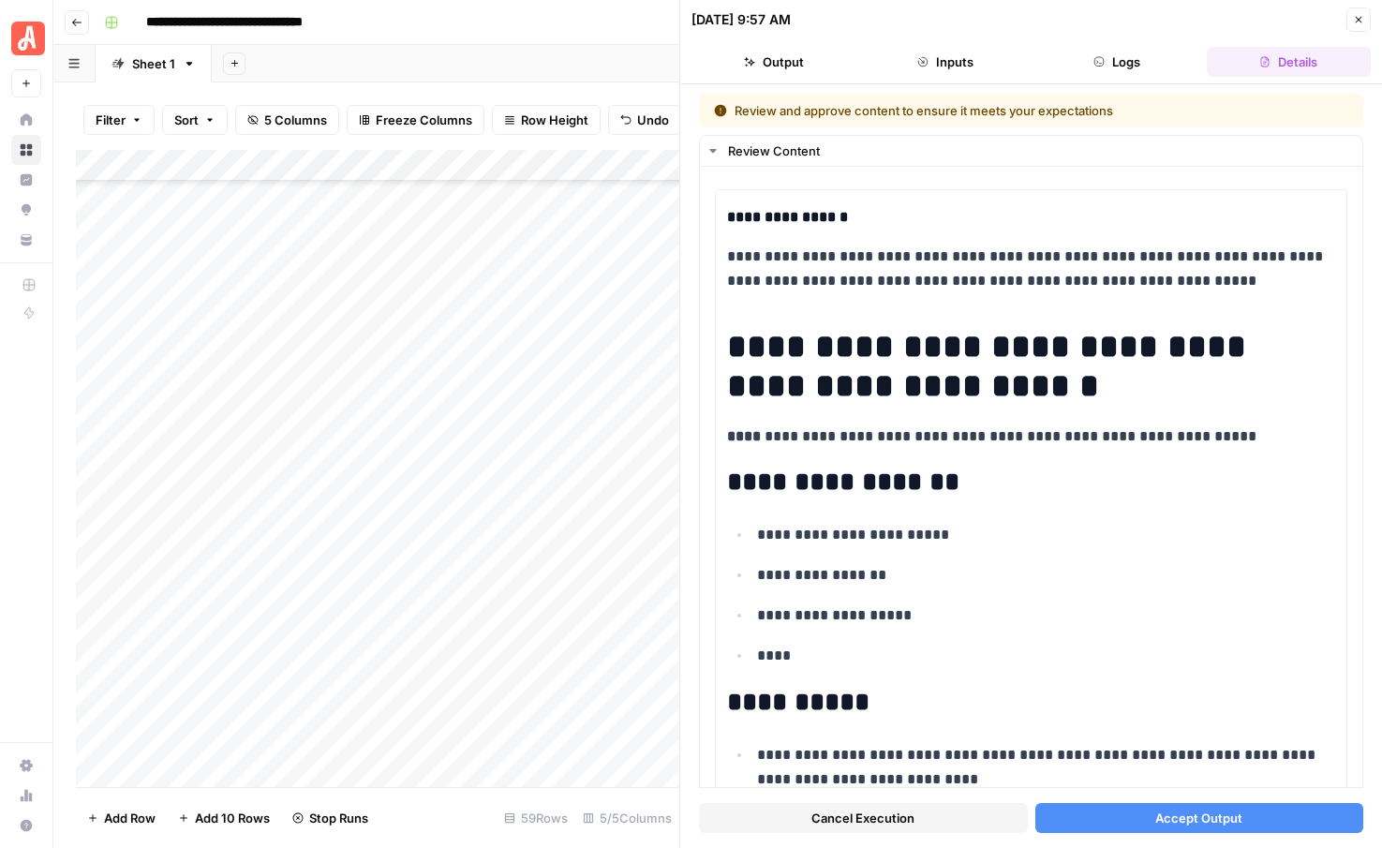
click at [1159, 814] on span "Accept Output" at bounding box center [1198, 818] width 87 height 19
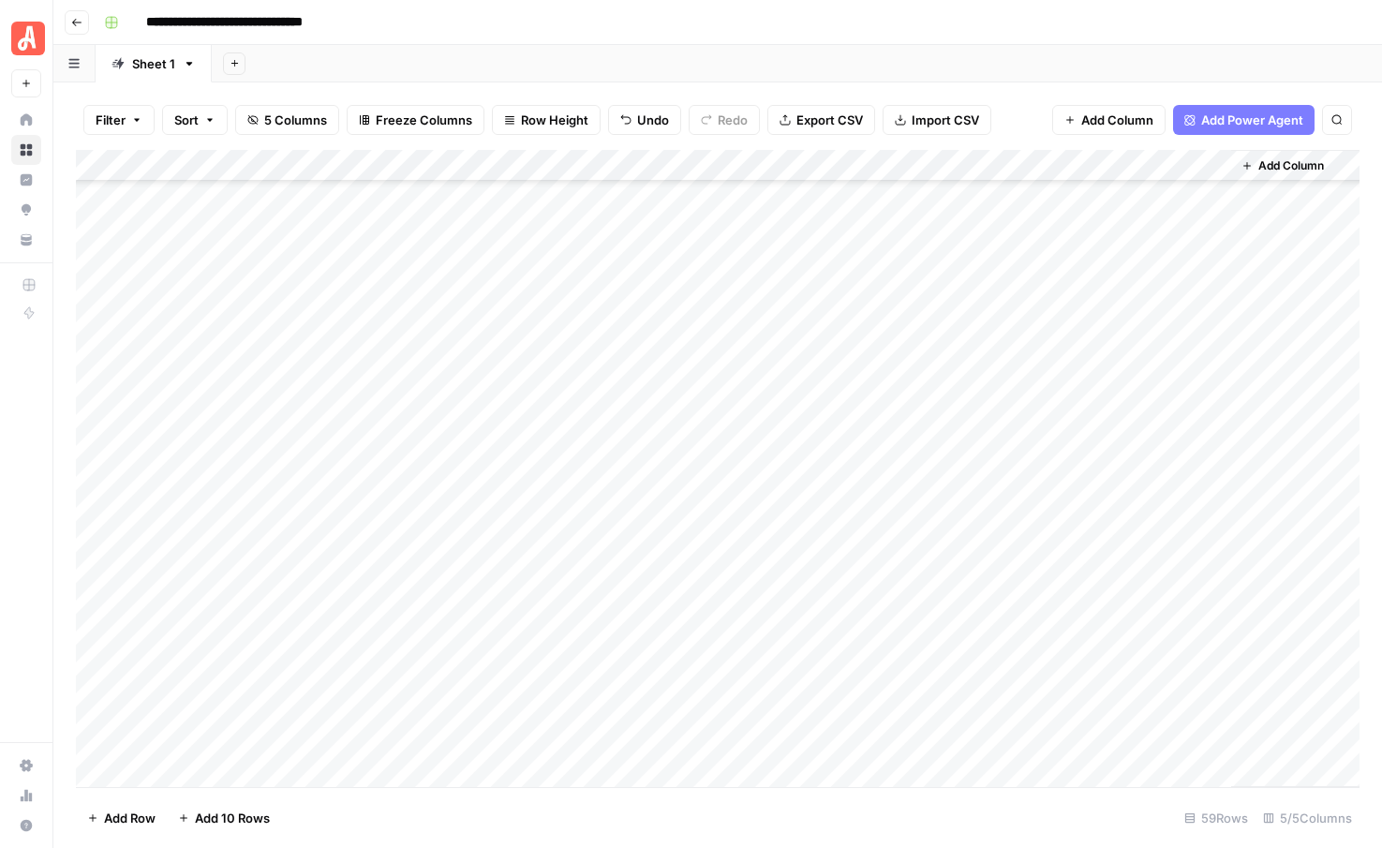
scroll to position [1183, 0]
